Goal: Task Accomplishment & Management: Manage account settings

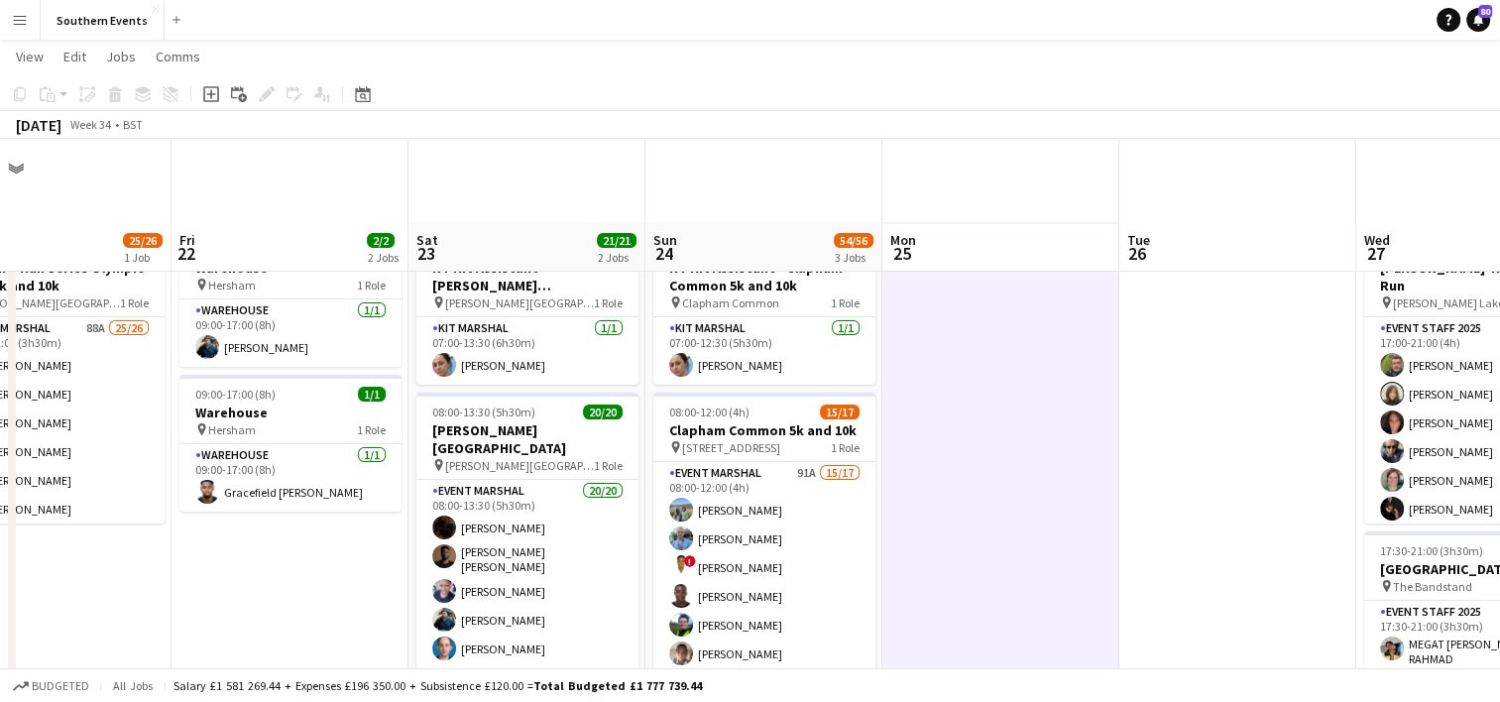
scroll to position [198, 0]
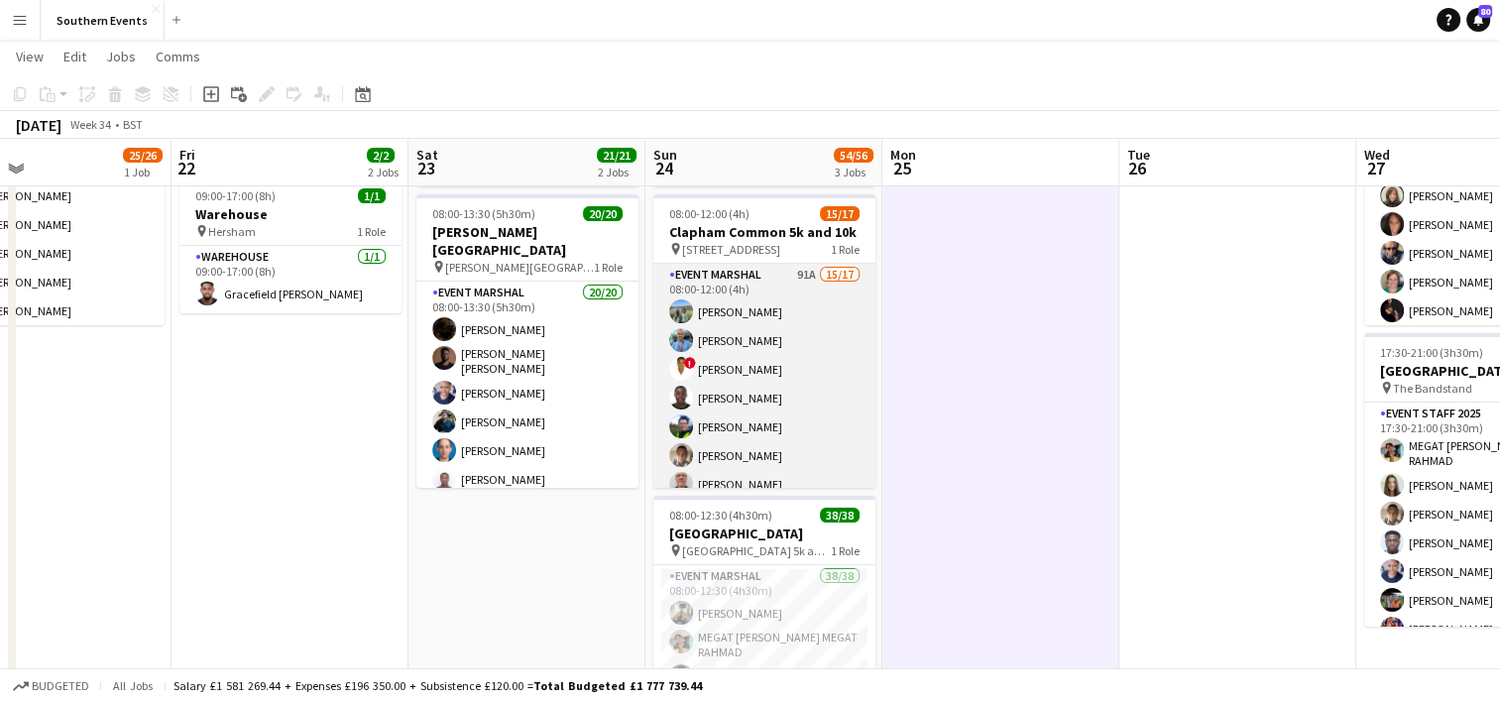
click at [782, 404] on app-card-role "Event Marshal 91A 15/17 08:00-12:00 (4h) [PERSON_NAME] [PERSON_NAME] ! [PERSON_…" at bounding box center [764, 527] width 222 height 527
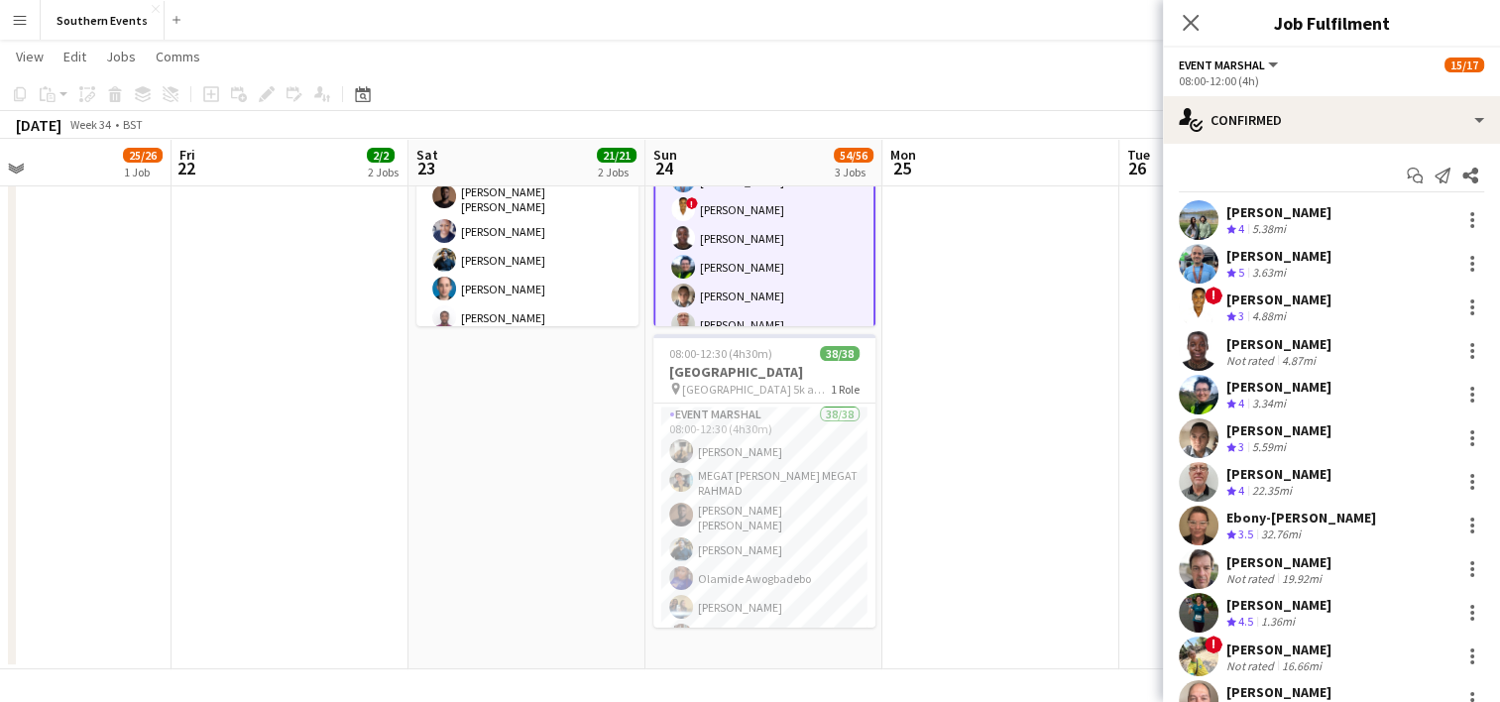
scroll to position [293, 0]
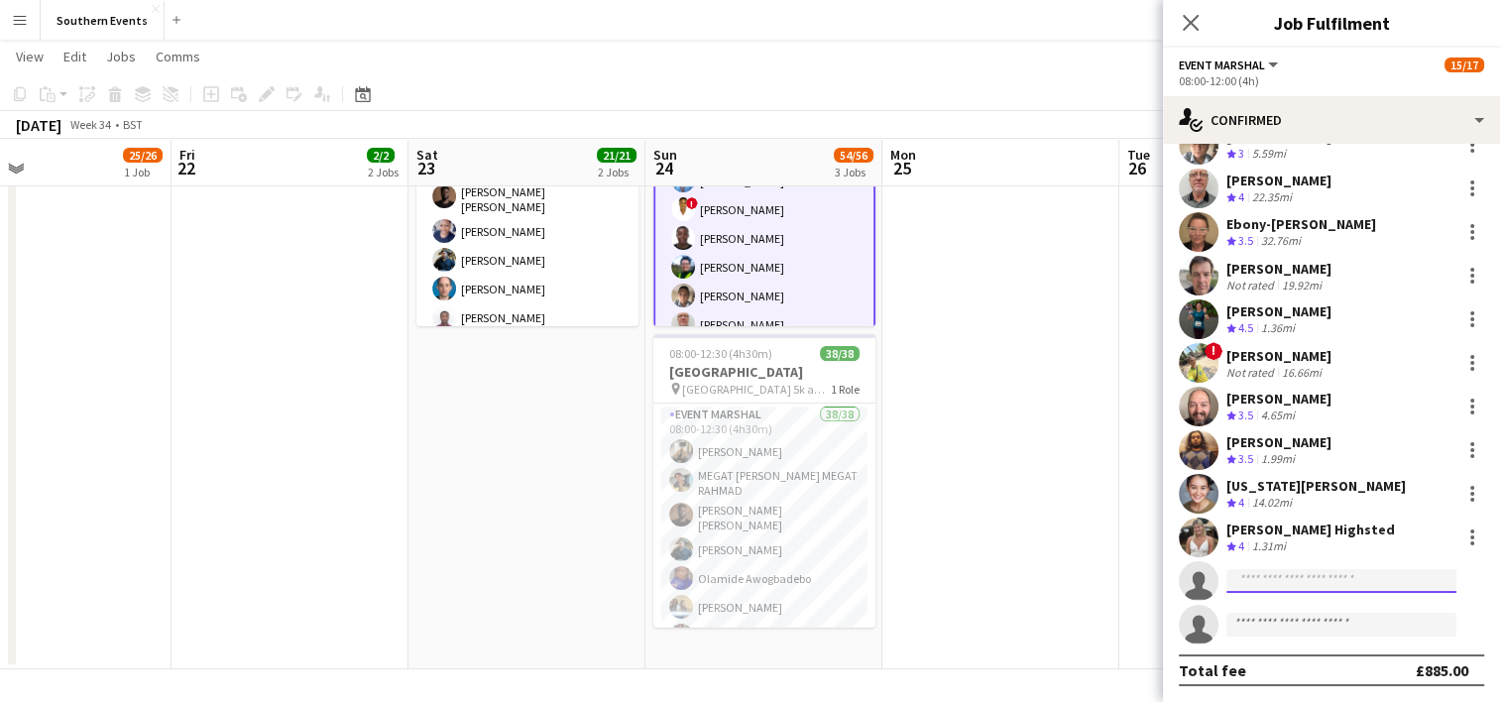
click at [1245, 583] on input at bounding box center [1341, 581] width 230 height 24
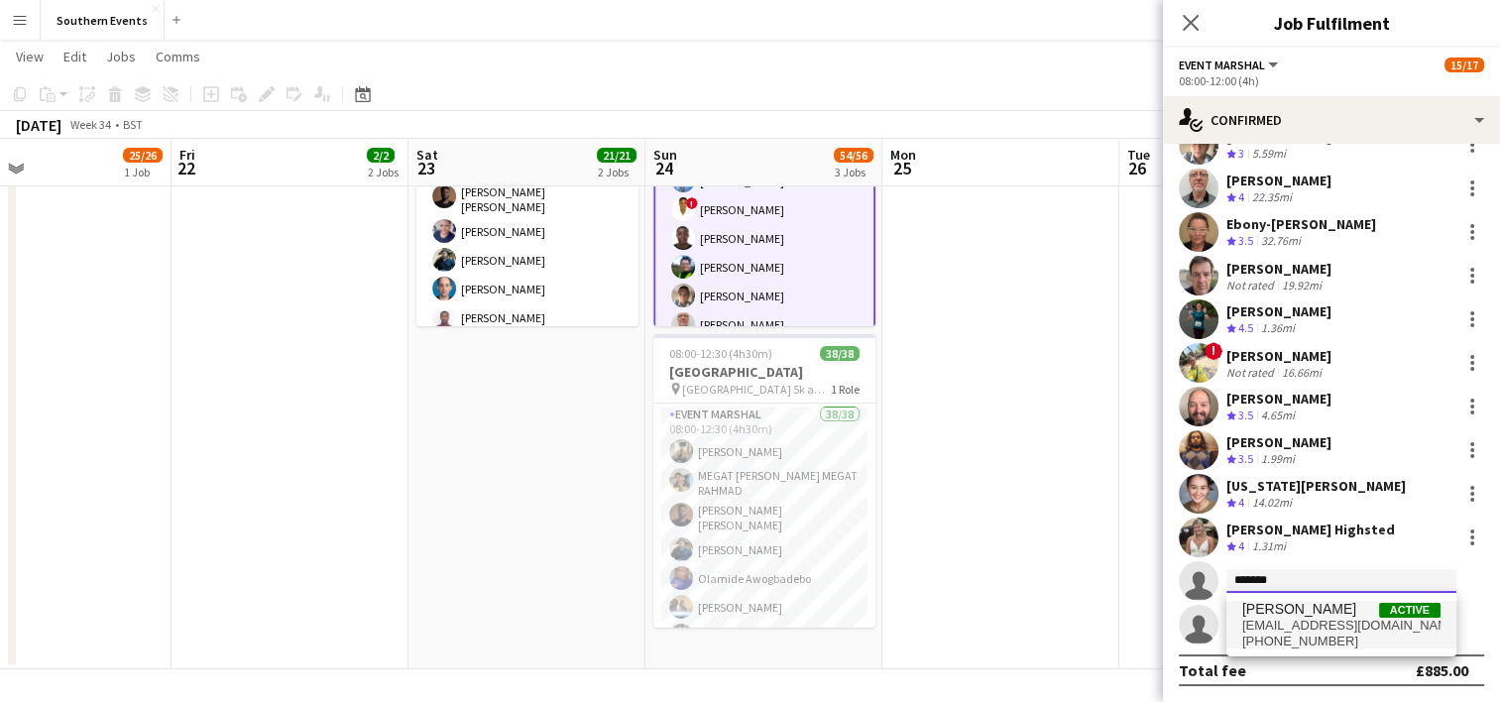
type input "*******"
click at [1315, 614] on span "[PERSON_NAME]" at bounding box center [1299, 609] width 114 height 17
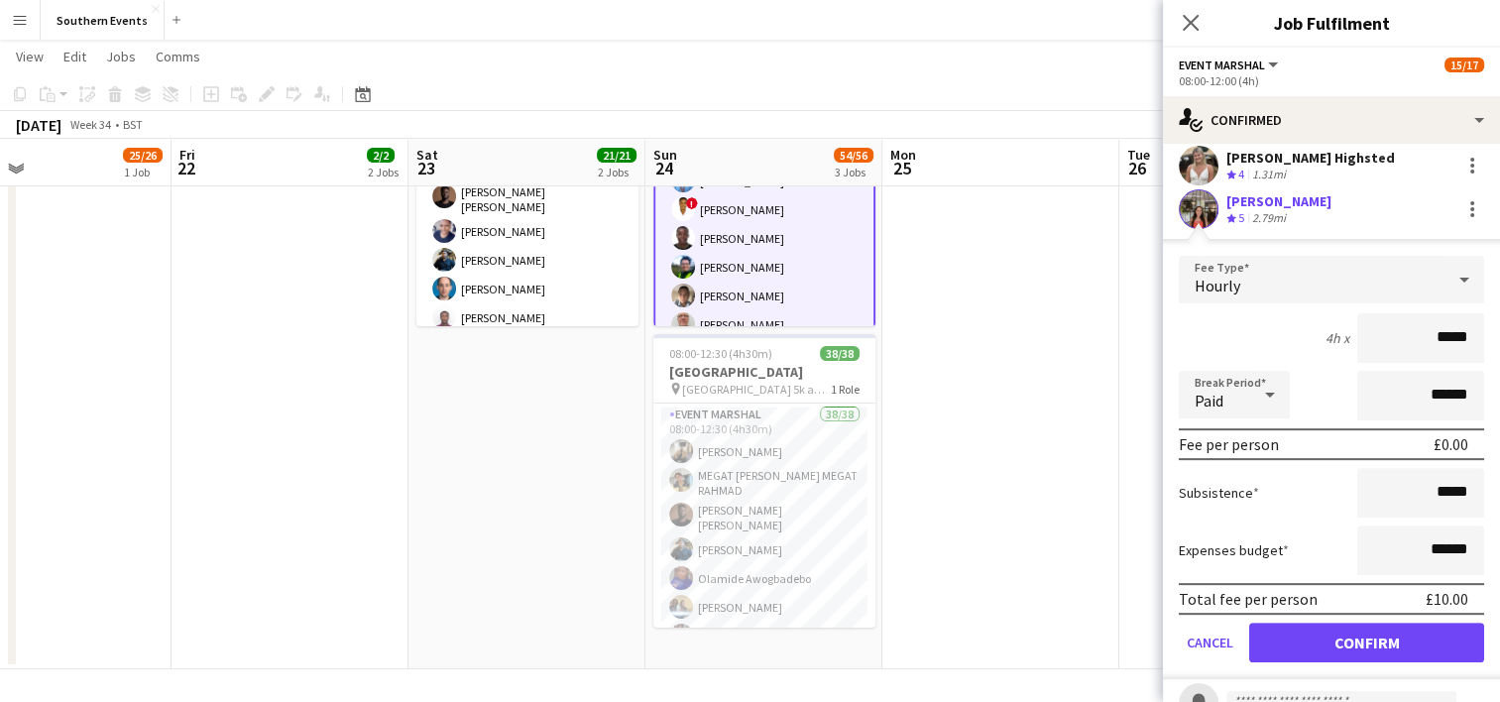
scroll to position [741, 0]
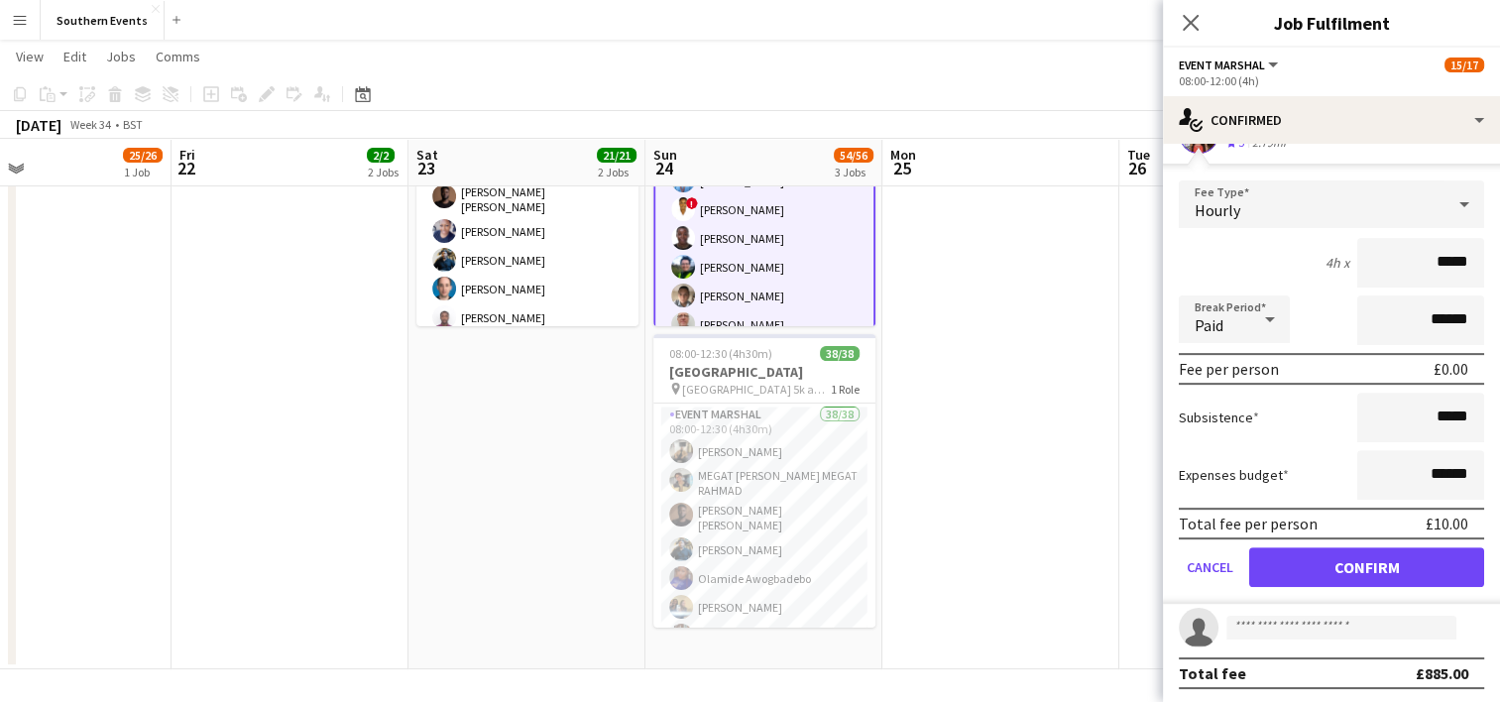
click at [1428, 519] on div "£10.00" at bounding box center [1447, 524] width 43 height 20
click at [1426, 523] on div "£10.00" at bounding box center [1447, 524] width 43 height 20
click at [1426, 517] on div "£10.00" at bounding box center [1447, 524] width 43 height 20
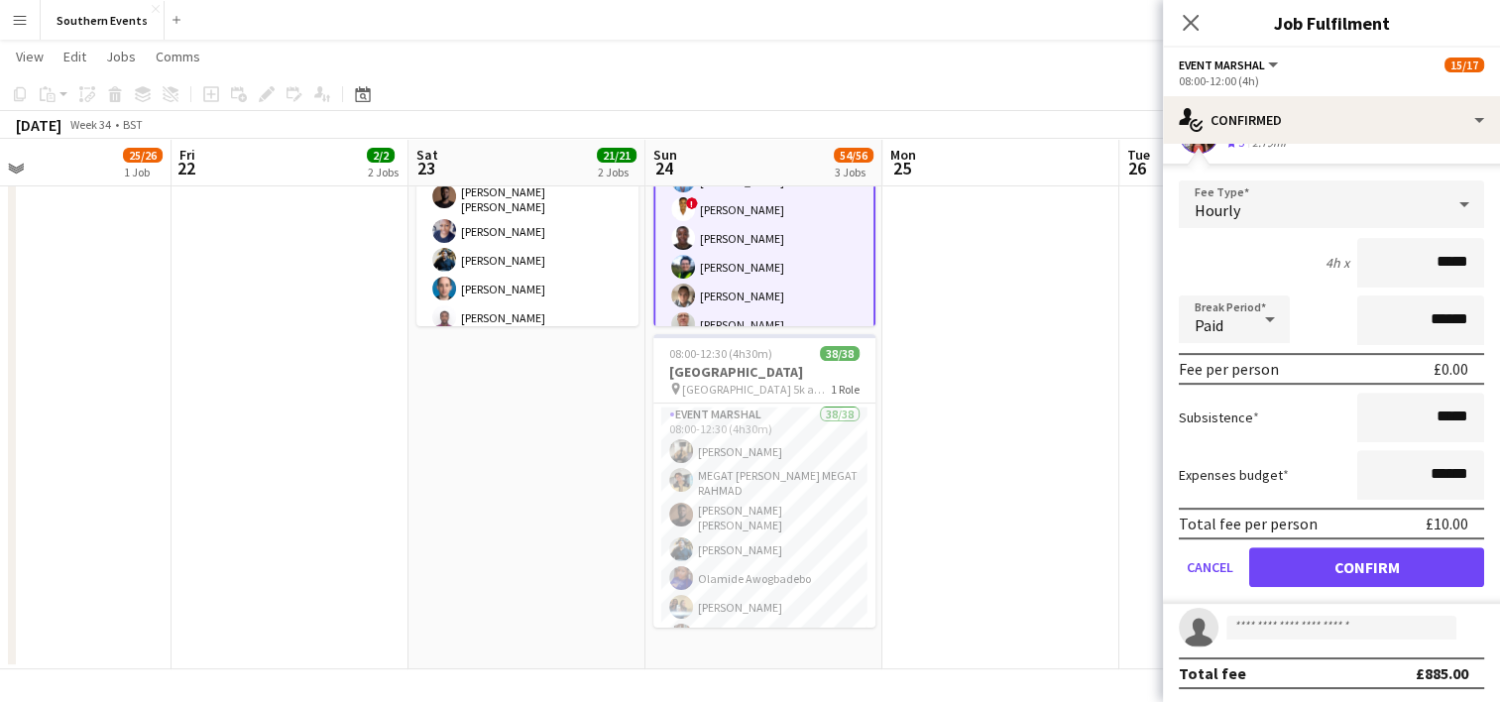
drag, startPoint x: 1425, startPoint y: 517, endPoint x: 1375, endPoint y: 409, distance: 118.9
click at [1340, 433] on div "Subsistence *****" at bounding box center [1331, 418] width 305 height 50
click at [1405, 441] on form "Fee Type Hourly 4h x ***** Break Period Paid ****** Fee per person £0.00 Subsis…" at bounding box center [1331, 391] width 337 height 423
click at [1420, 471] on input "******" at bounding box center [1420, 475] width 127 height 50
click at [1428, 473] on input "******" at bounding box center [1420, 475] width 127 height 50
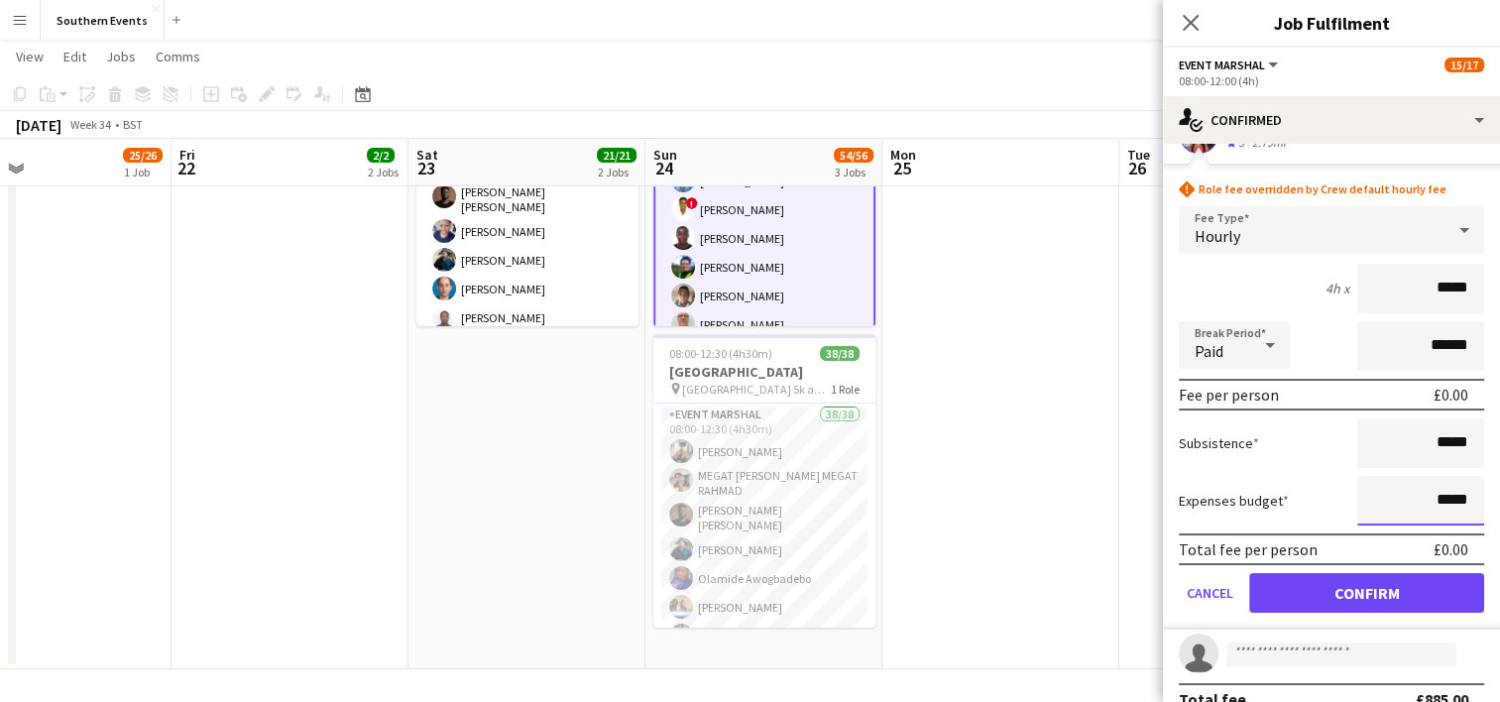
type input "*****"
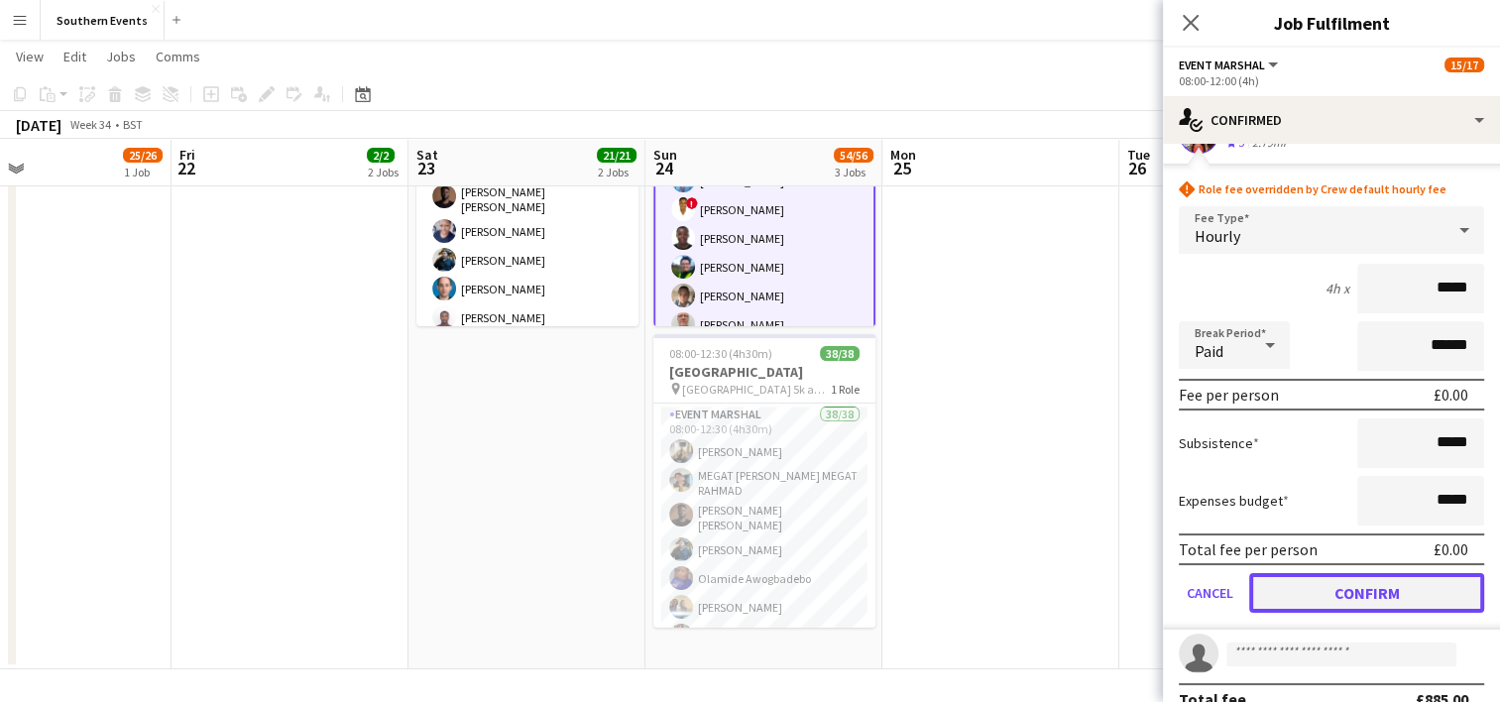
click at [1371, 581] on button "Confirm" at bounding box center [1366, 593] width 235 height 40
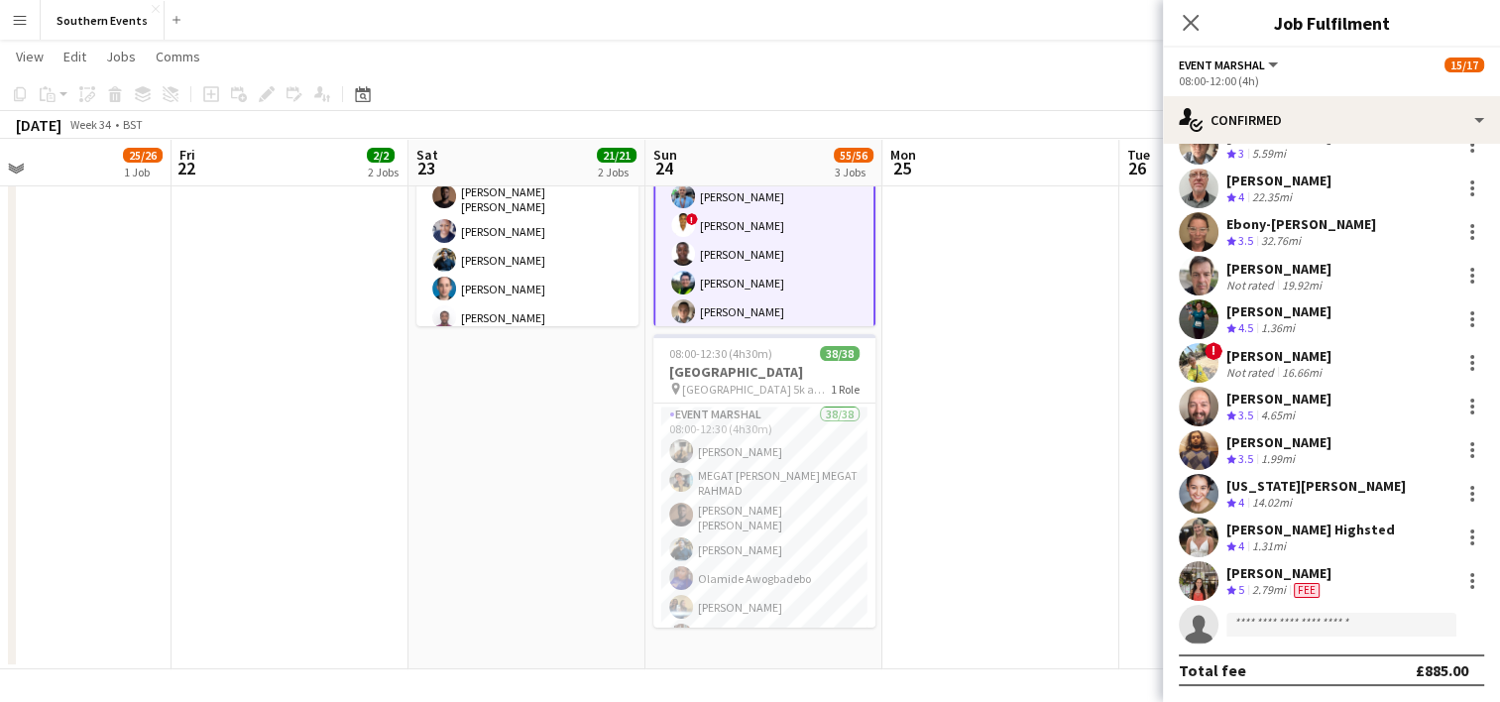
scroll to position [293, 0]
click at [1470, 579] on div at bounding box center [1472, 581] width 4 height 4
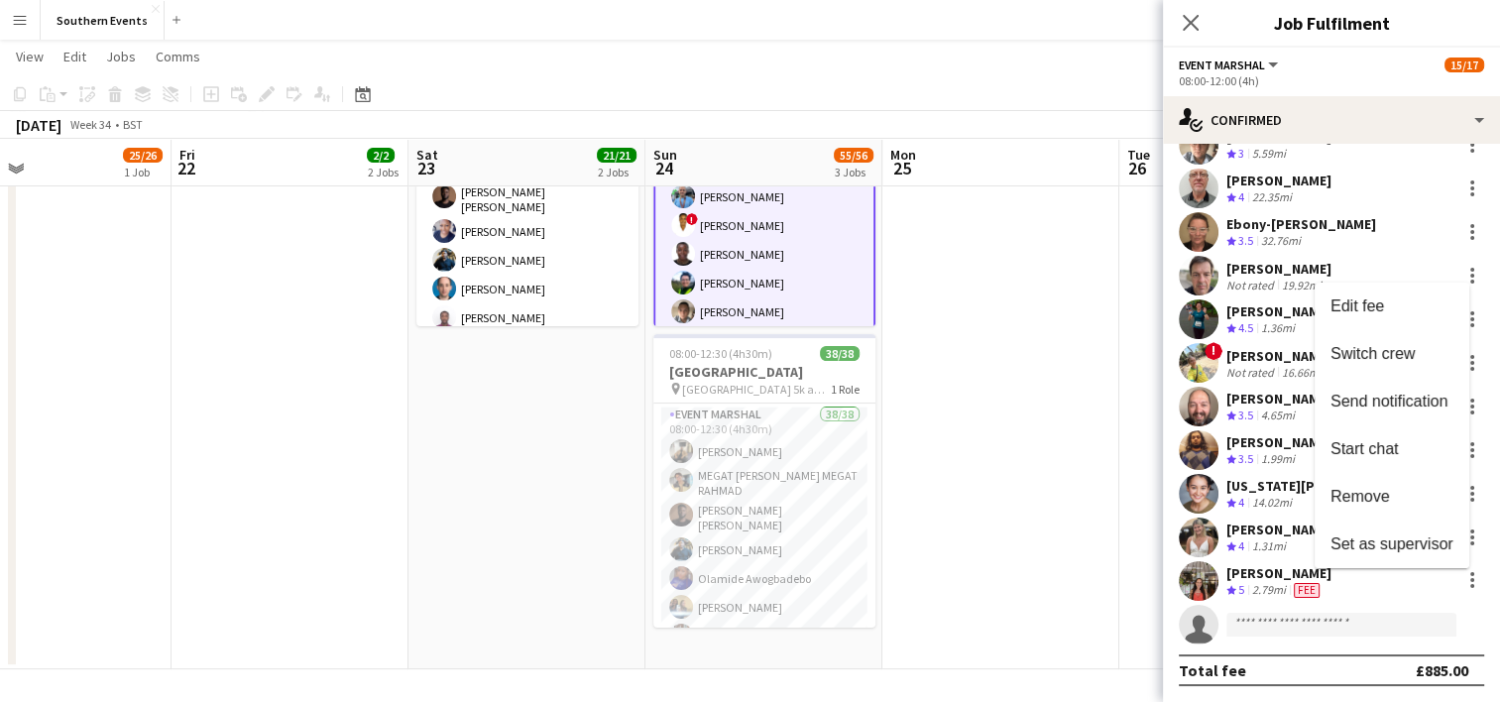
click at [1392, 532] on button "Set as supervisor" at bounding box center [1391, 544] width 155 height 48
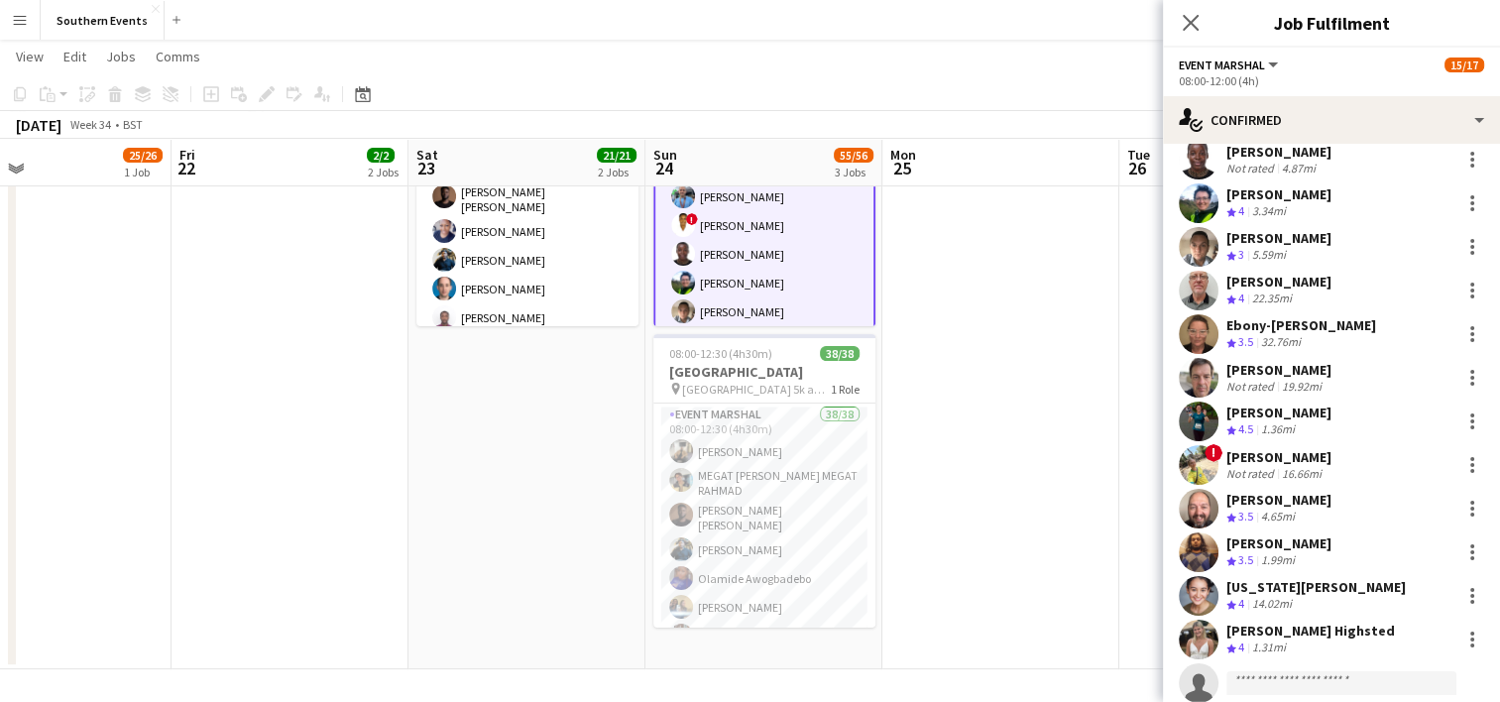
scroll to position [350, 0]
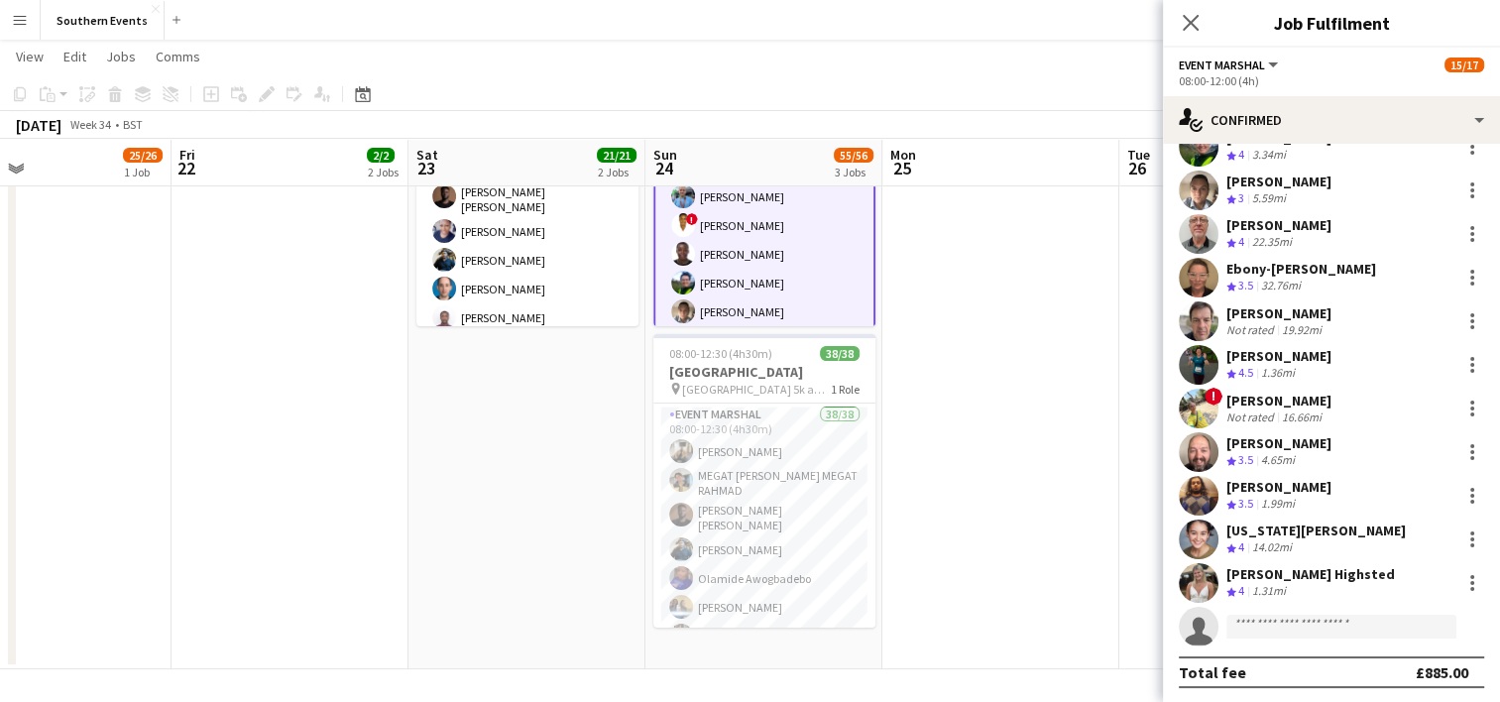
click at [1051, 517] on app-date-cell at bounding box center [1000, 265] width 237 height 807
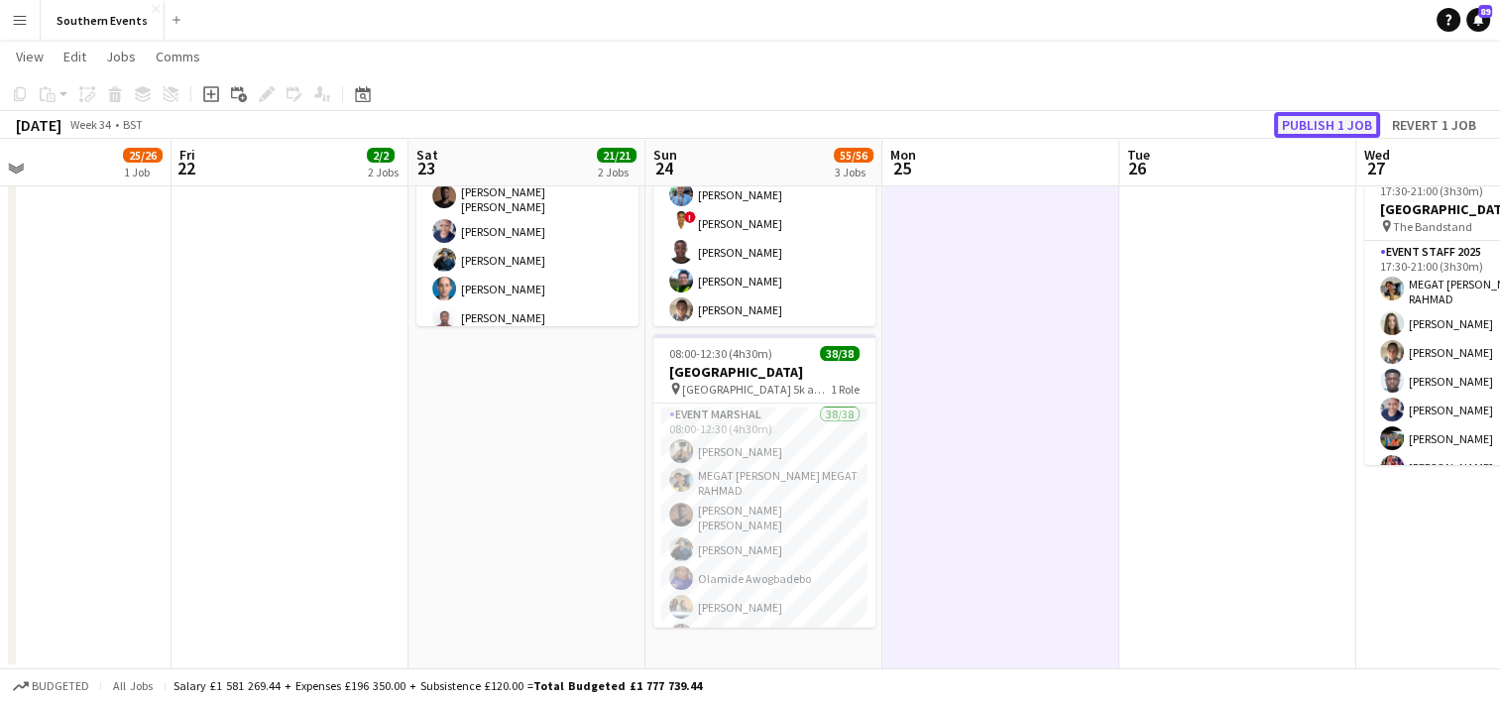
click at [1340, 131] on button "Publish 1 job" at bounding box center [1327, 125] width 106 height 26
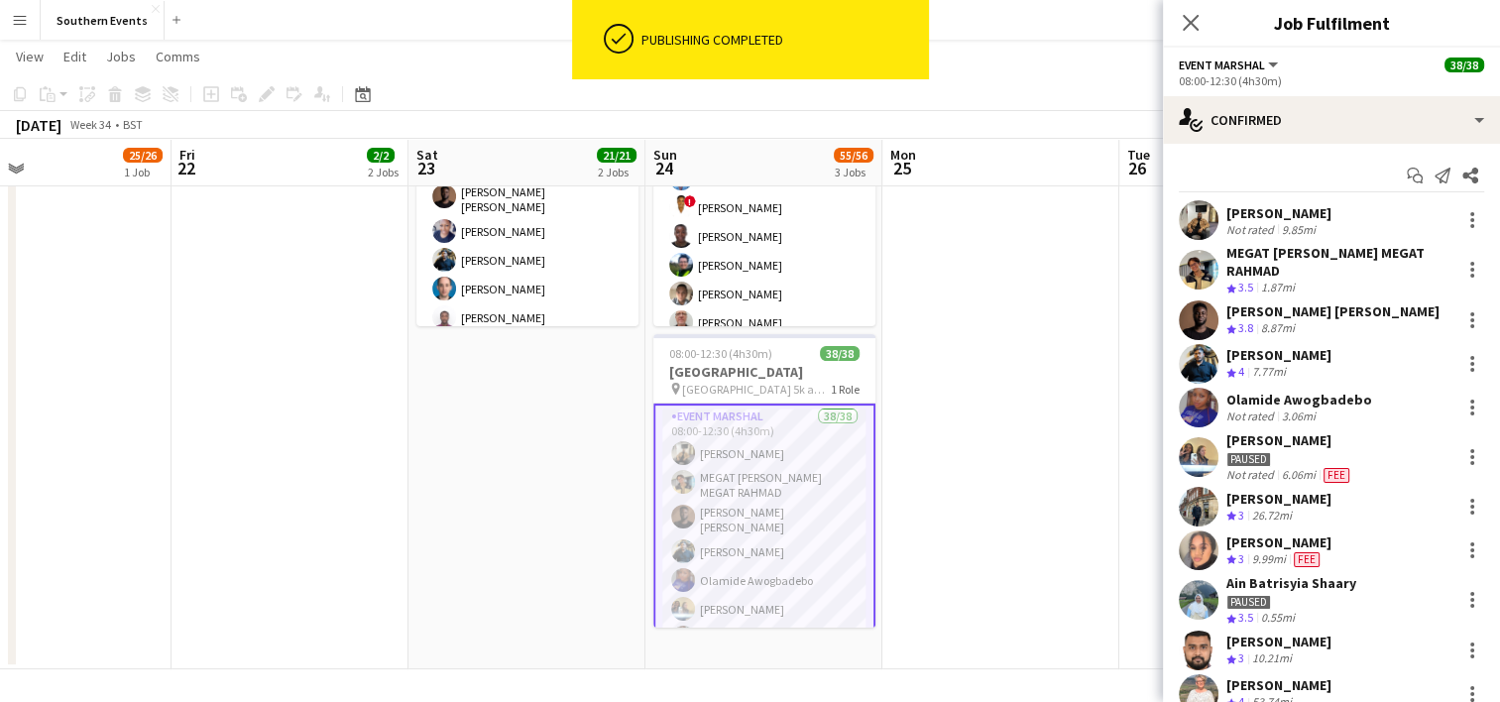
click at [1011, 409] on app-date-cell at bounding box center [1000, 265] width 237 height 807
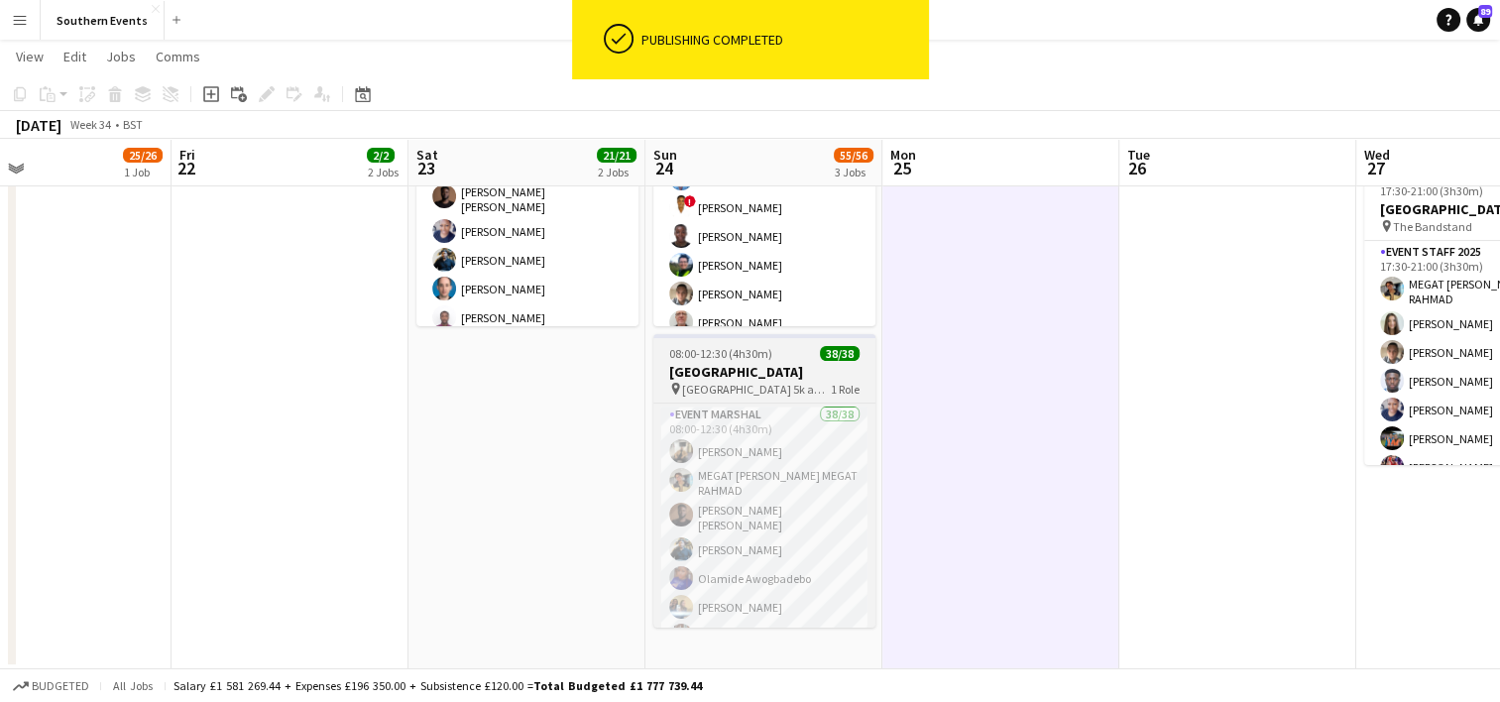
click at [785, 370] on h3 "[GEOGRAPHIC_DATA]" at bounding box center [764, 372] width 222 height 18
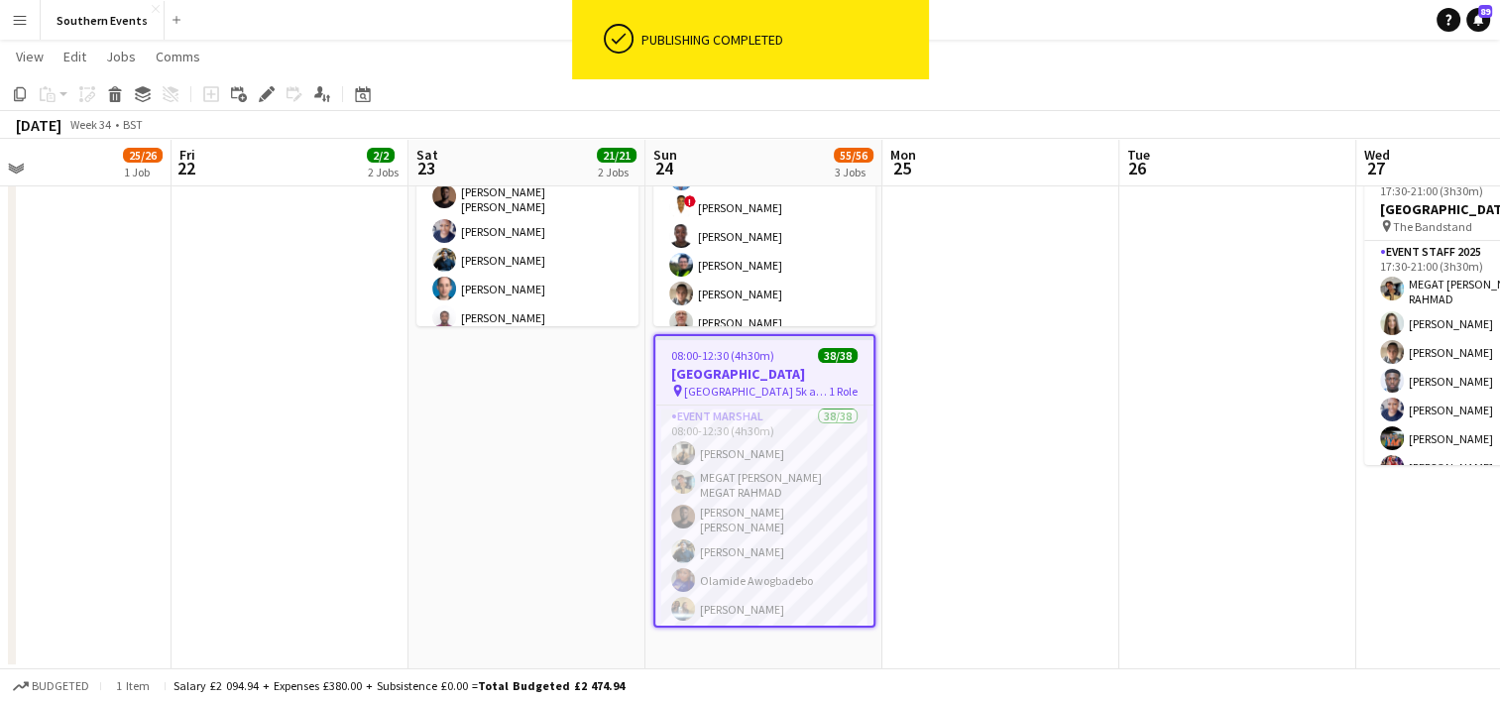
scroll to position [0, 542]
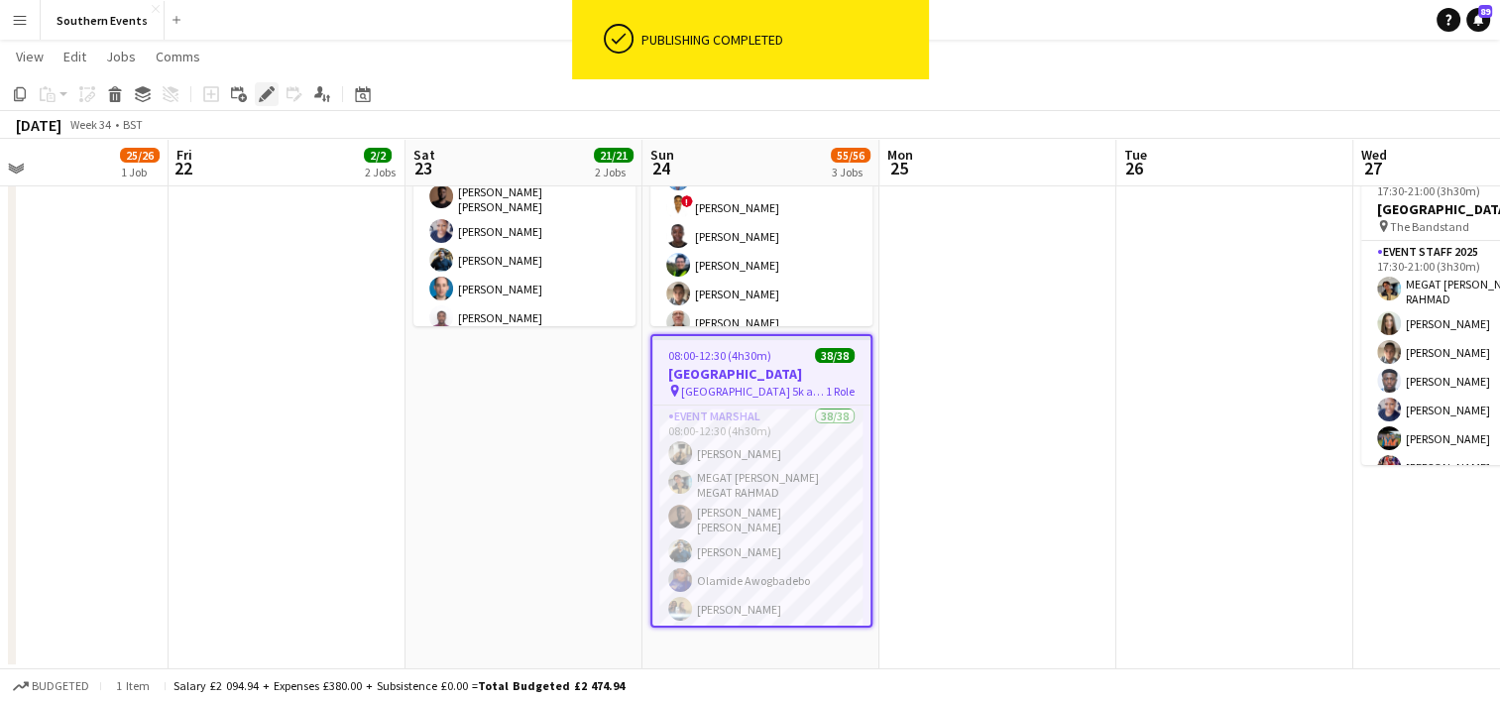
click at [276, 101] on div "Edit" at bounding box center [267, 94] width 24 height 24
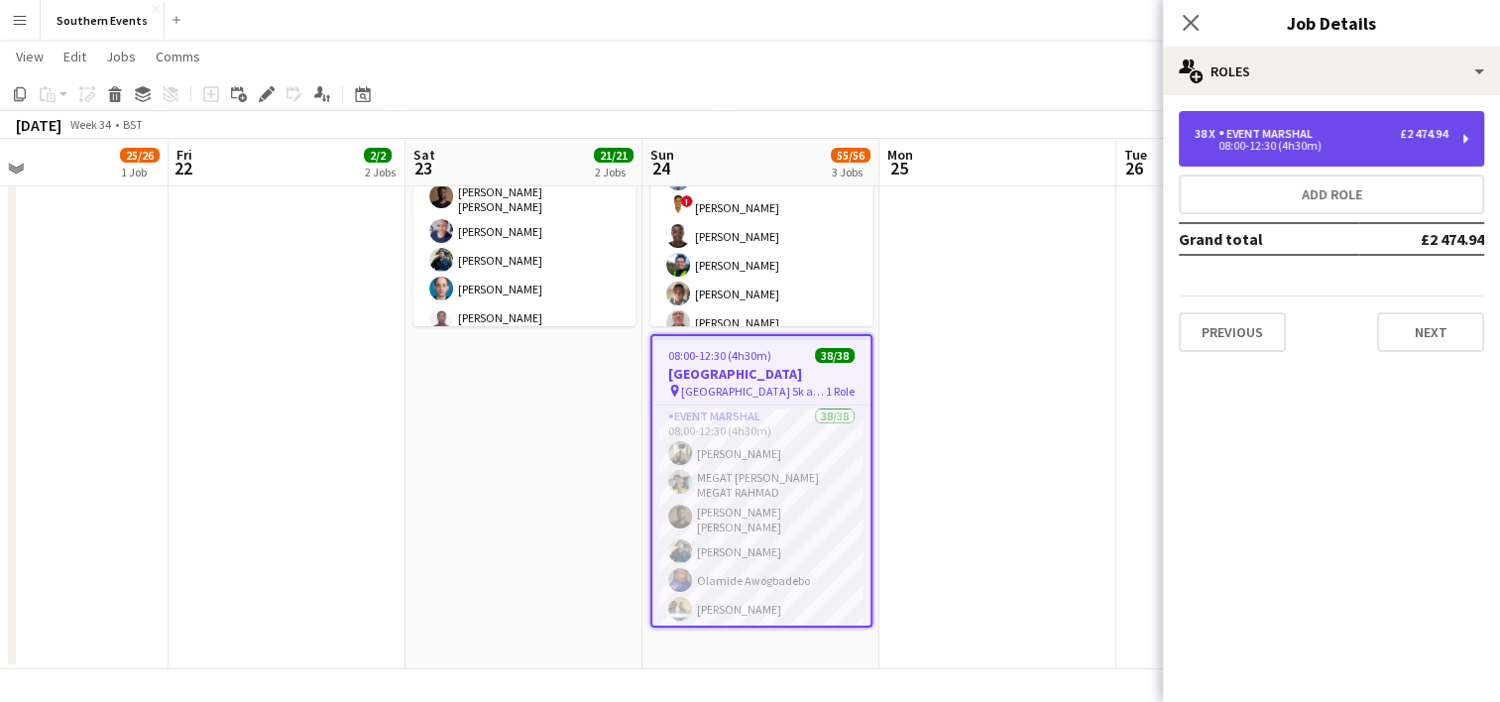
click at [1401, 146] on div "08:00-12:30 (4h30m)" at bounding box center [1321, 146] width 253 height 10
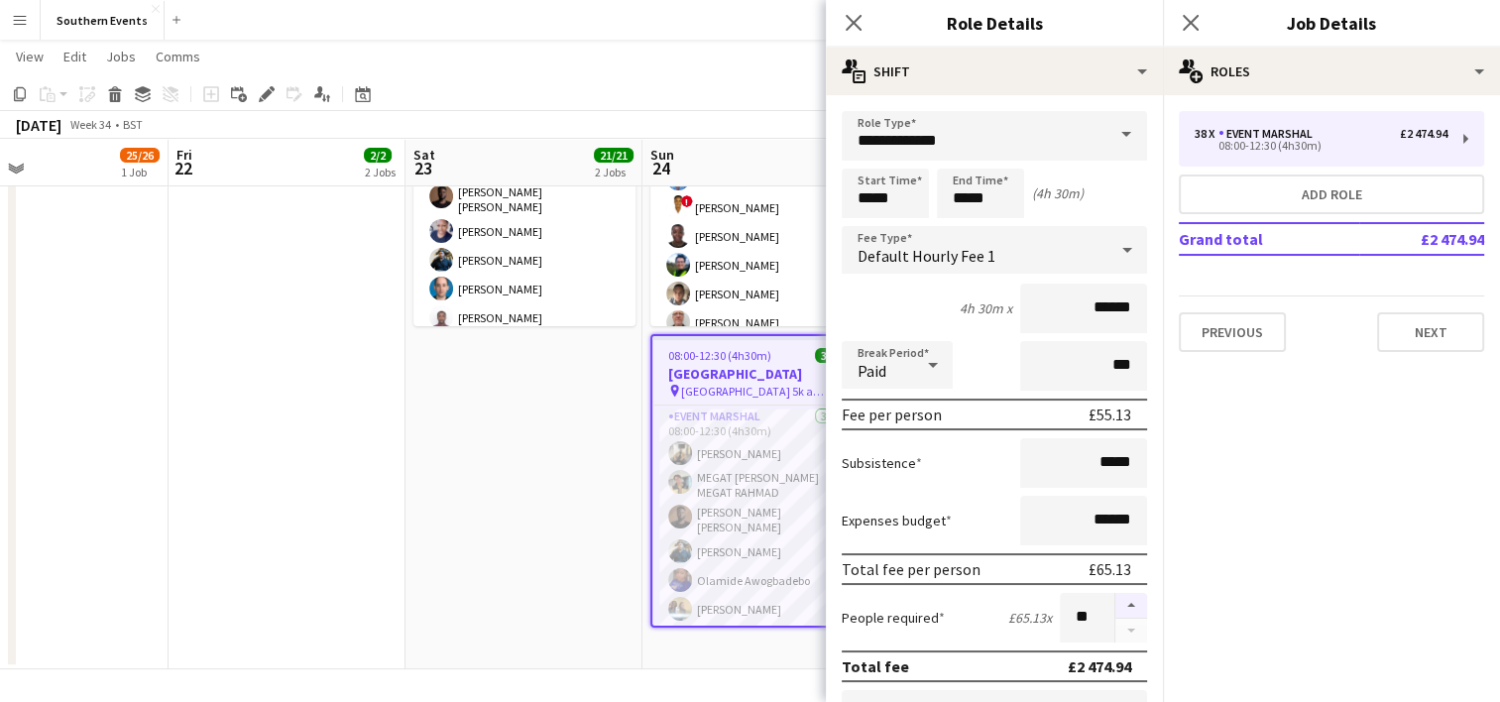
click at [1115, 603] on button "button" at bounding box center [1131, 606] width 32 height 26
type input "**"
click at [515, 484] on app-date-cell "07:00-13:30 (6h30m) 1/1 RT Kit Assistant - [PERSON_NAME][GEOGRAPHIC_DATA] pin […" at bounding box center [523, 265] width 237 height 807
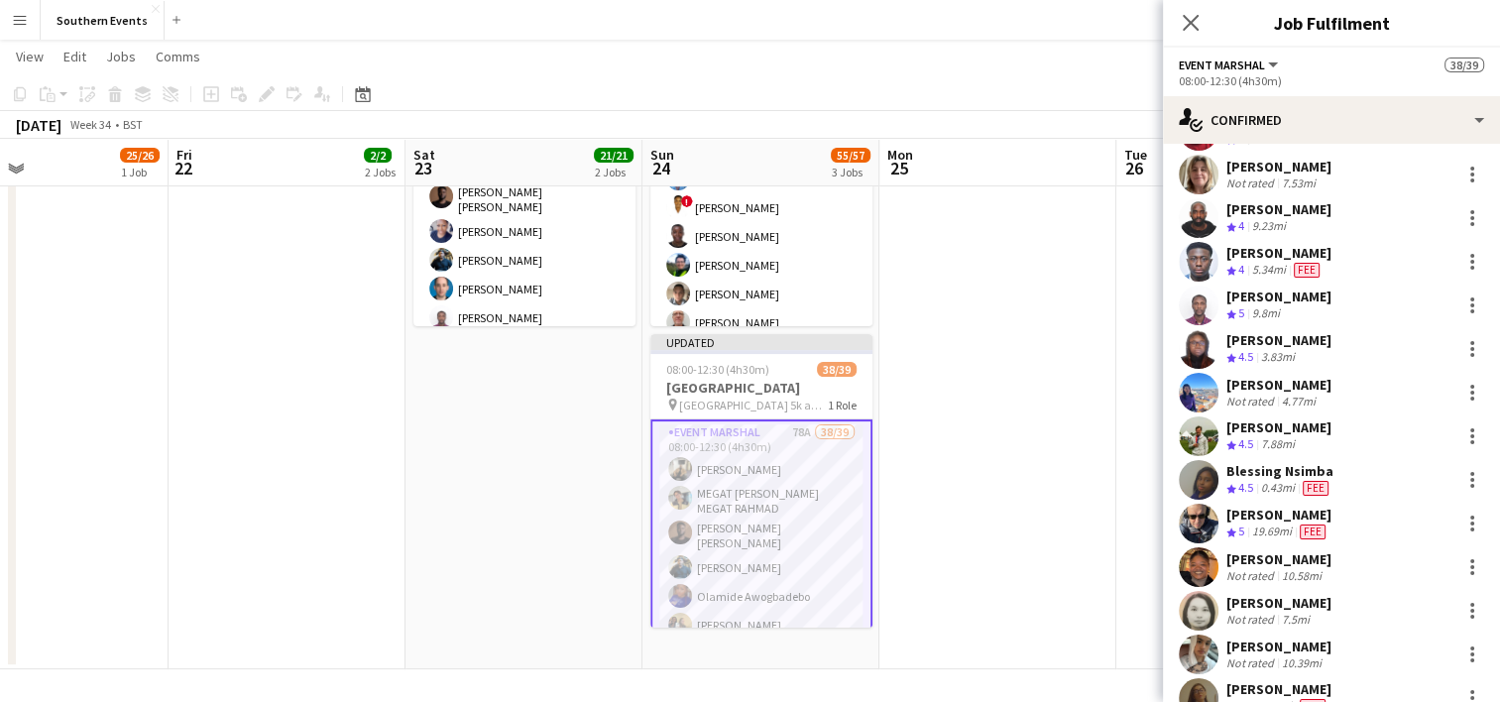
scroll to position [1299, 0]
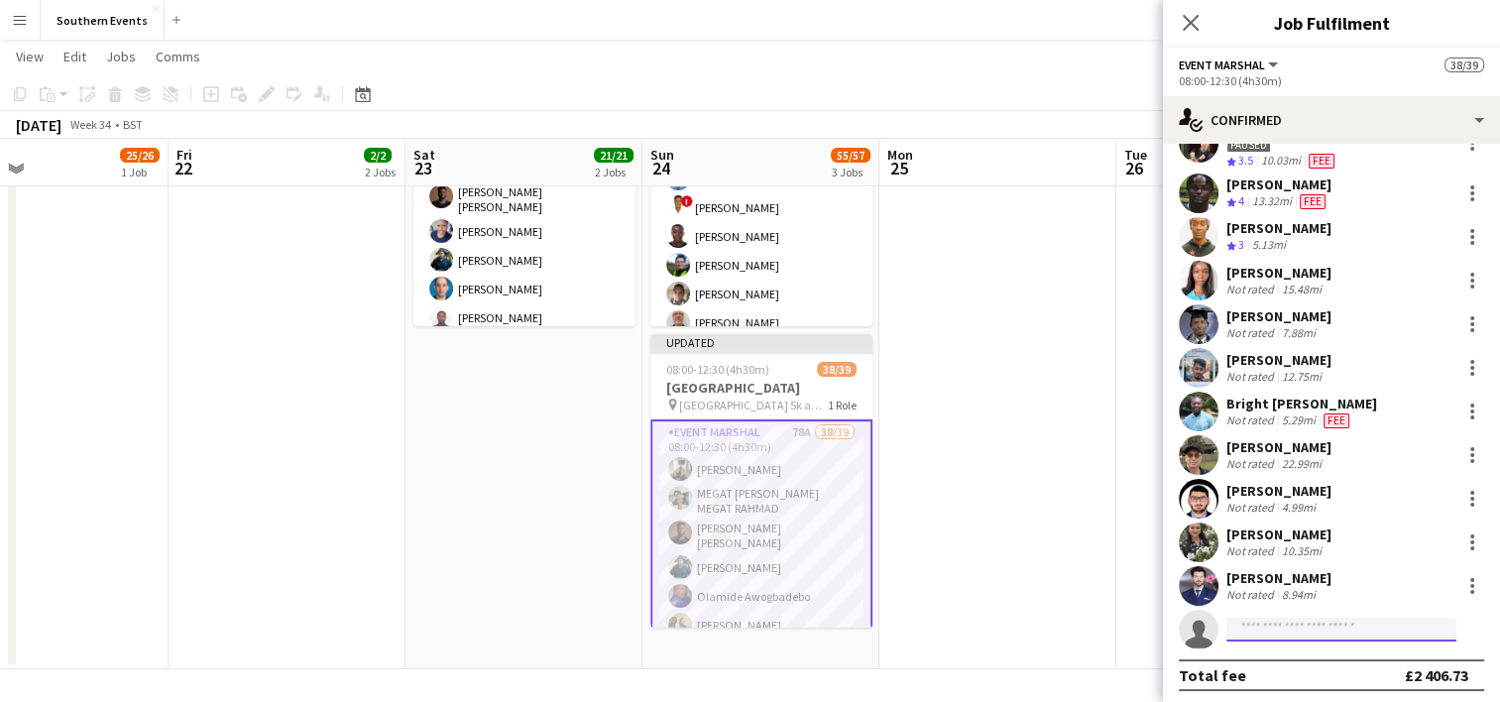
click at [1279, 618] on input at bounding box center [1341, 630] width 230 height 24
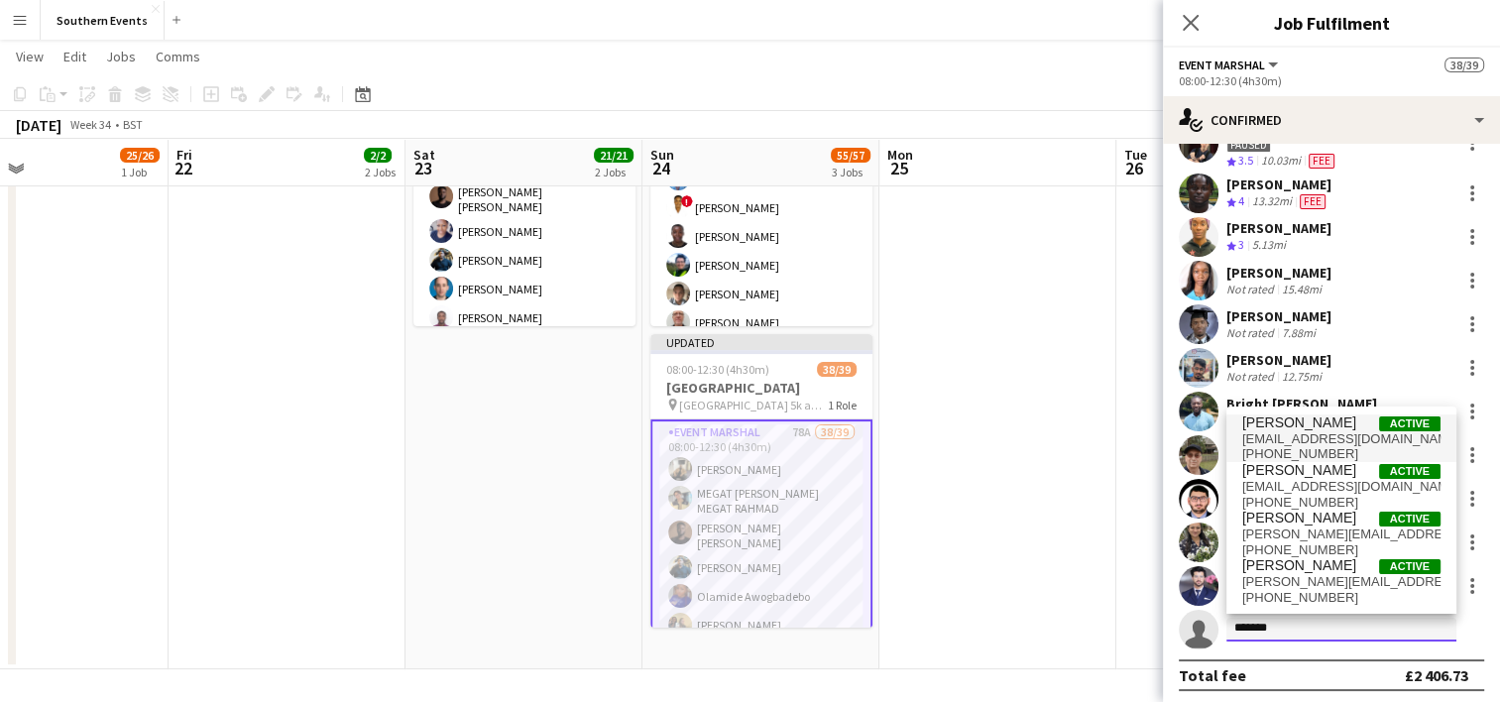
type input "*******"
click at [1293, 427] on span "[PERSON_NAME]" at bounding box center [1299, 422] width 114 height 17
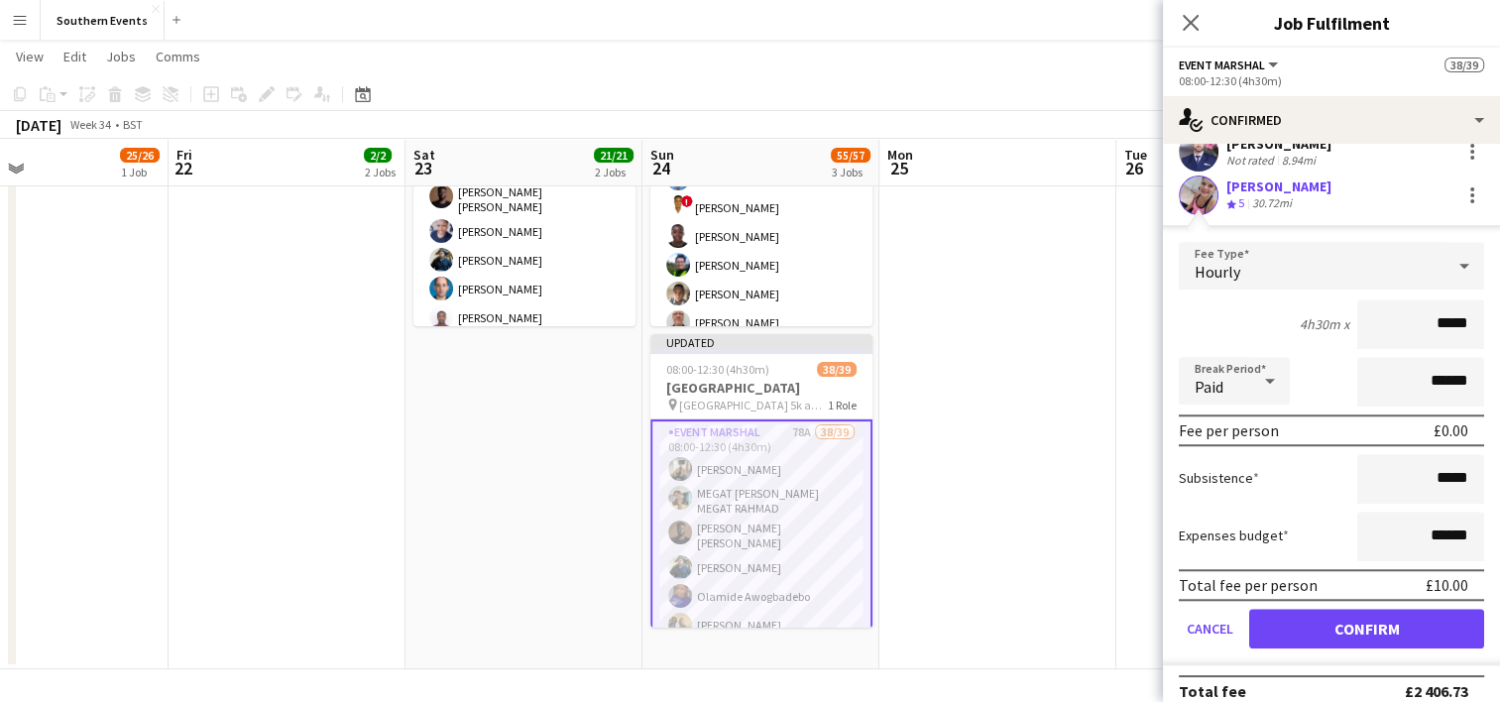
scroll to position [1747, 0]
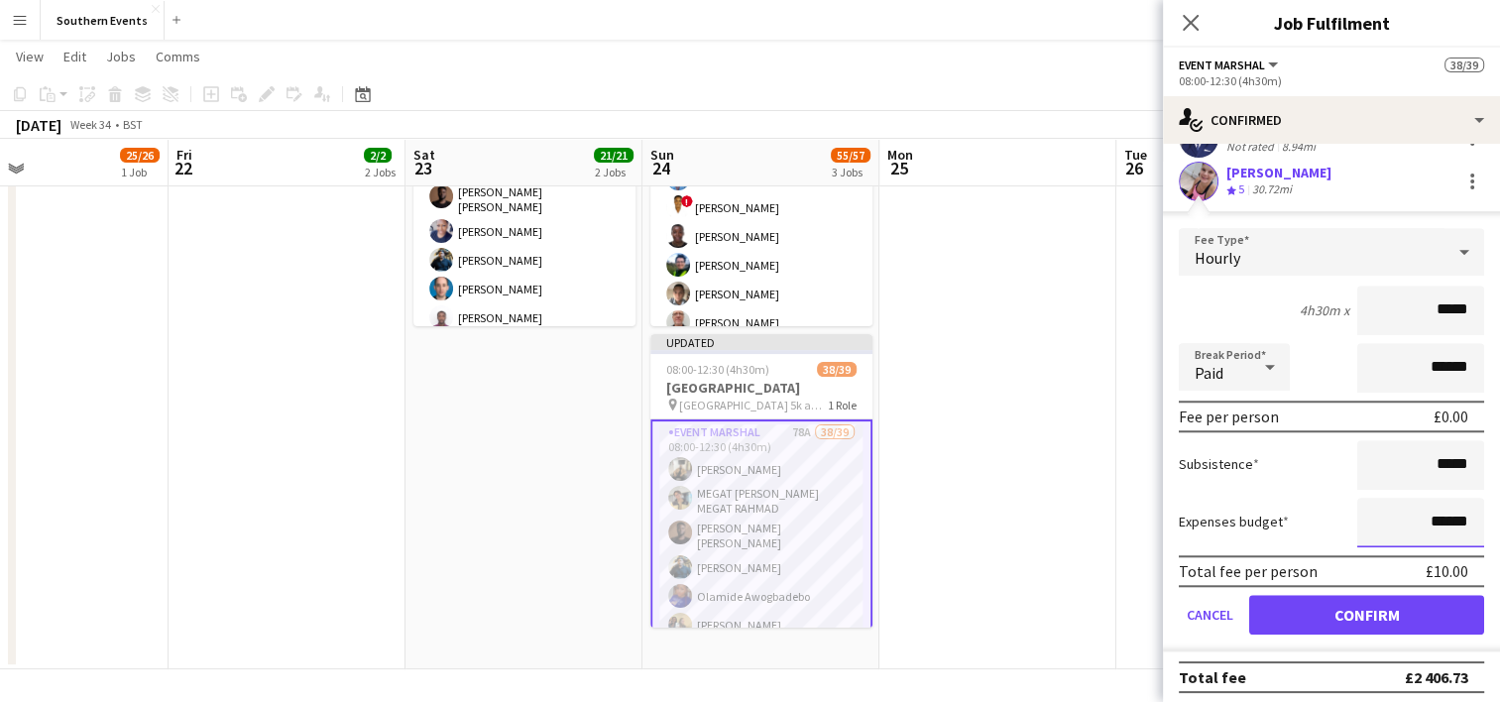
click at [1424, 519] on input "******" at bounding box center [1420, 523] width 127 height 50
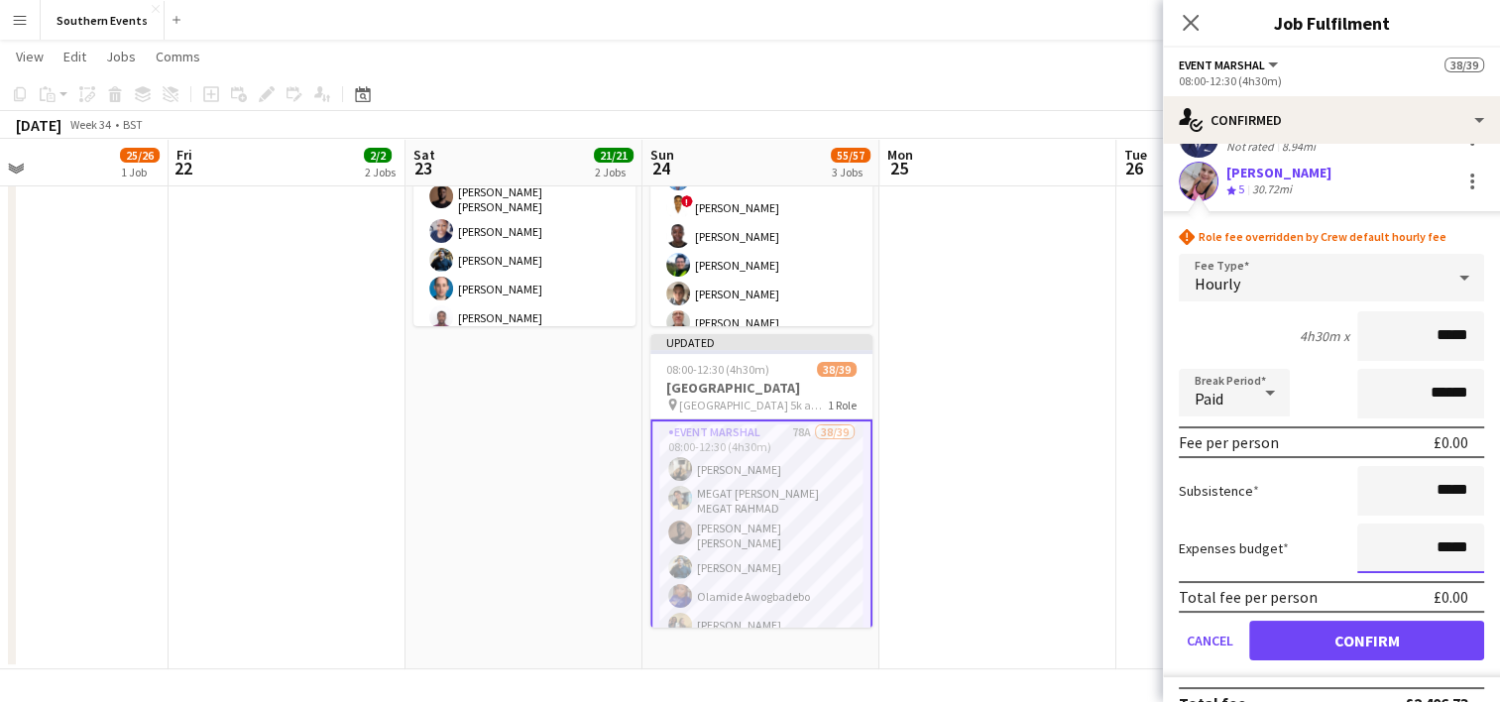
type input "*****"
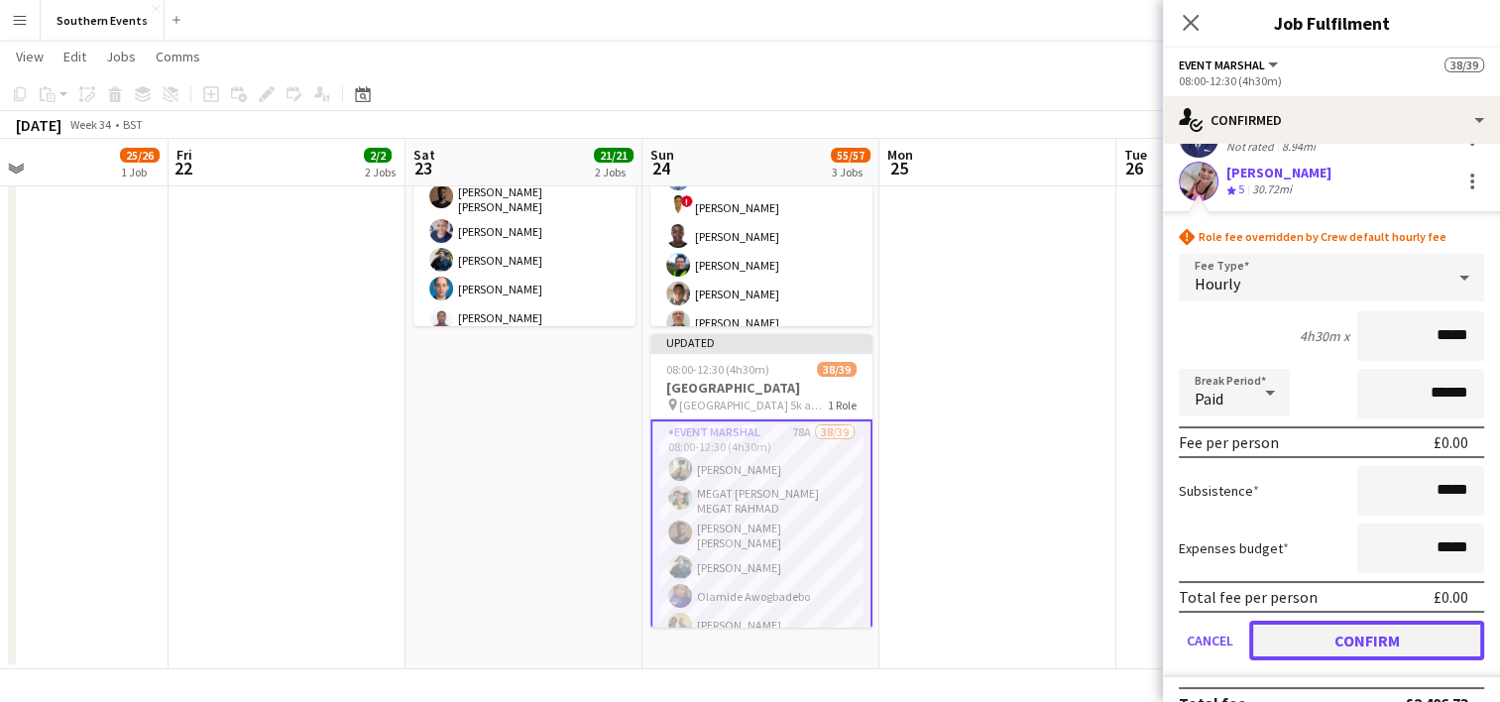
click at [1396, 633] on button "Confirm" at bounding box center [1366, 641] width 235 height 40
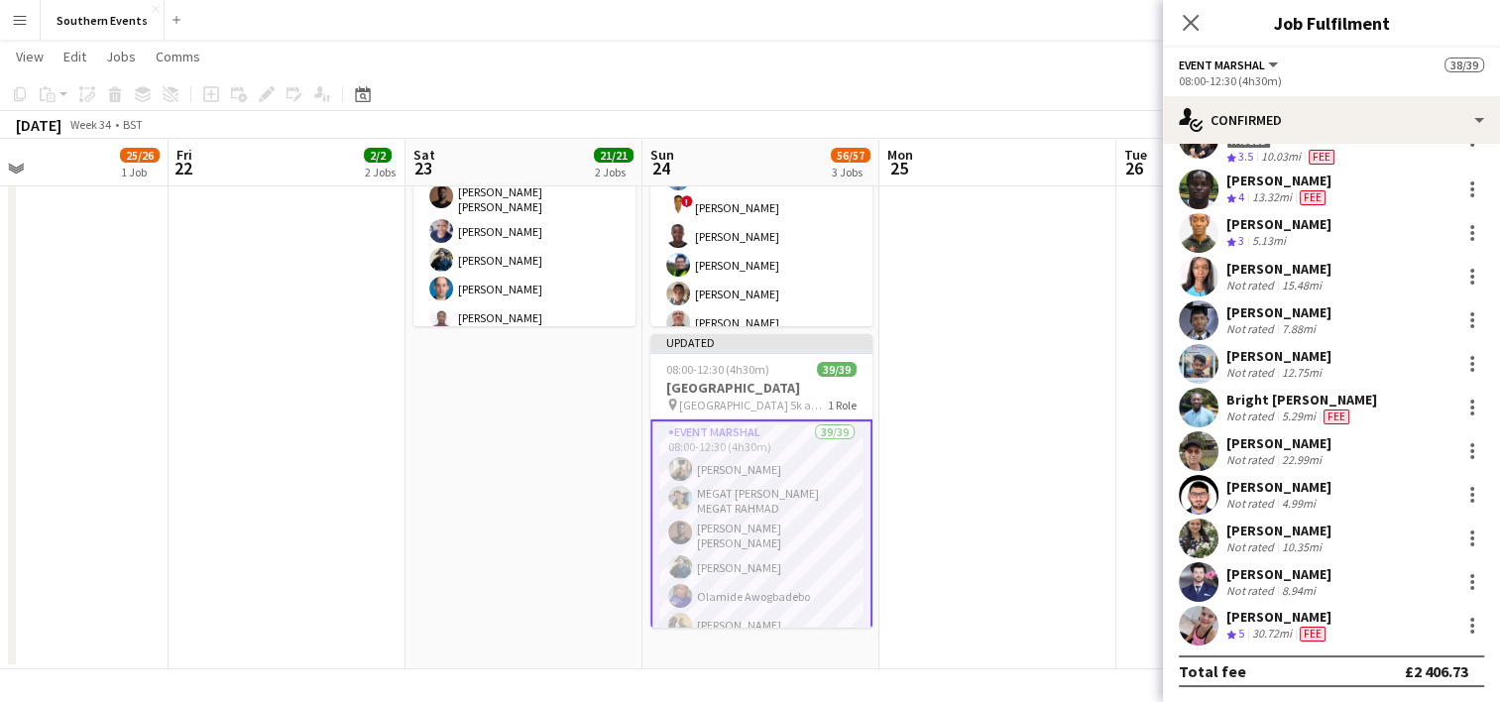
scroll to position [1299, 0]
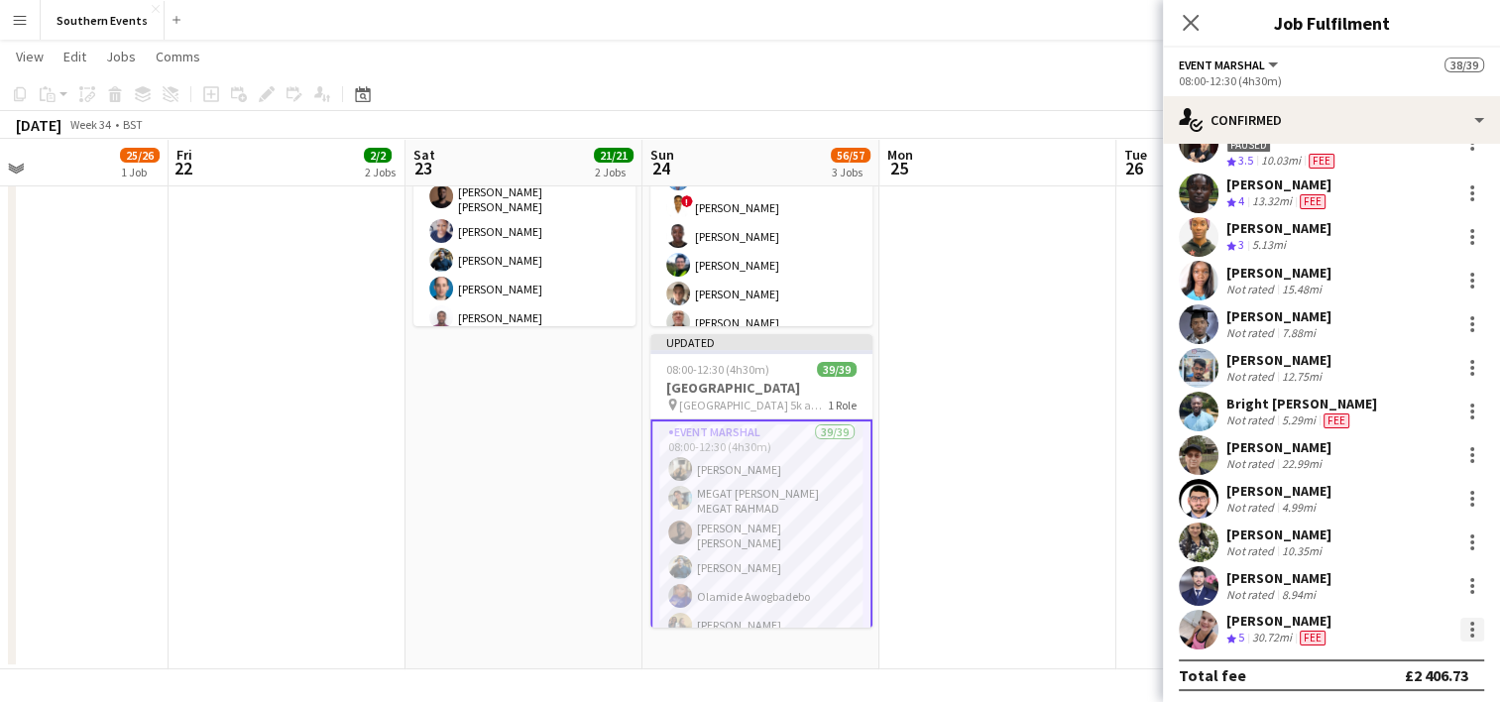
click at [1463, 631] on div at bounding box center [1472, 630] width 24 height 24
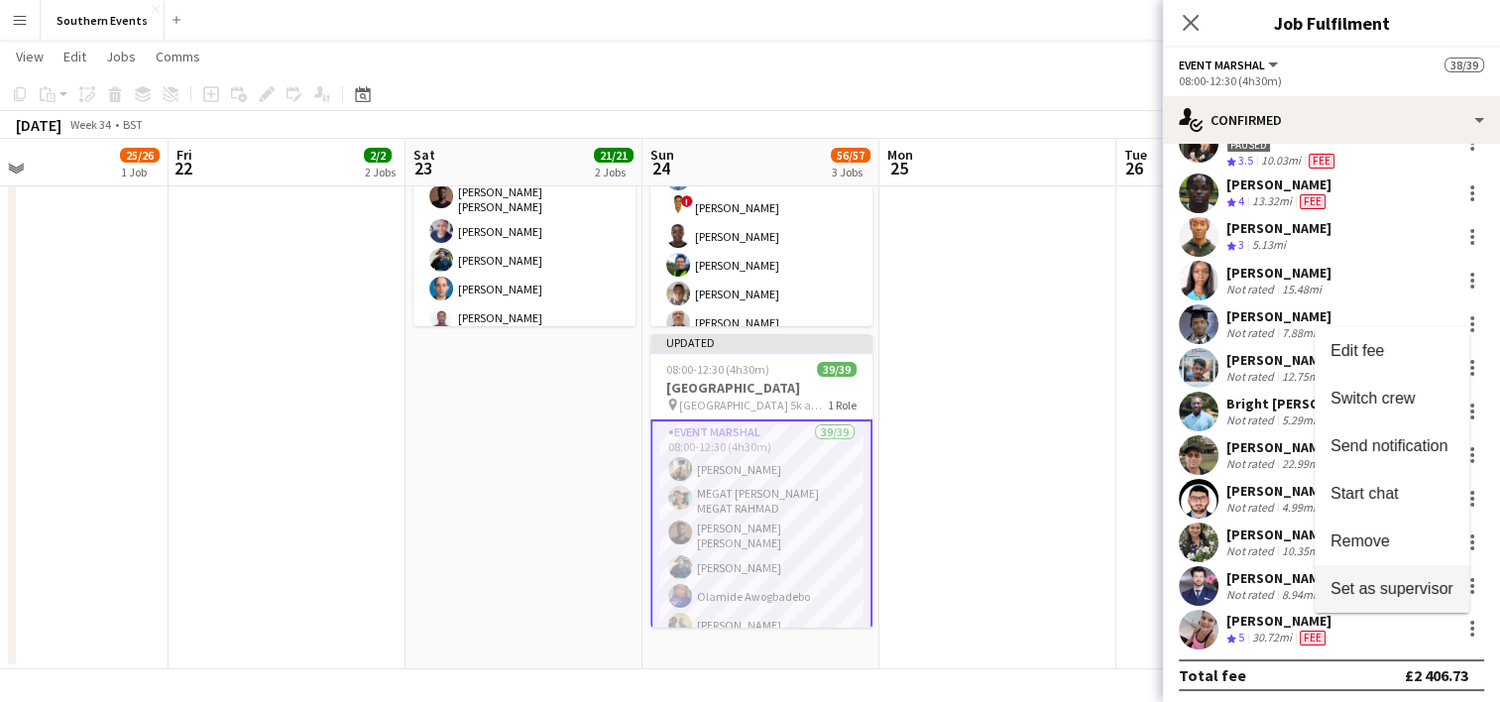
click at [1420, 584] on span "Set as supervisor" at bounding box center [1391, 587] width 123 height 17
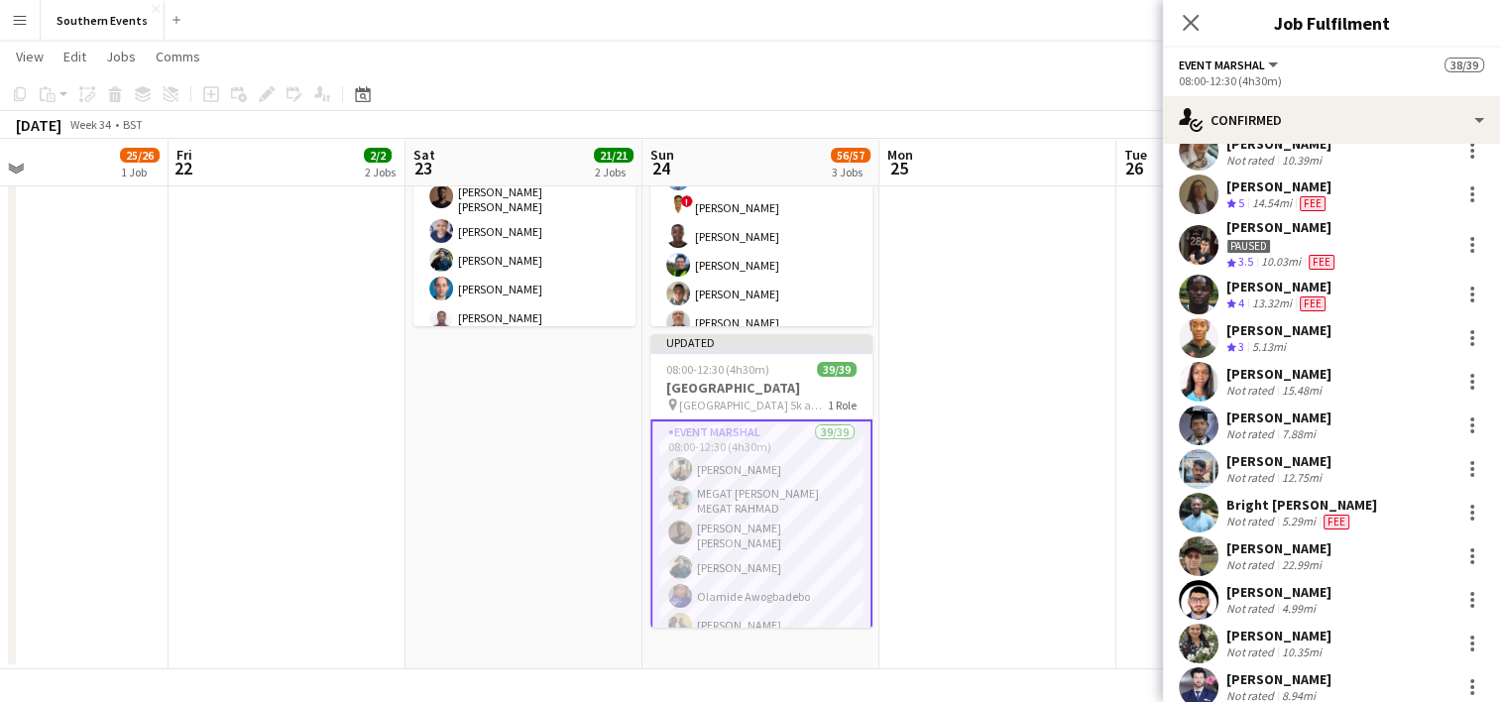
scroll to position [1356, 0]
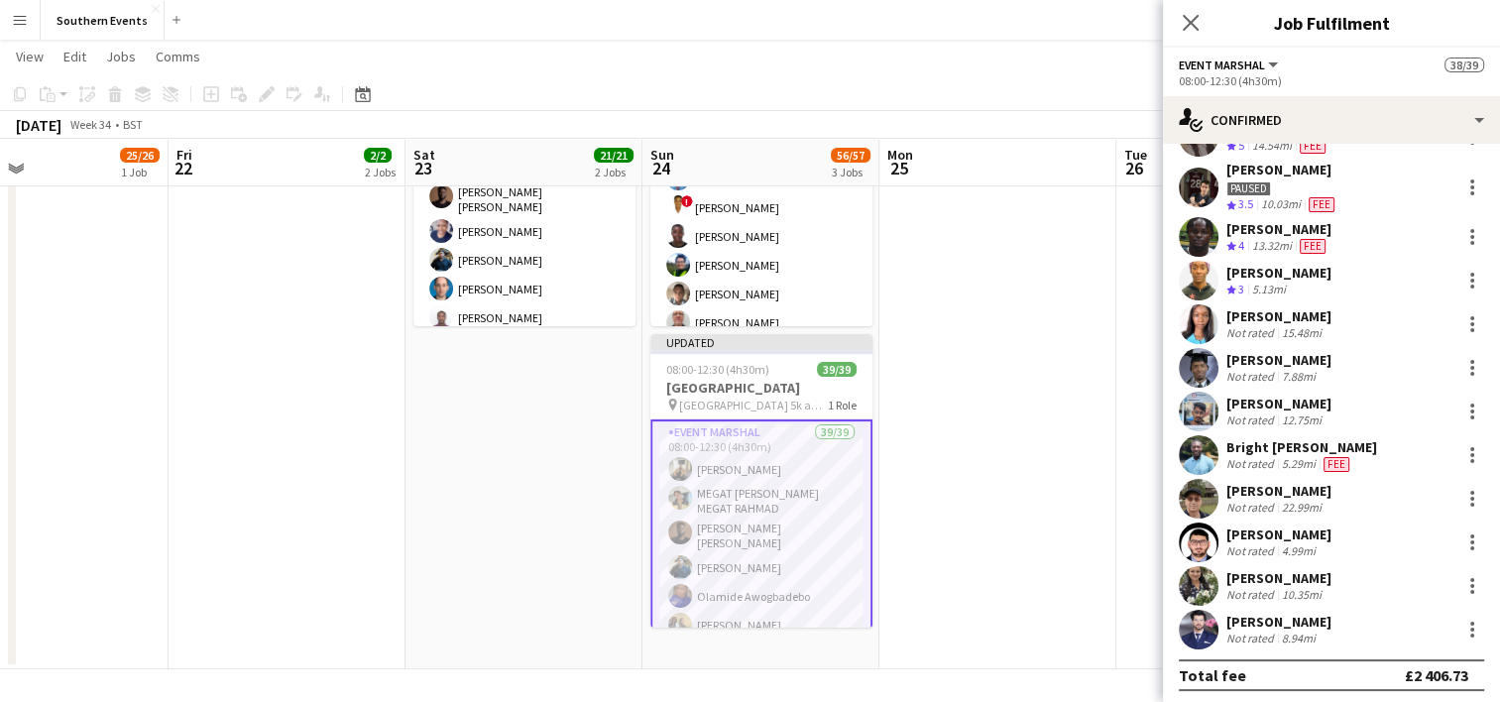
drag, startPoint x: 1020, startPoint y: 593, endPoint x: 1181, endPoint y: 171, distance: 451.8
click at [1019, 583] on app-date-cell at bounding box center [997, 265] width 237 height 807
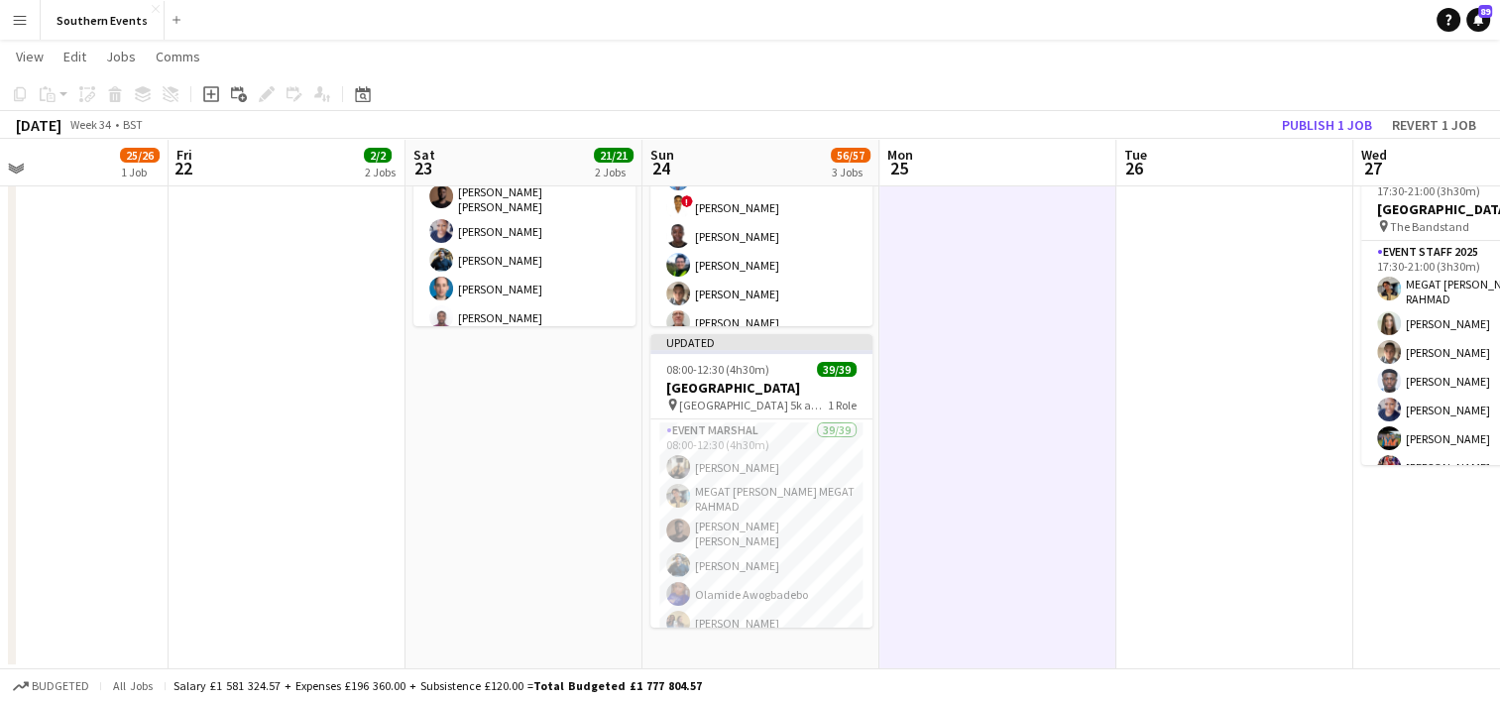
scroll to position [0, 543]
click at [1315, 123] on button "Publish 1 job" at bounding box center [1327, 125] width 106 height 26
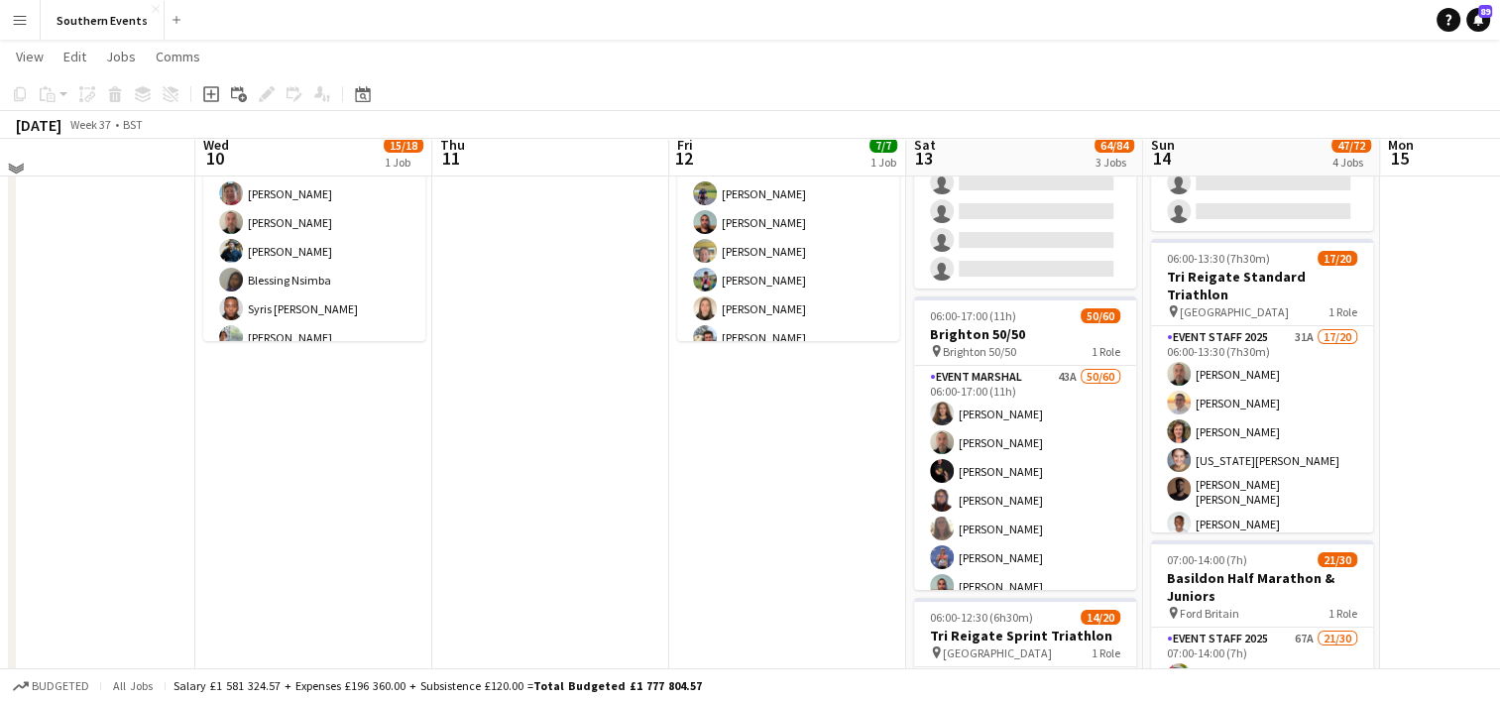
scroll to position [171, 0]
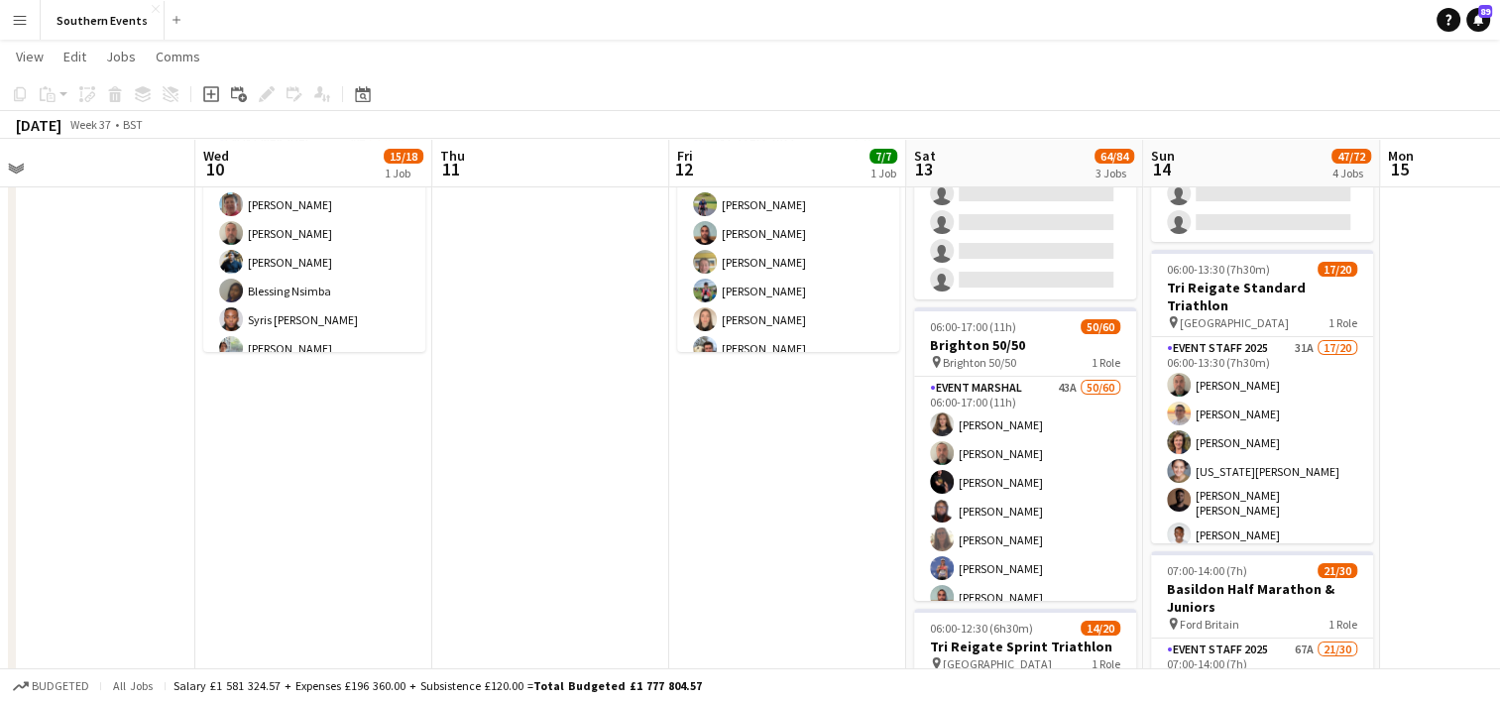
click at [14, 20] on app-icon "Menu" at bounding box center [20, 20] width 16 height 16
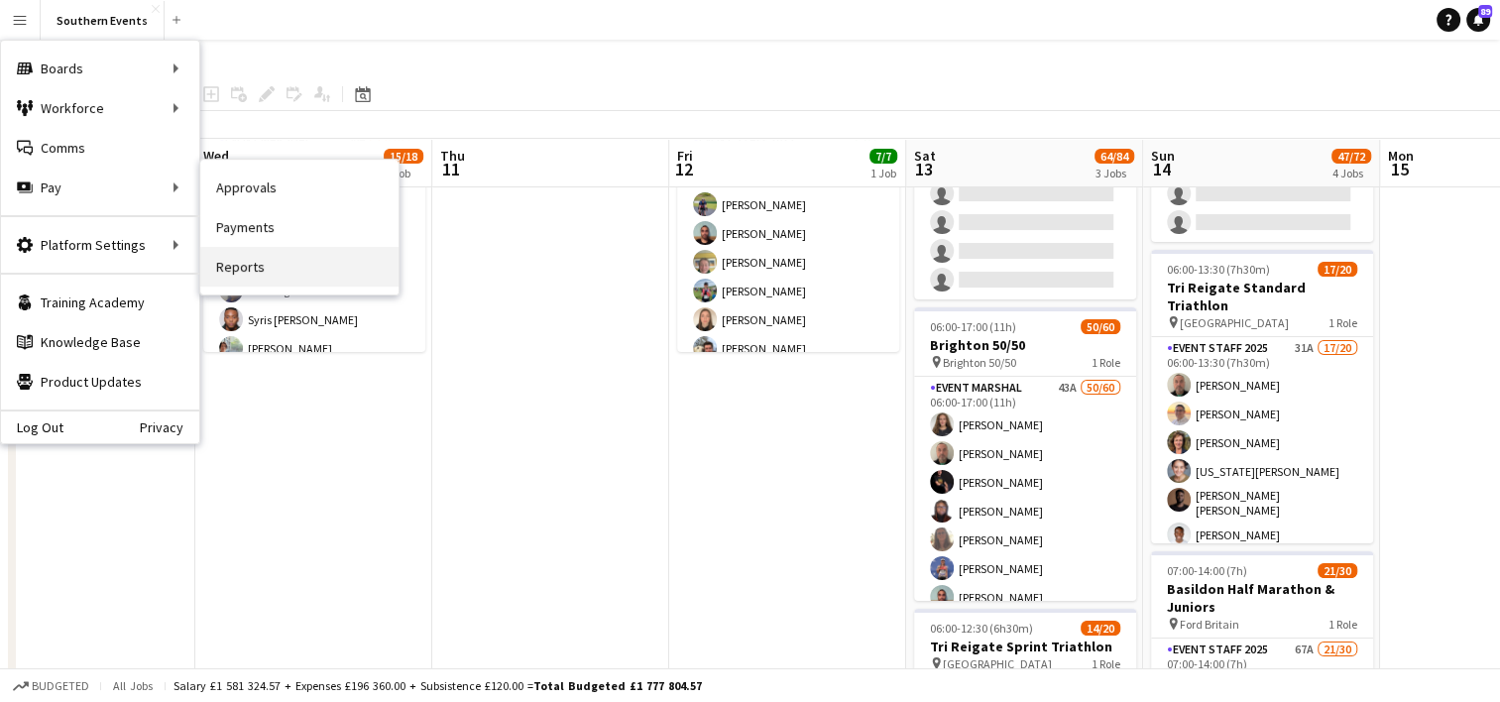
click at [245, 255] on link "Reports" at bounding box center [299, 267] width 198 height 40
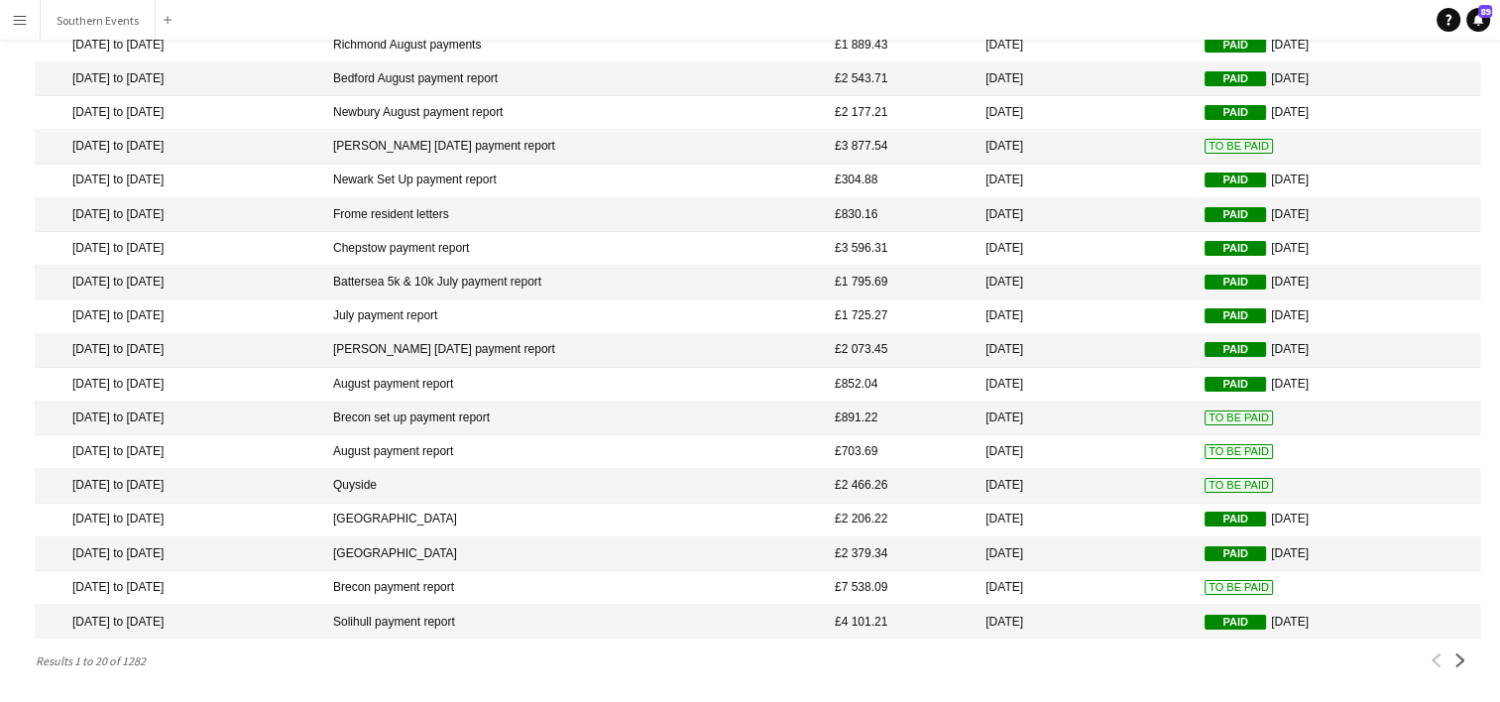
scroll to position [212, 0]
click at [1455, 655] on app-icon "Next" at bounding box center [1460, 660] width 14 height 14
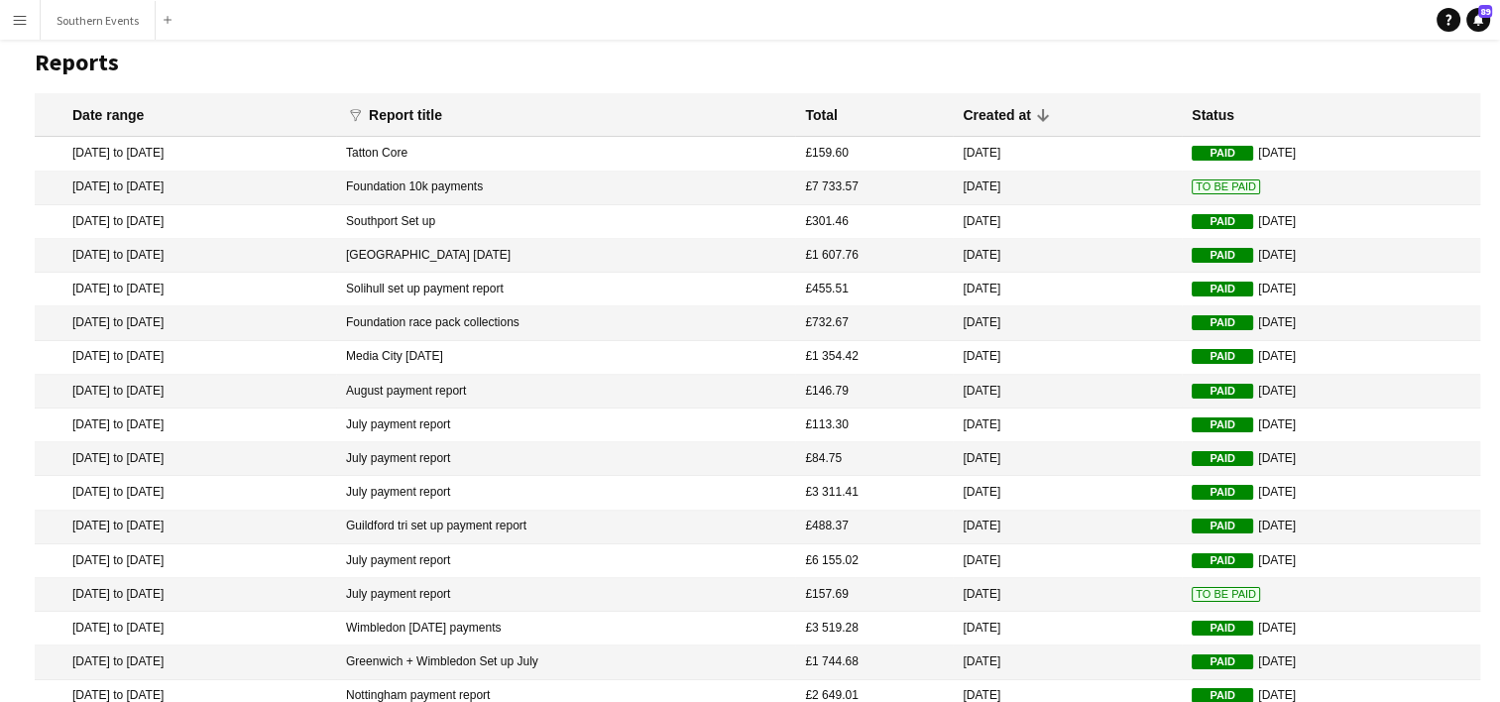
scroll to position [0, 0]
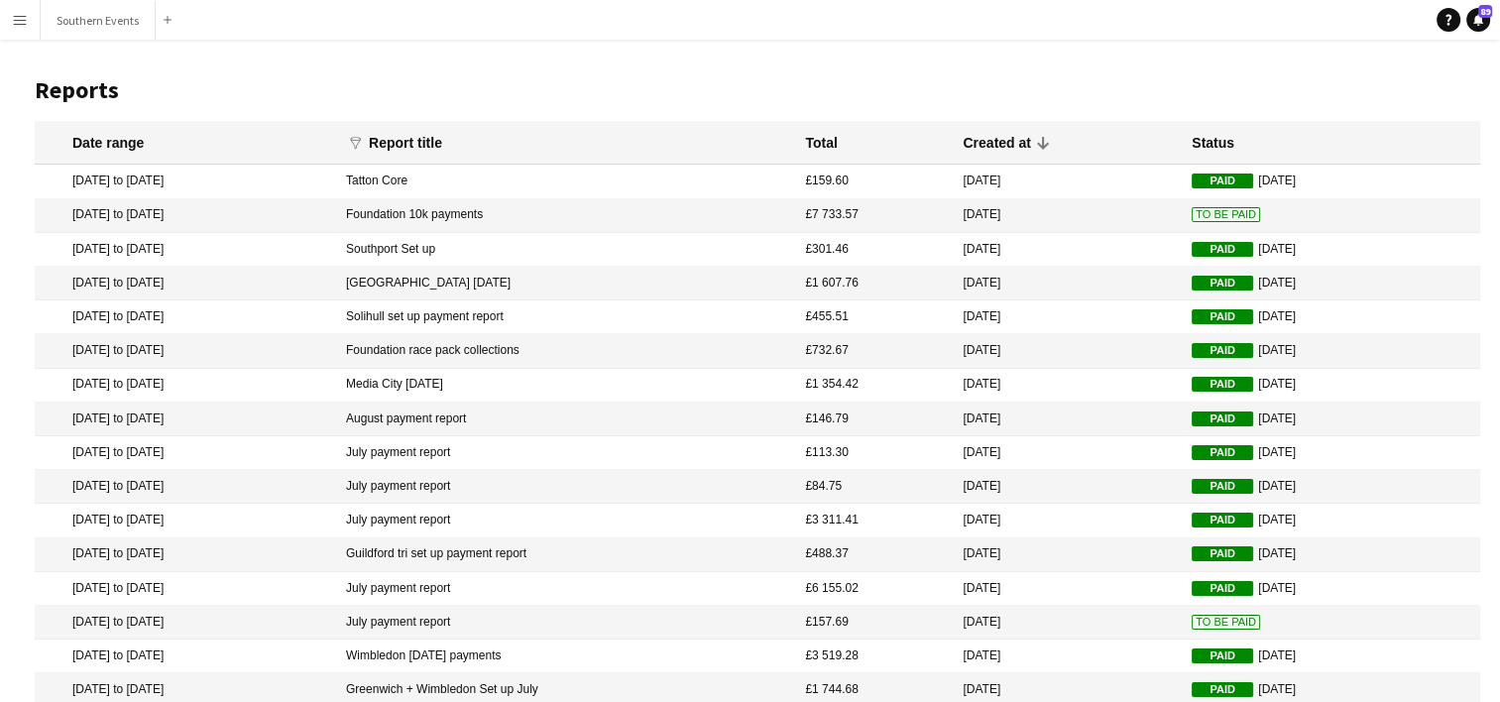
click at [1192, 204] on mat-cell "To Be Paid" at bounding box center [1331, 216] width 298 height 34
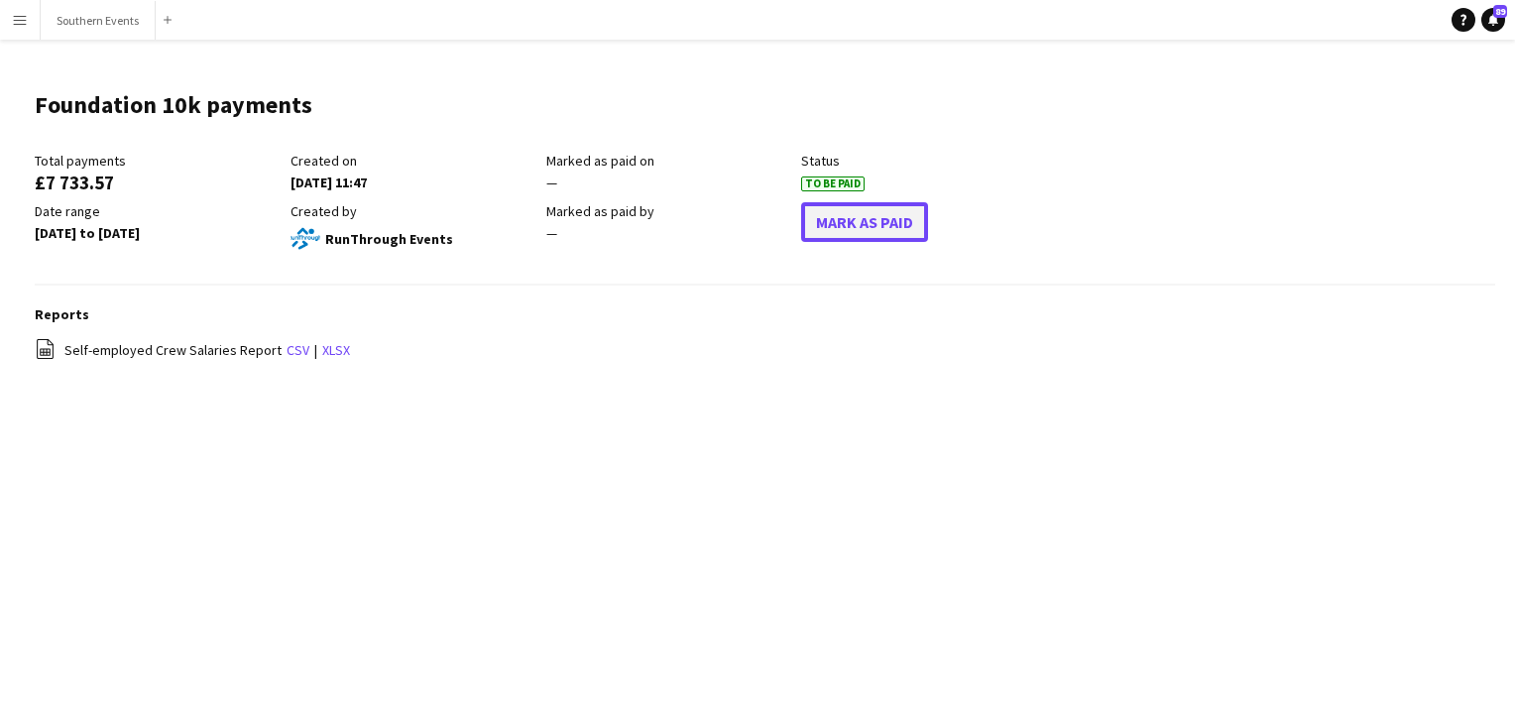
click at [824, 217] on button "Mark As Paid" at bounding box center [864, 222] width 127 height 40
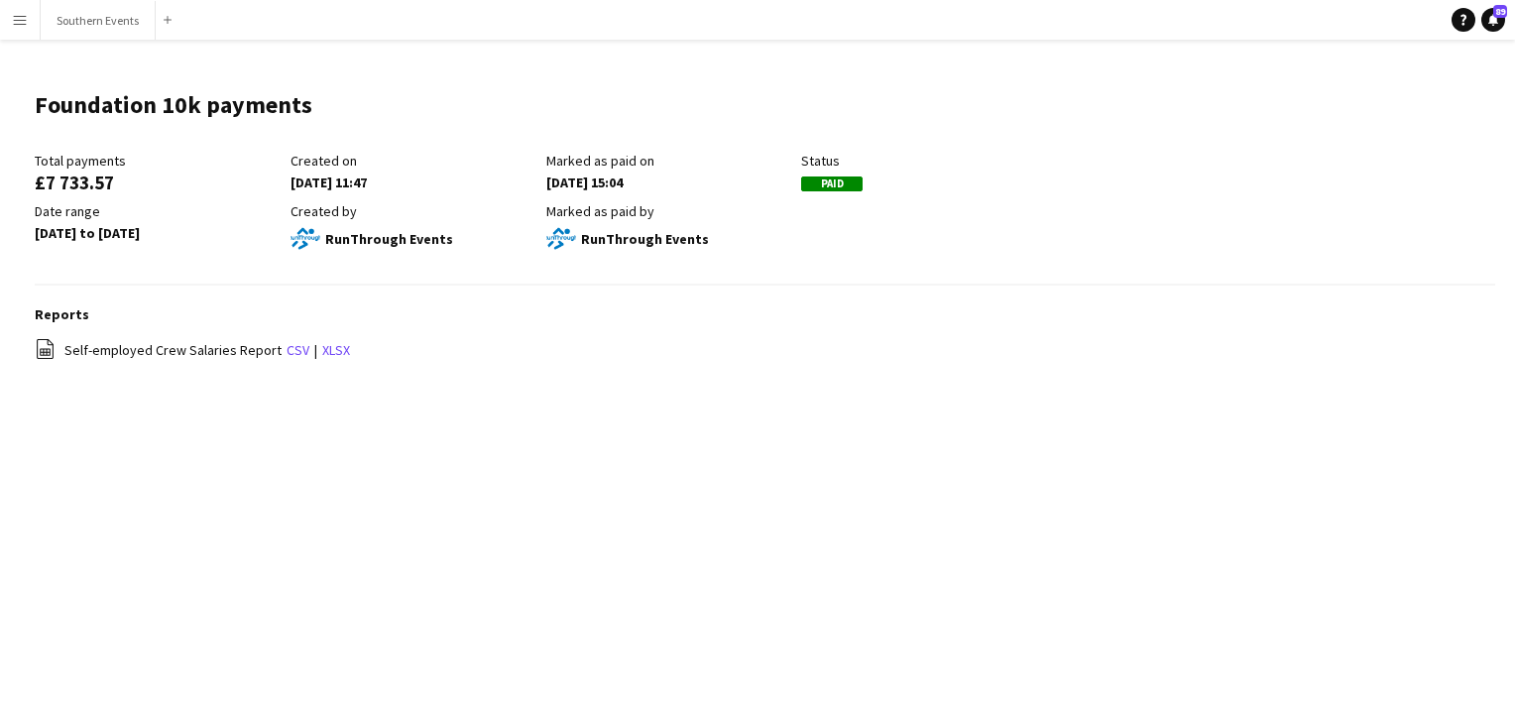
click at [17, 21] on app-icon "Menu" at bounding box center [20, 20] width 16 height 16
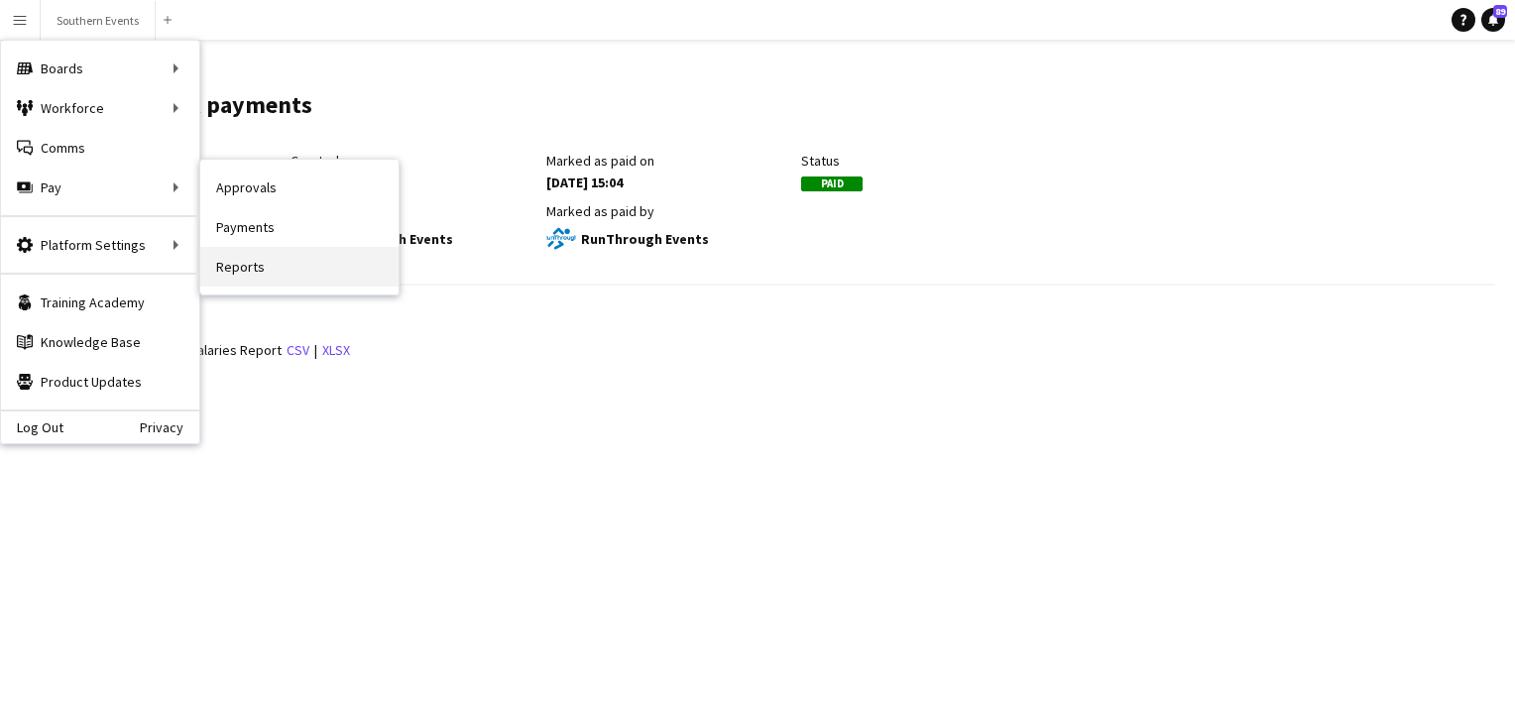
click at [252, 267] on link "Reports" at bounding box center [299, 267] width 198 height 40
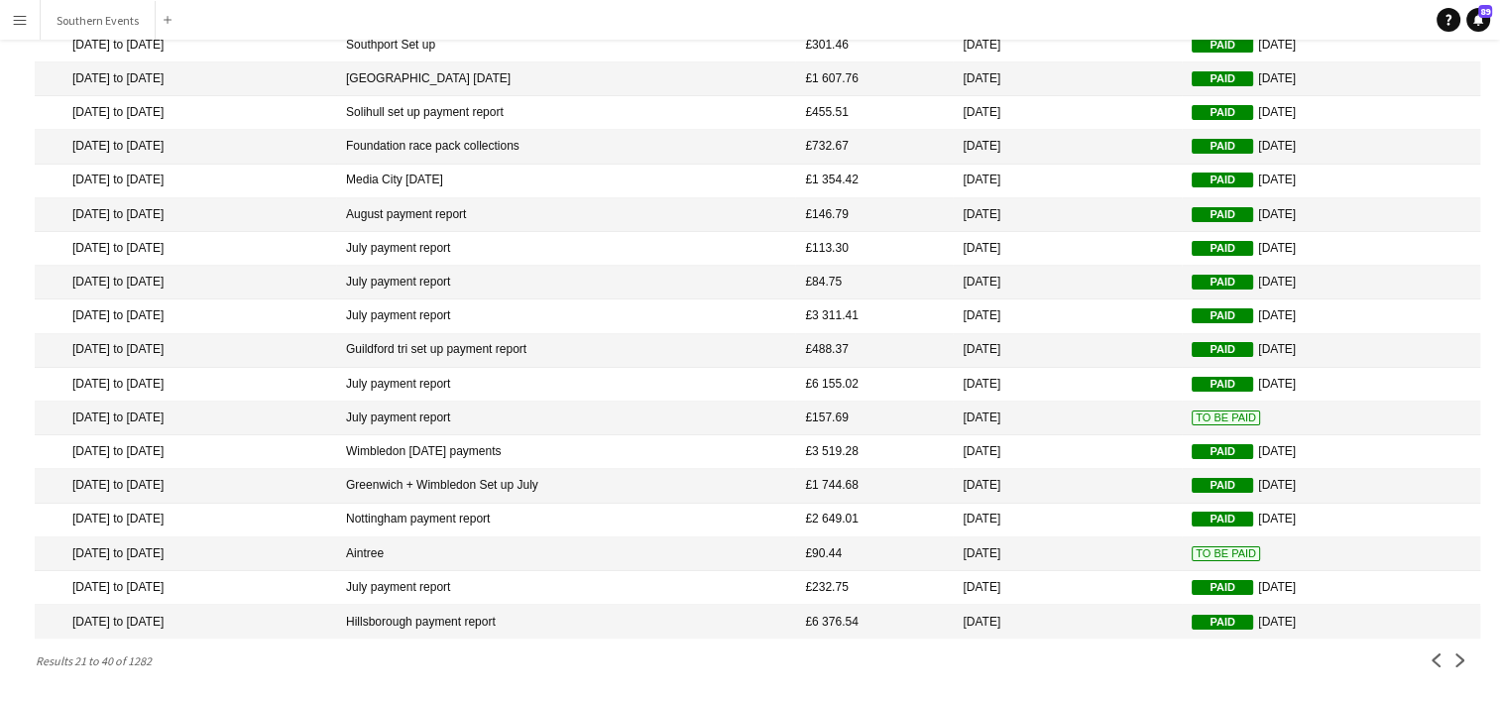
scroll to position [212, 0]
click at [1436, 654] on app-icon "Previous" at bounding box center [1436, 660] width 14 height 14
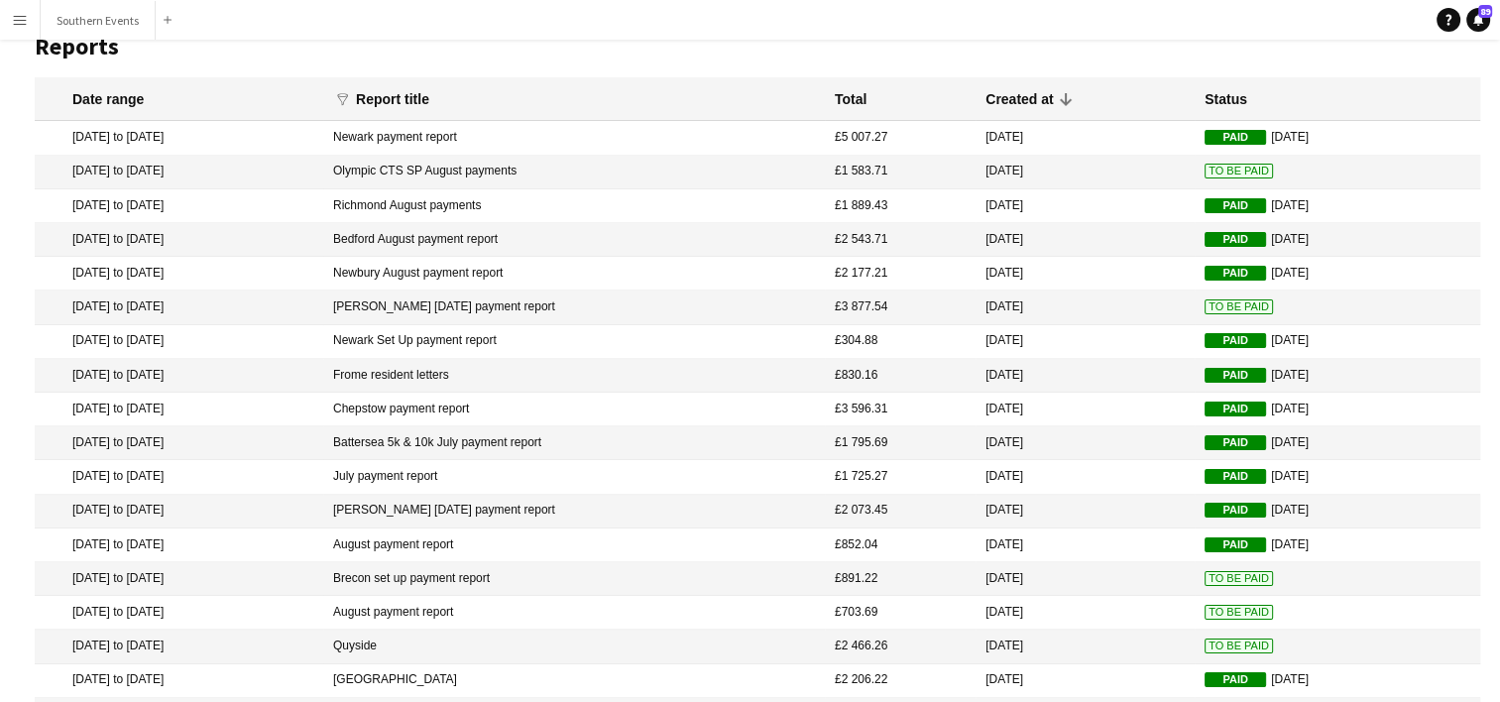
scroll to position [14, 0]
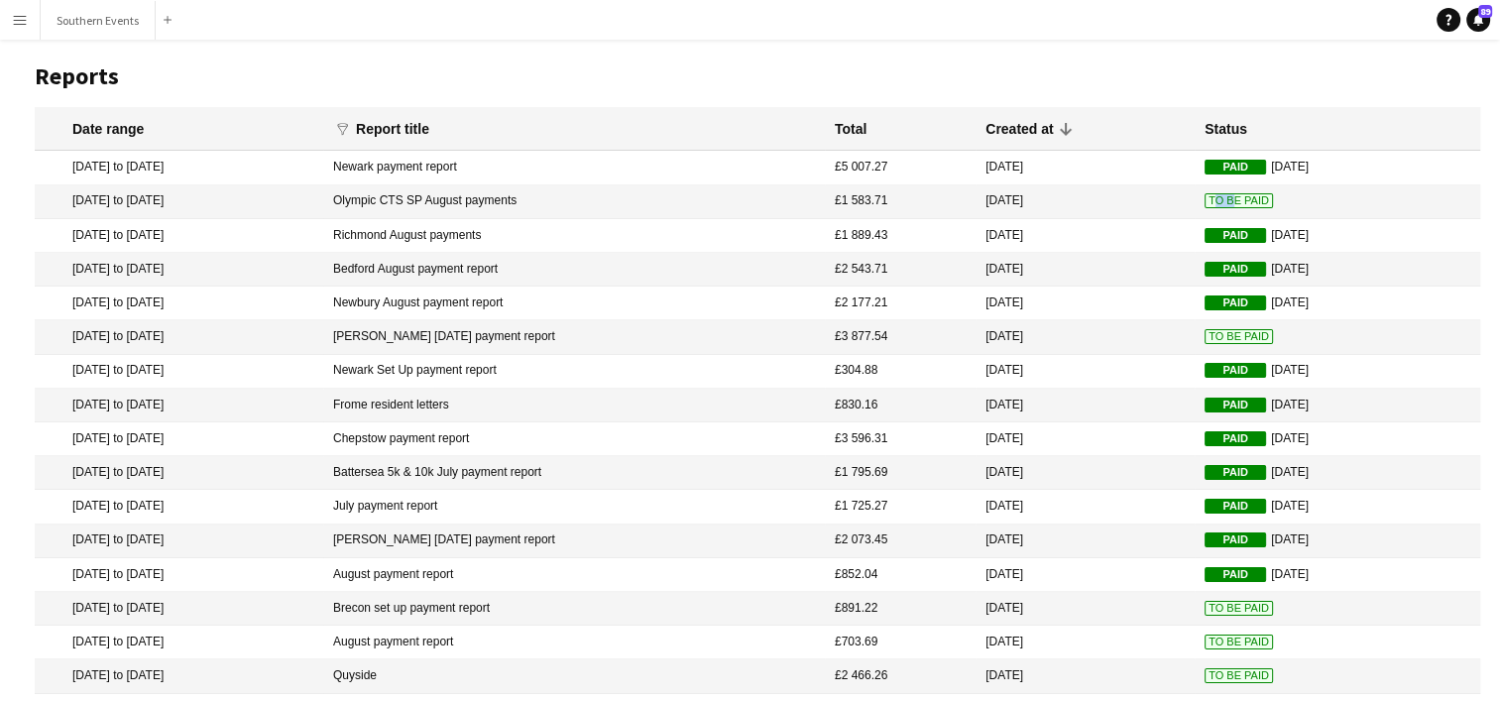
click at [1204, 194] on span "To Be Paid" at bounding box center [1238, 200] width 68 height 15
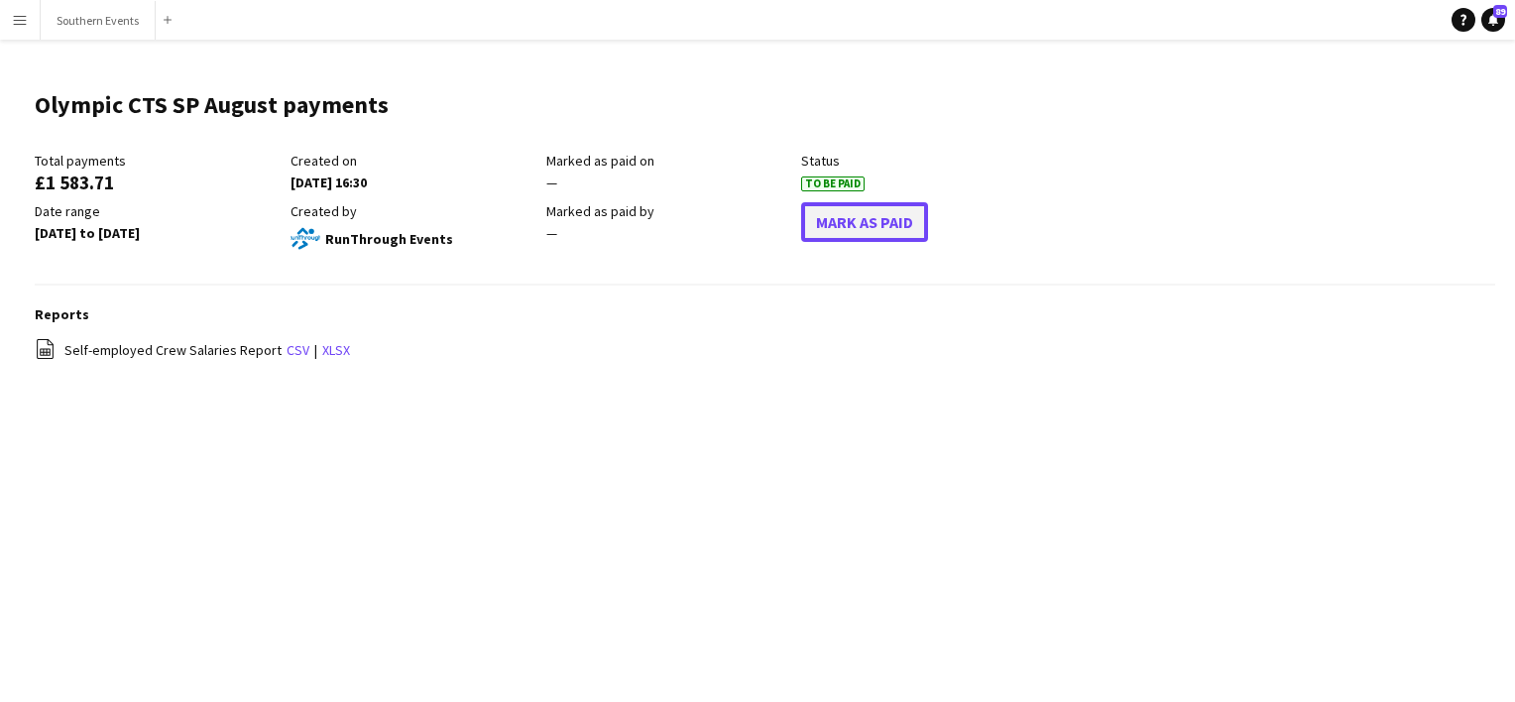
click at [880, 227] on button "Mark As Paid" at bounding box center [864, 222] width 127 height 40
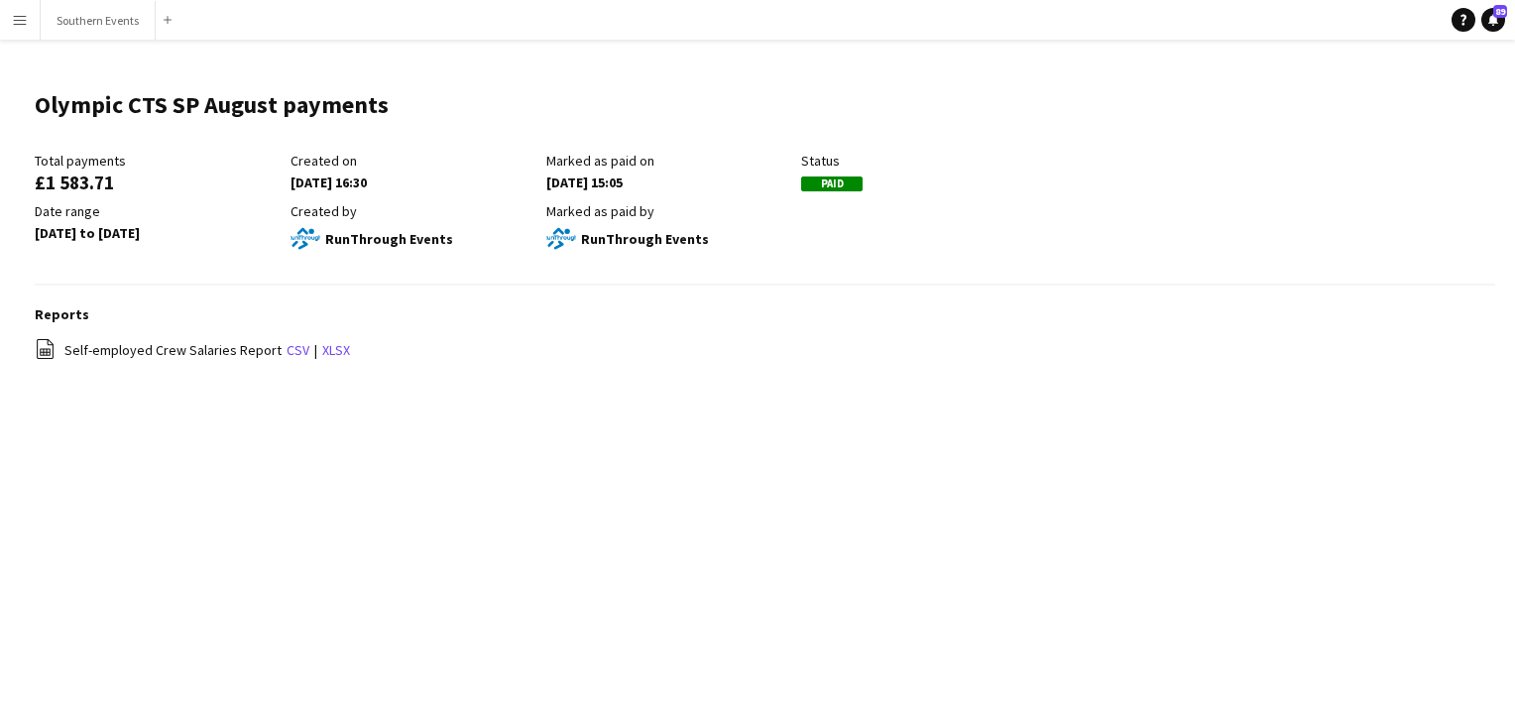
click at [8, 31] on button "Menu" at bounding box center [20, 20] width 40 height 40
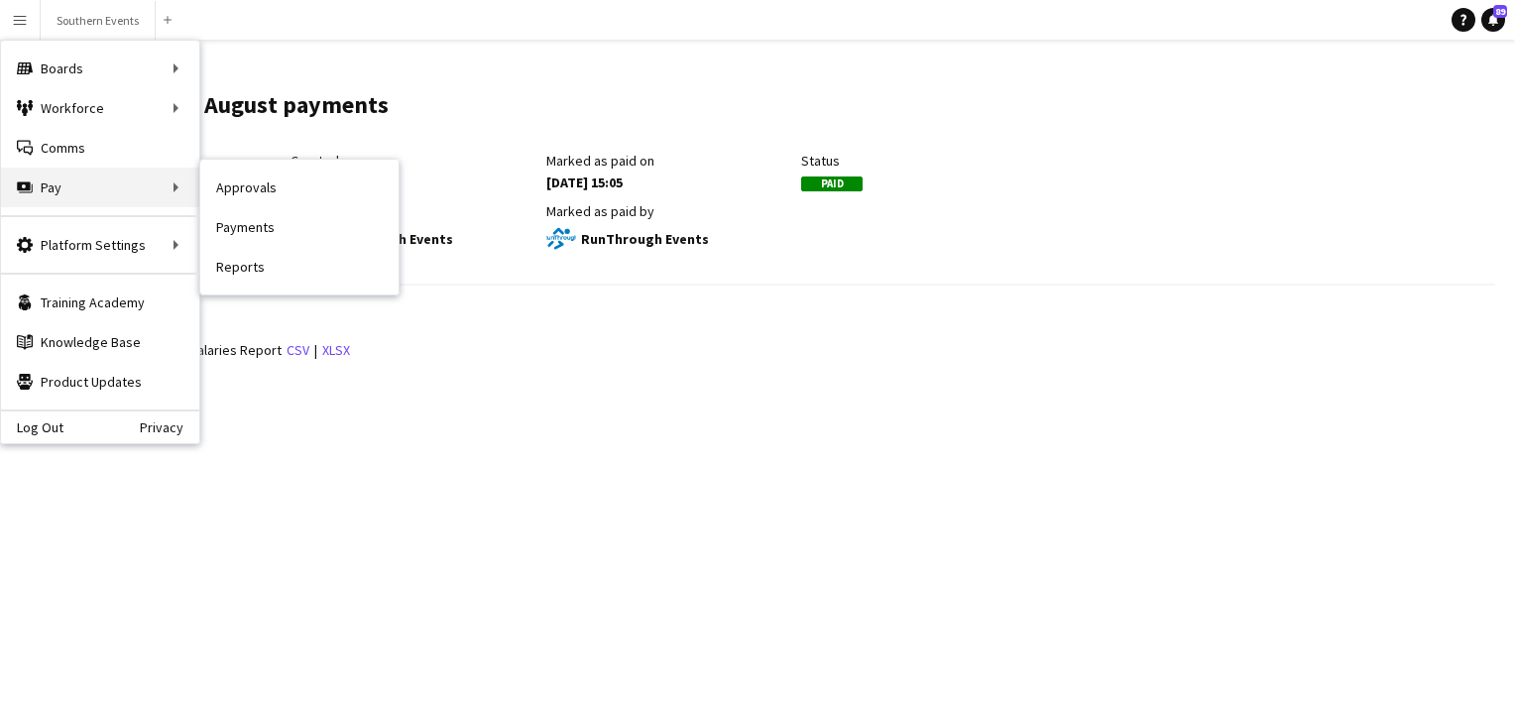
click at [90, 182] on div "Pay Pay" at bounding box center [100, 188] width 198 height 40
click at [261, 258] on link "Reports" at bounding box center [299, 267] width 198 height 40
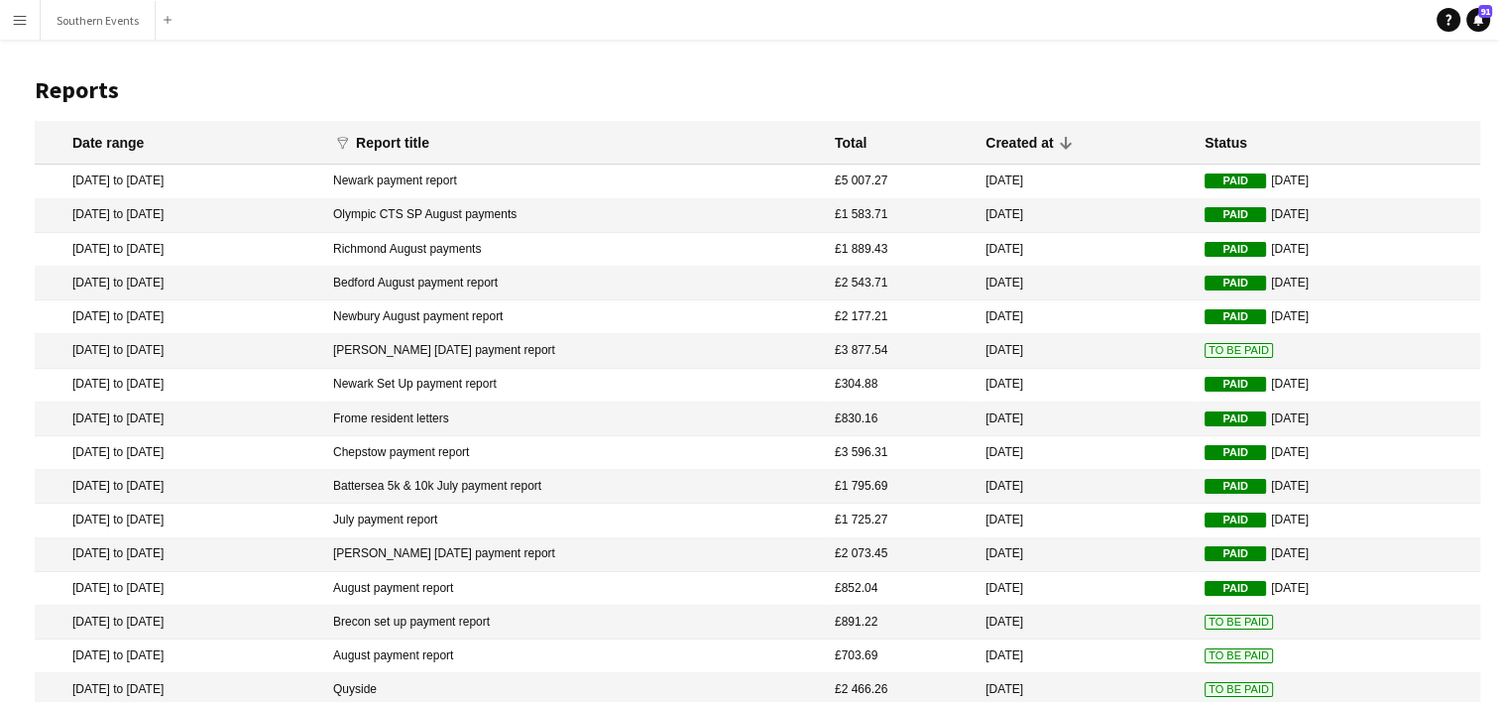
click at [4, 23] on button "Menu" at bounding box center [20, 20] width 40 height 40
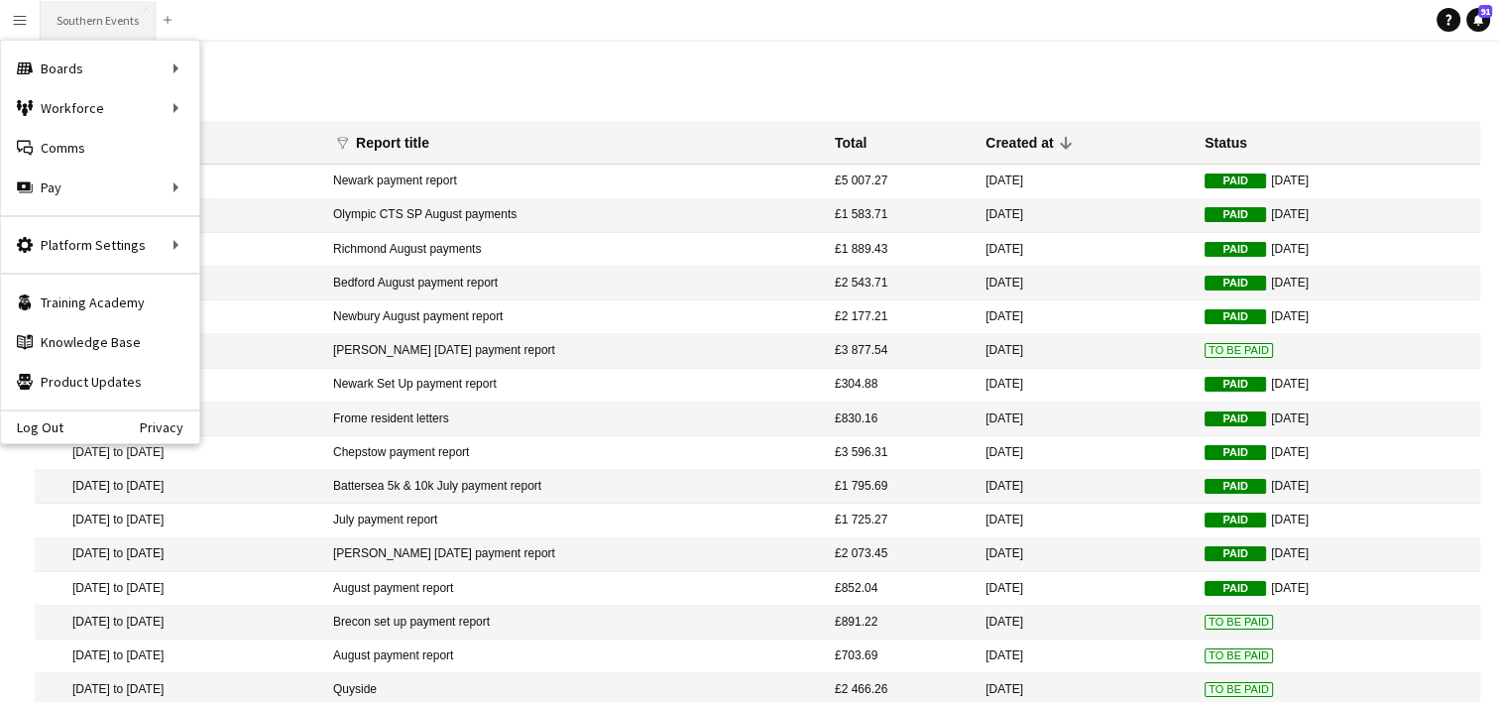
click at [93, 31] on button "Southern Events Close" at bounding box center [98, 20] width 115 height 39
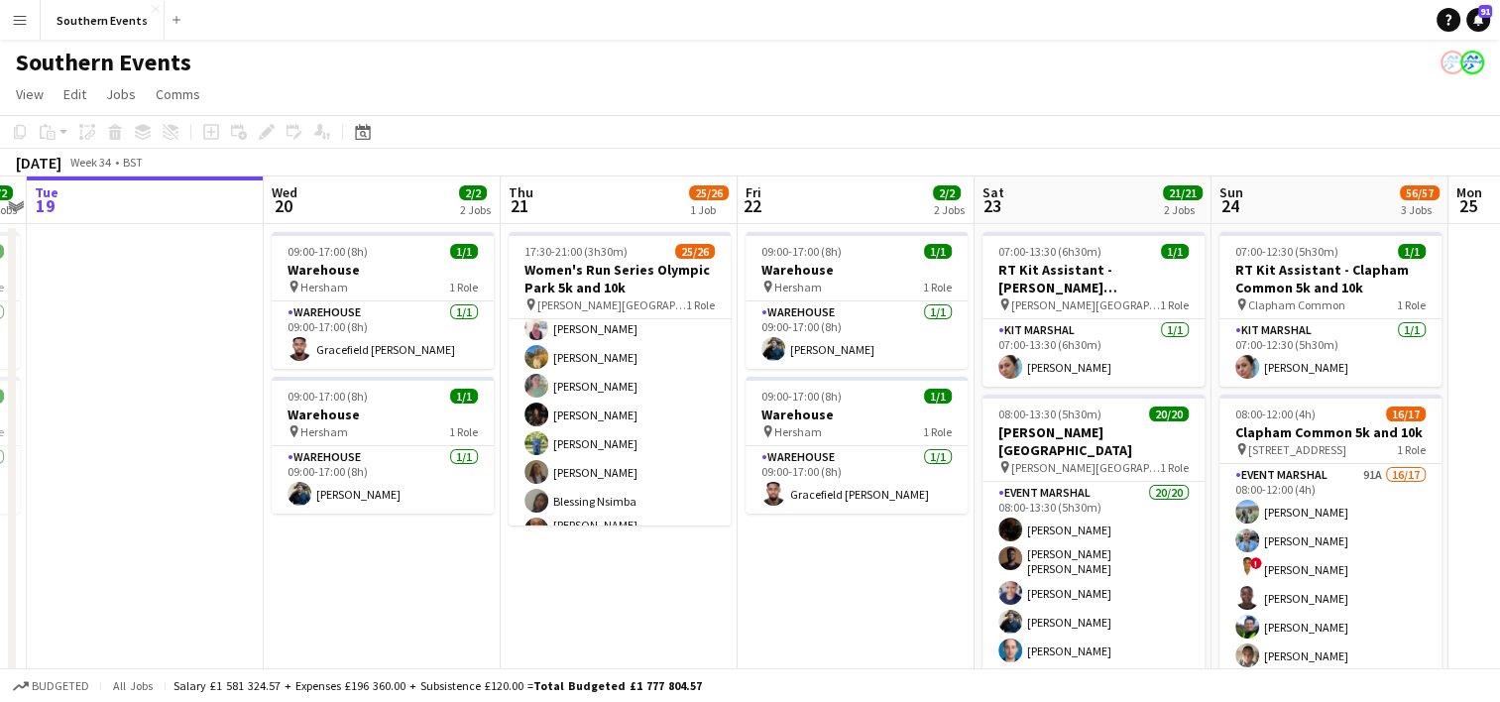
scroll to position [0, 587]
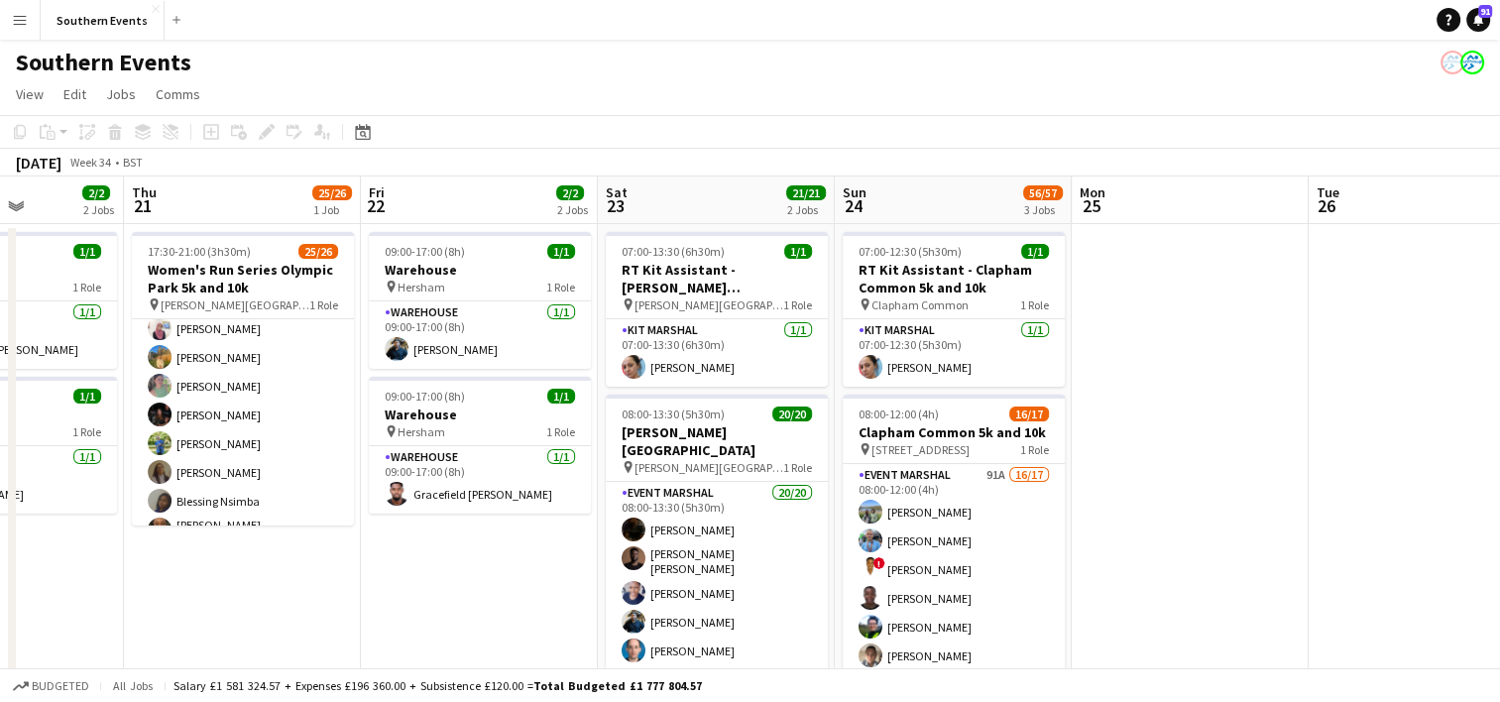
drag, startPoint x: 1055, startPoint y: 580, endPoint x: 468, endPoint y: 579, distance: 586.9
click at [468, 579] on app-calendar-viewport "Mon 18 2/2 2 Jobs Tue 19 Wed 20 2/2 2 Jobs Thu 21 25/26 1 Job Fri 22 2/2 2 Jobs…" at bounding box center [750, 714] width 1500 height 1076
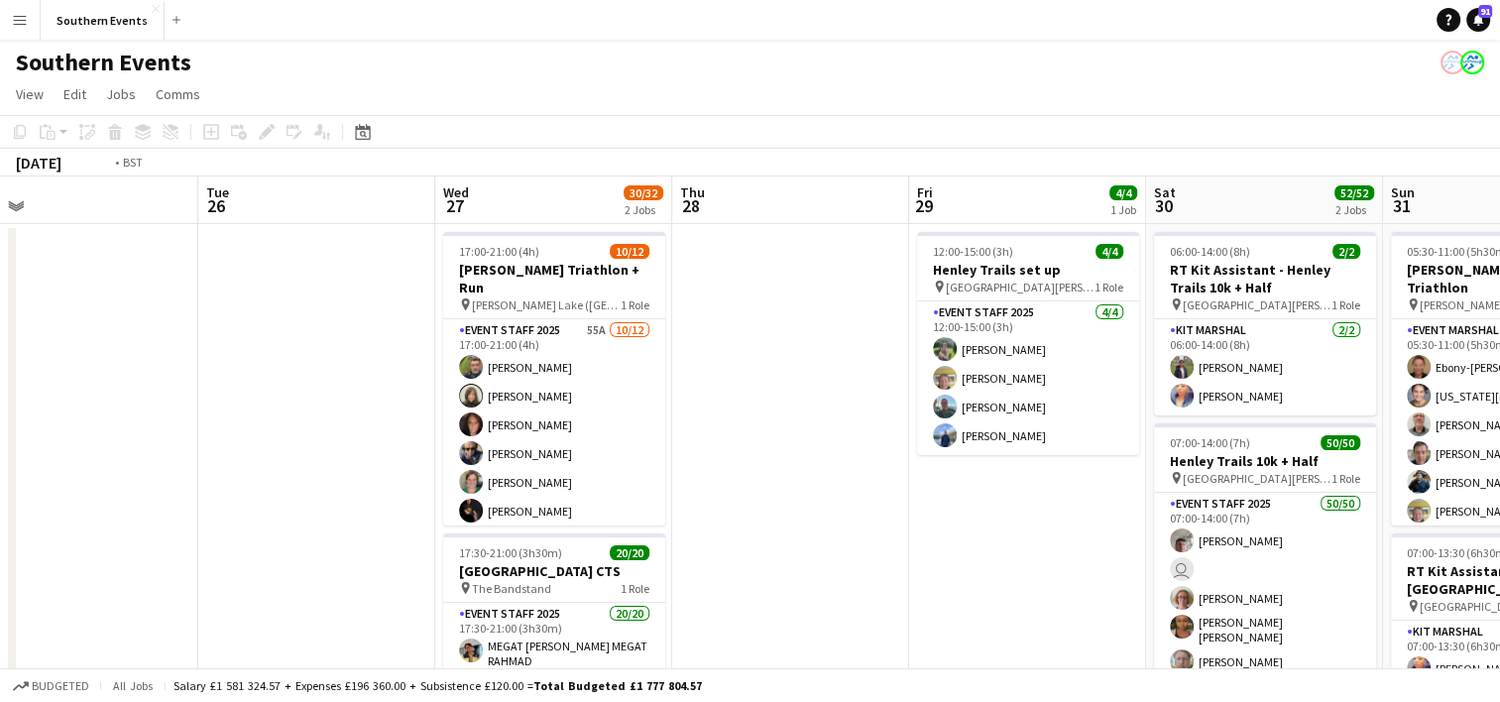
scroll to position [0, 757]
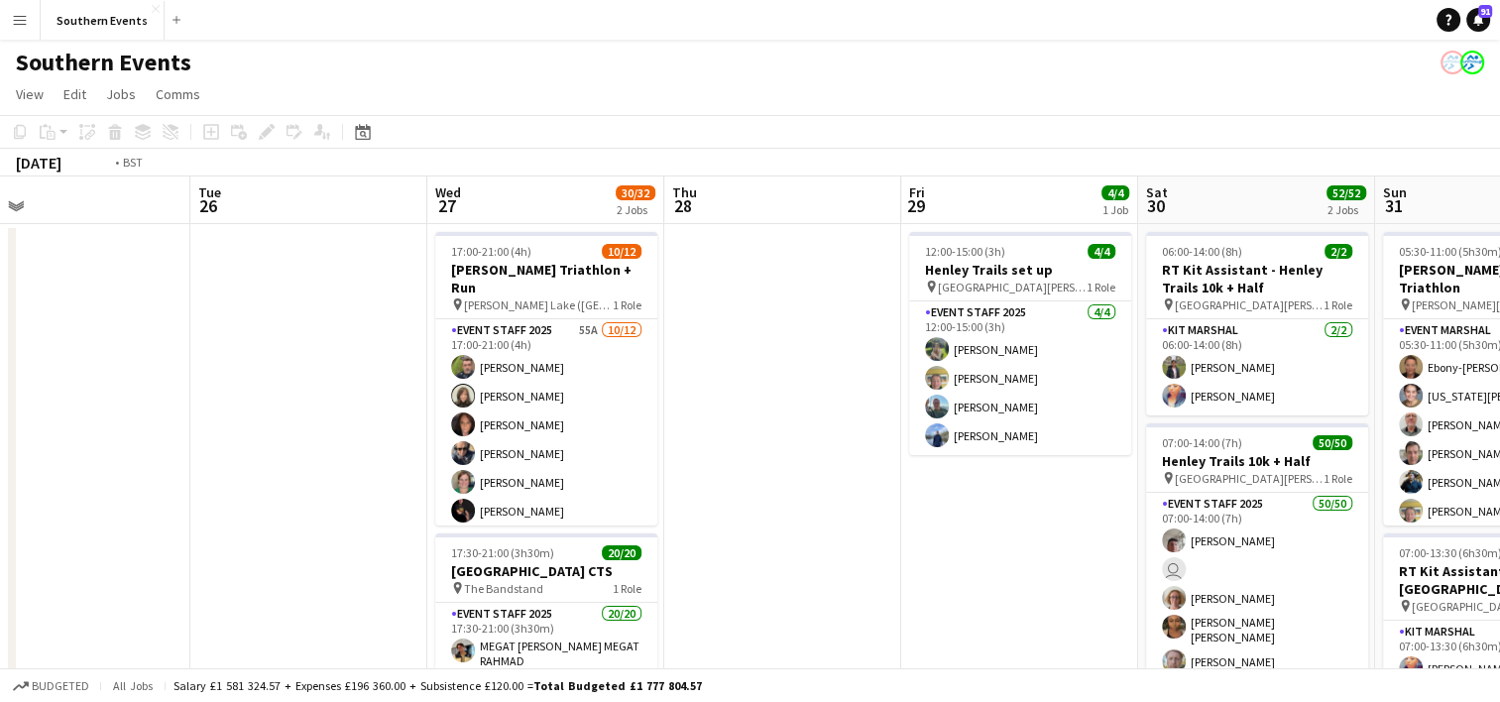
drag, startPoint x: 1183, startPoint y: 404, endPoint x: 111, endPoint y: 494, distance: 1075.3
click at [111, 494] on app-calendar-viewport "Fri 22 2/2 2 Jobs Sat 23 21/21 2 Jobs Sun 24 56/57 3 Jobs Mon 25 Tue 26 Wed 27 …" at bounding box center [750, 714] width 1500 height 1076
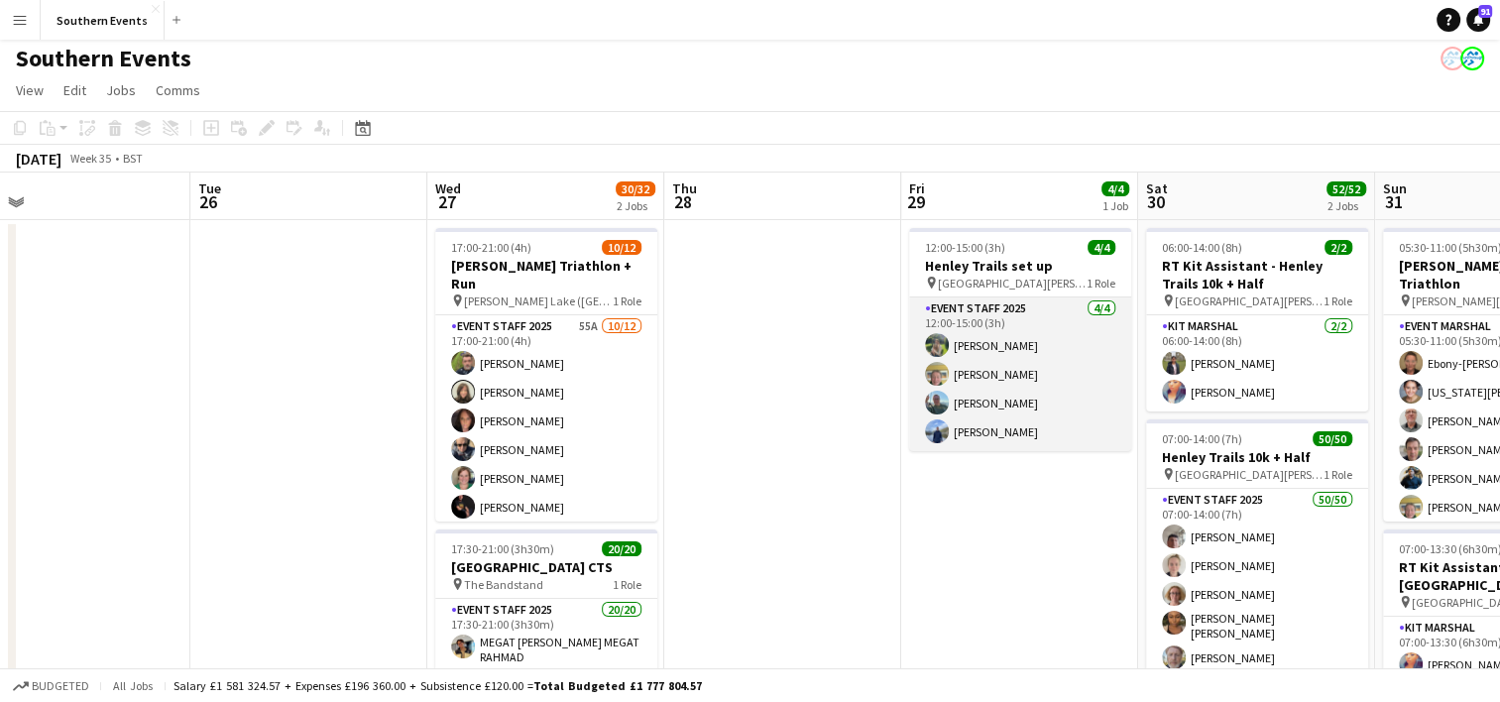
scroll to position [0, 0]
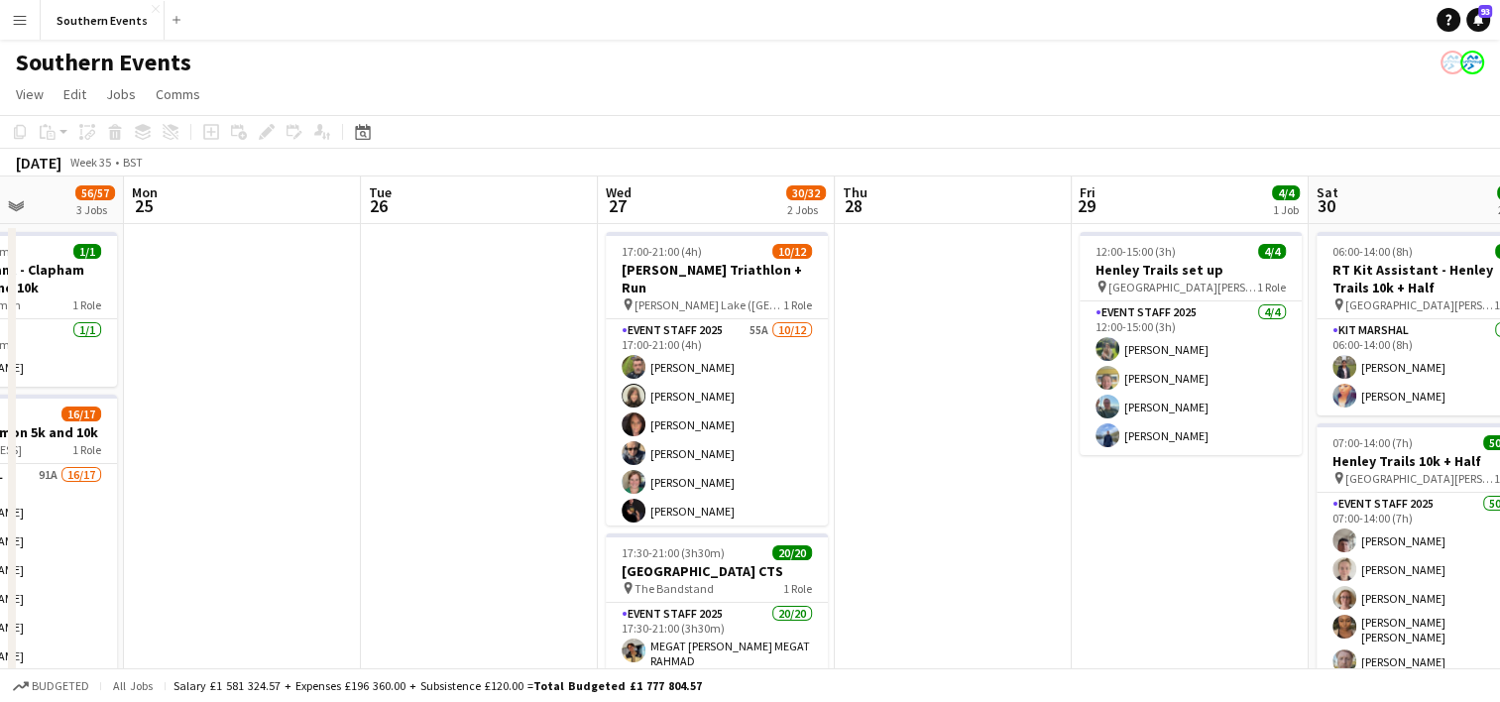
drag, startPoint x: 710, startPoint y: 440, endPoint x: 1119, endPoint y: 413, distance: 410.3
click at [1119, 414] on app-calendar-viewport "Fri 22 2/2 2 Jobs Sat 23 21/21 2 Jobs Sun 24 56/57 3 Jobs Mon 25 Tue 26 Wed 27 …" at bounding box center [750, 714] width 1500 height 1076
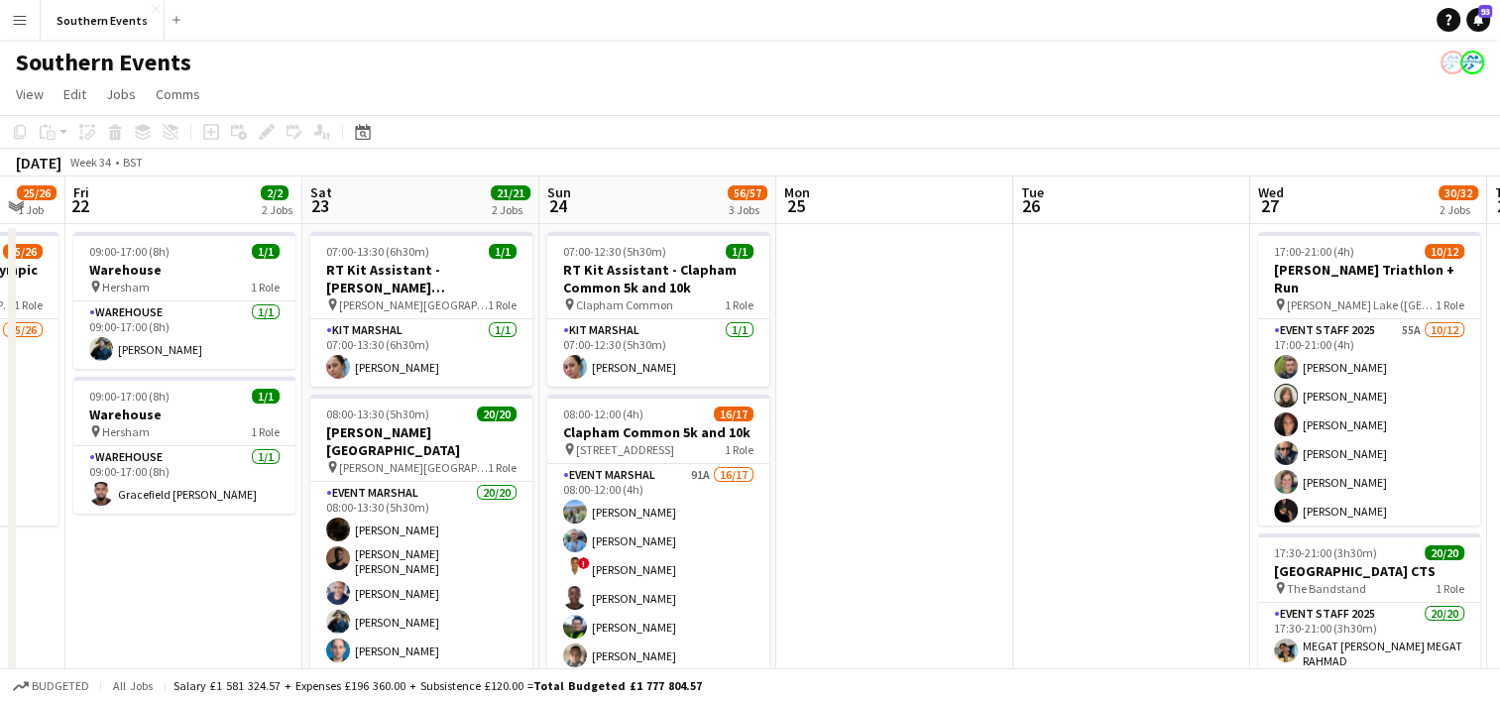
drag, startPoint x: 558, startPoint y: 397, endPoint x: 974, endPoint y: 385, distance: 416.5
click at [974, 385] on app-calendar-viewport "Wed 20 2/2 2 Jobs Thu 21 25/26 1 Job Fri 22 2/2 2 Jobs Sat 23 21/21 2 Jobs Sun …" at bounding box center [750, 714] width 1500 height 1076
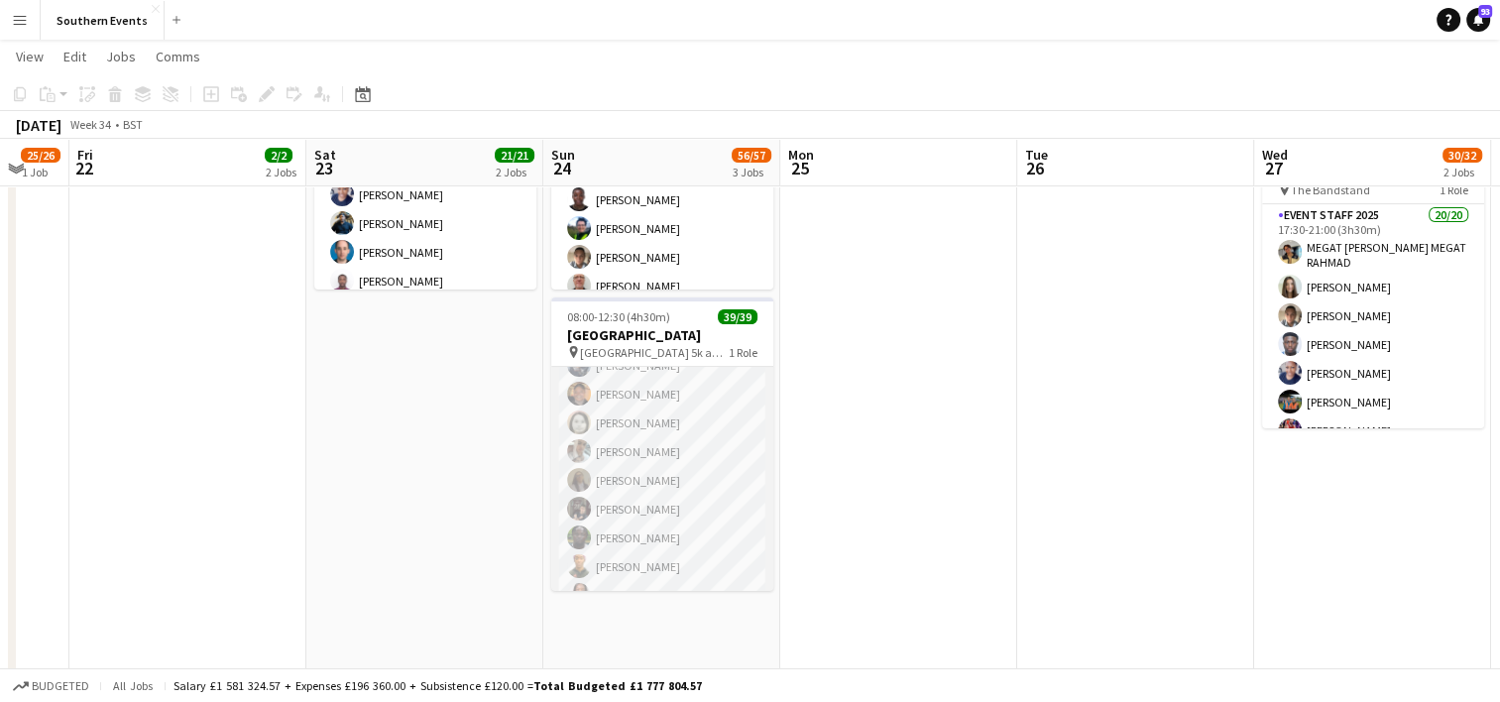
scroll to position [941, 0]
drag, startPoint x: 686, startPoint y: 464, endPoint x: 1059, endPoint y: 361, distance: 386.7
click at [686, 464] on app-card-role "Event Marshal 39/39 08:00-12:30 (4h30m) [PERSON_NAME] MEGAT [PERSON_NAME] MEGAT…" at bounding box center [662, 12] width 222 height 1172
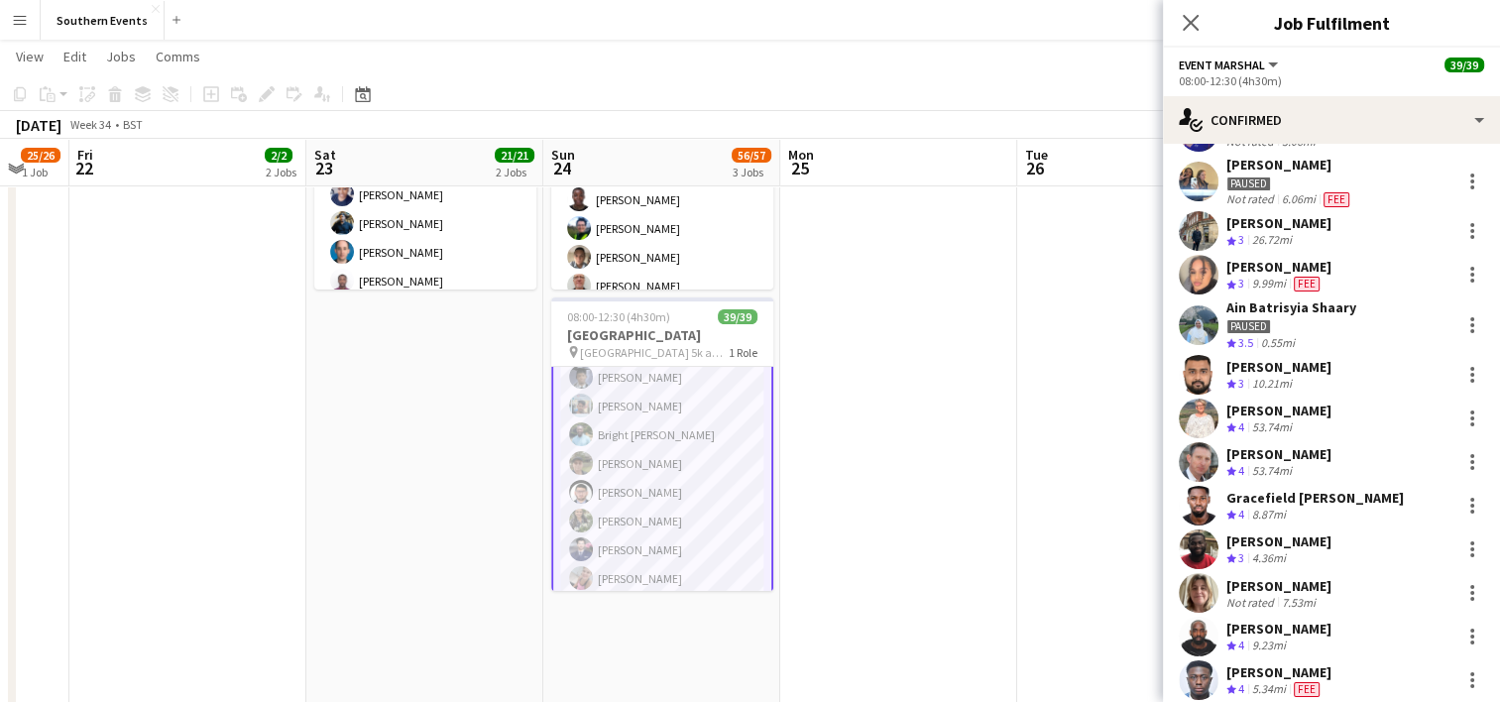
scroll to position [397, 0]
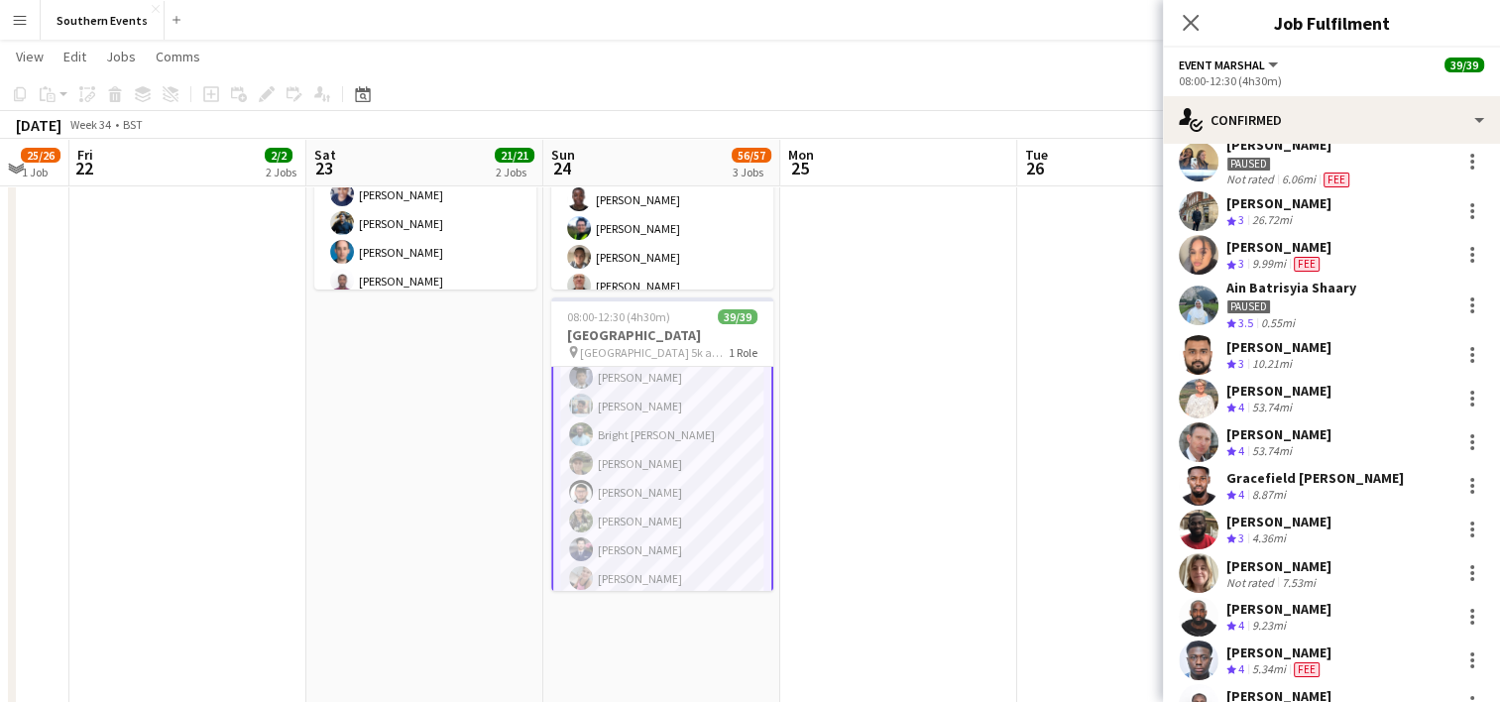
drag, startPoint x: 1228, startPoint y: 285, endPoint x: 1352, endPoint y: 278, distance: 124.1
click at [1352, 279] on div "Ain Batrisyia Shaary Paused Crew rating 3.5 0.55mi" at bounding box center [1331, 305] width 337 height 53
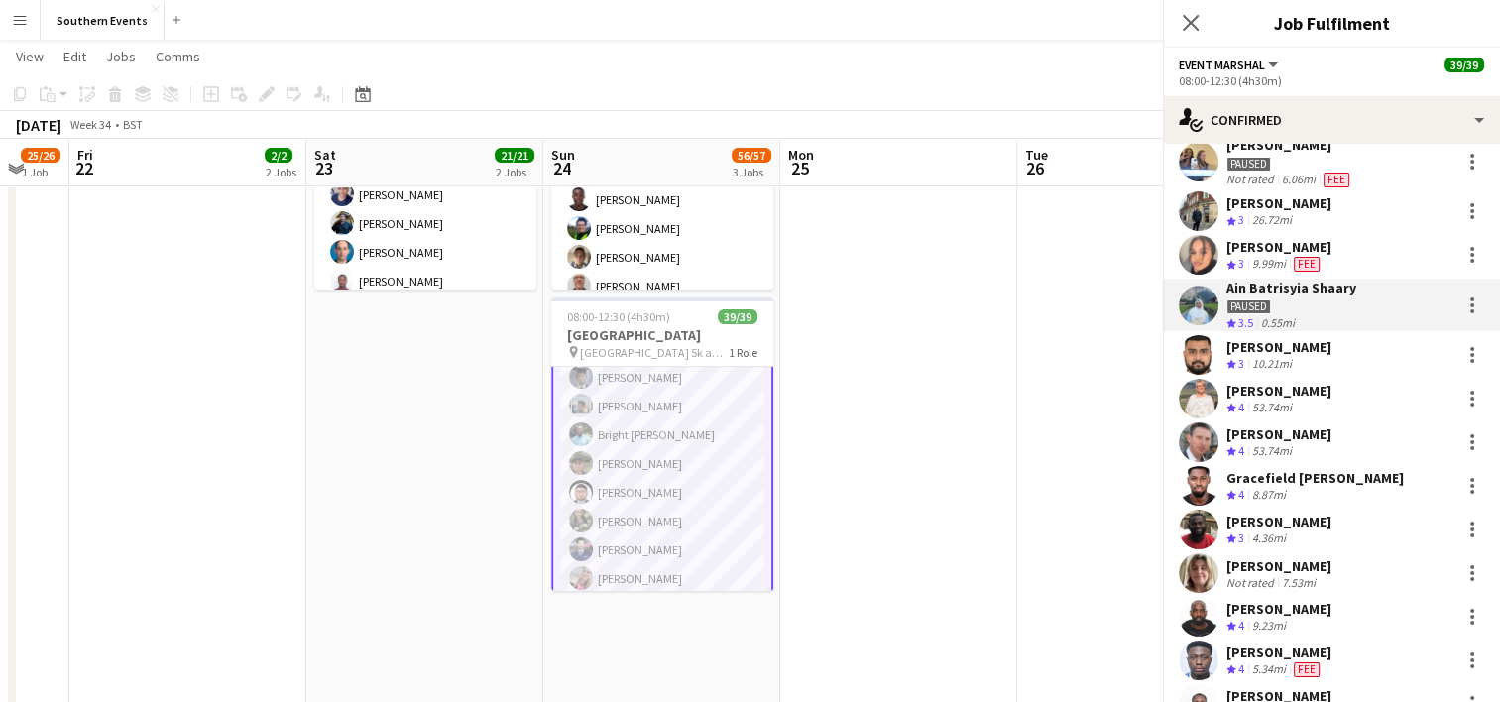
copy div "Ain Batrisyia Shaary"
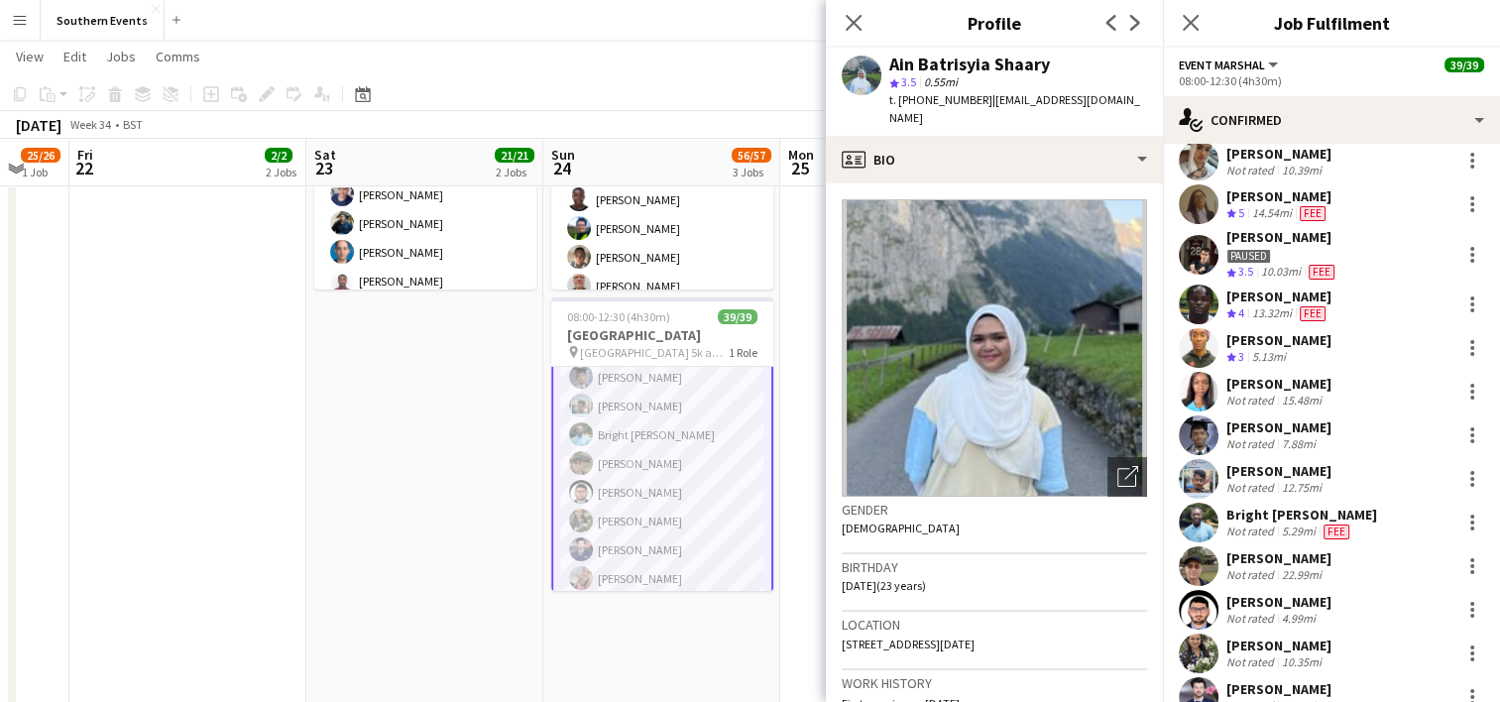
scroll to position [1356, 0]
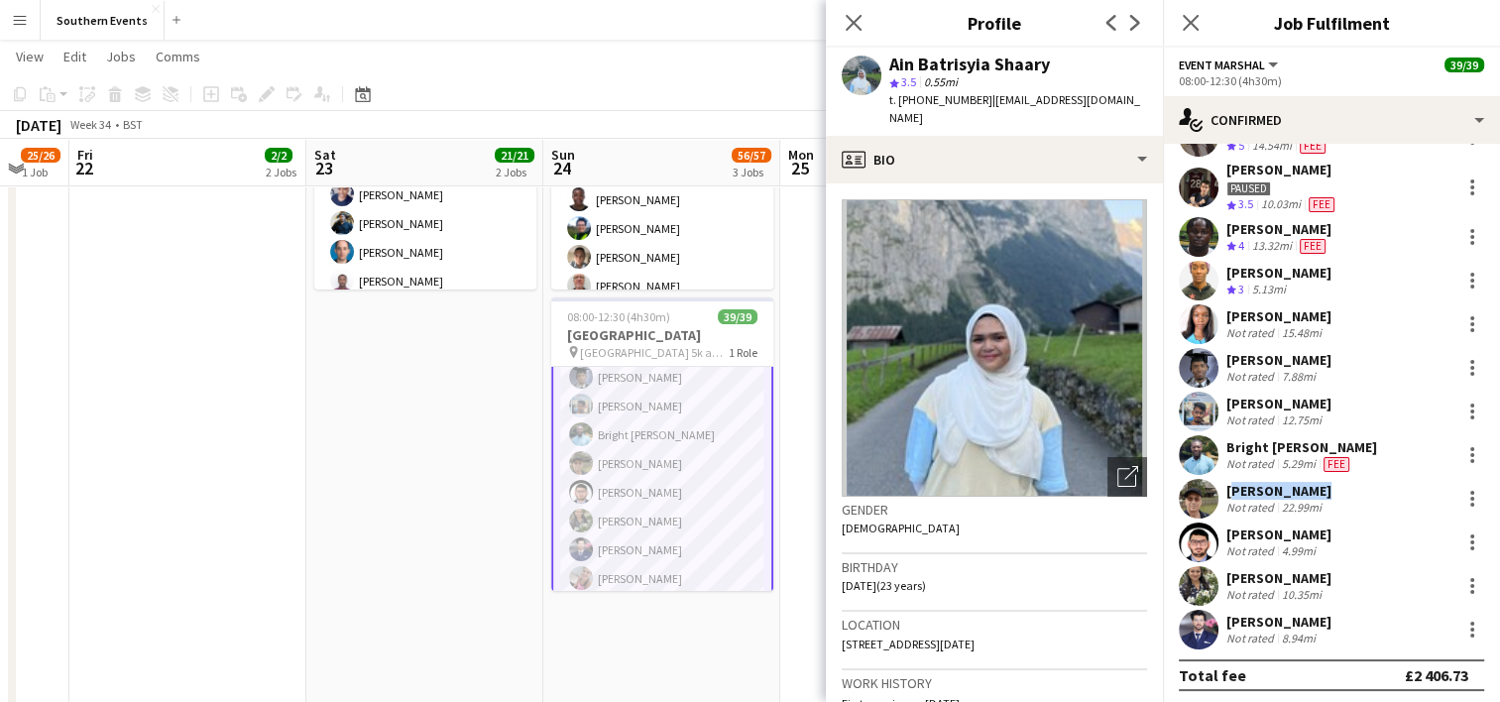
drag, startPoint x: 1224, startPoint y: 486, endPoint x: 1306, endPoint y: 484, distance: 81.3
click at [1306, 484] on div "[PERSON_NAME] Not rated 22.99mi" at bounding box center [1331, 499] width 337 height 40
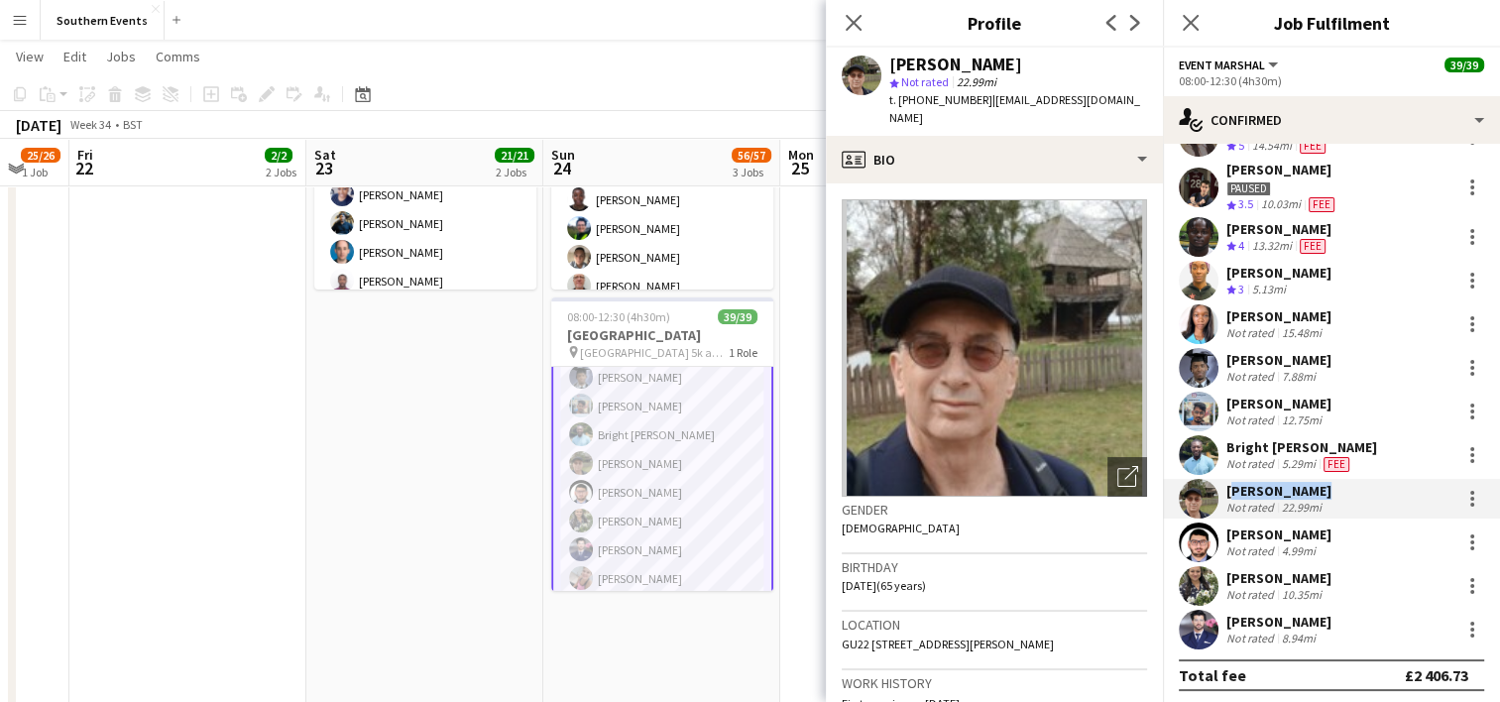
copy div "[PERSON_NAME]"
drag, startPoint x: 1225, startPoint y: 404, endPoint x: 1344, endPoint y: 393, distance: 119.6
click at [1344, 393] on div "[PERSON_NAME] Not rated 12.75mi" at bounding box center [1331, 412] width 337 height 40
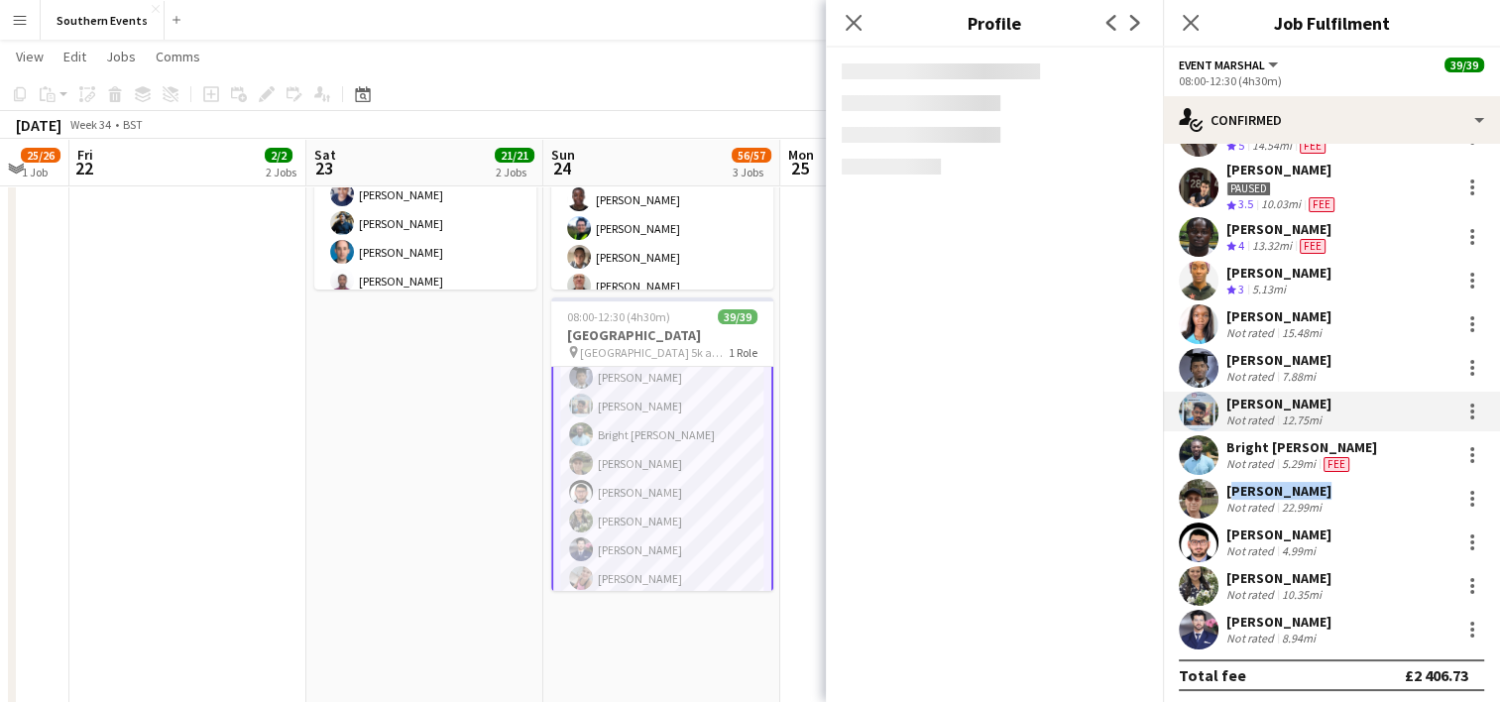
copy div "[PERSON_NAME]"
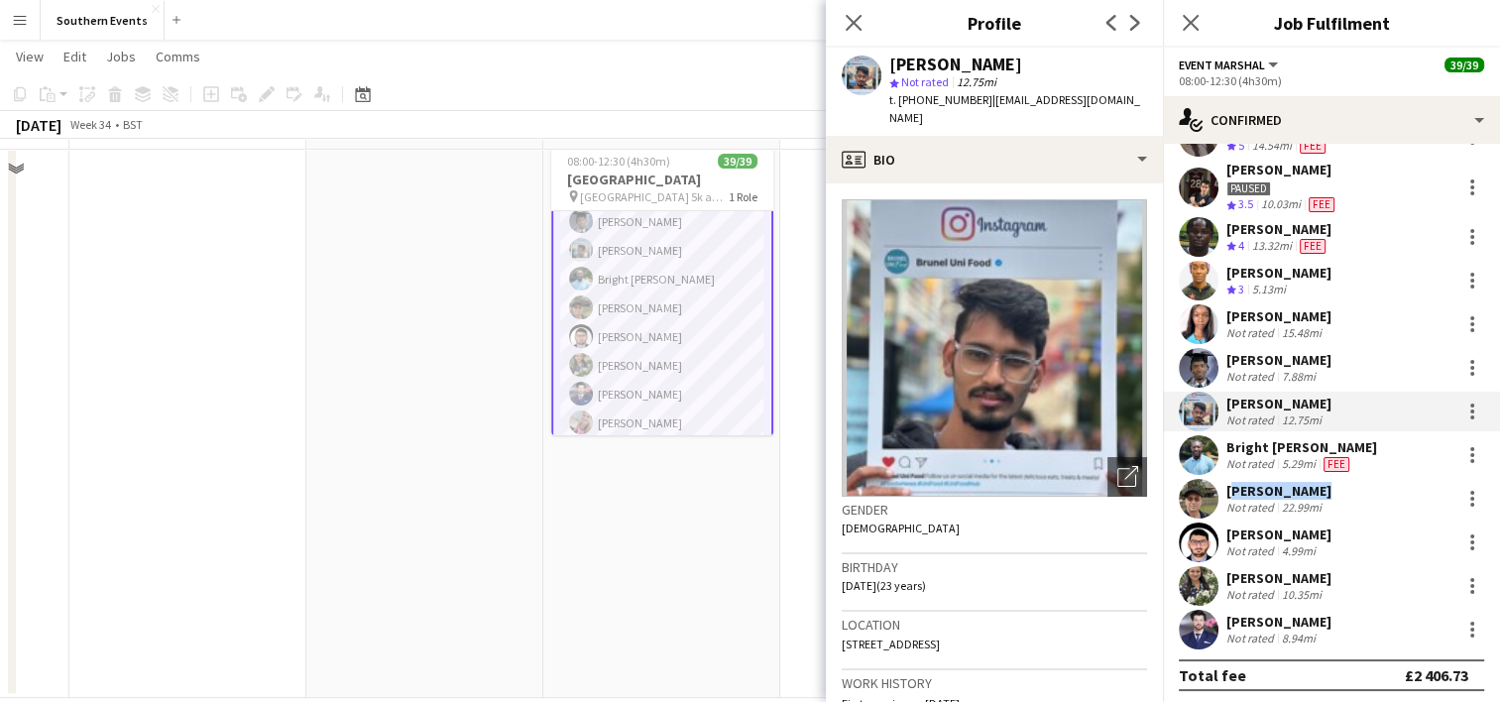
scroll to position [582, 0]
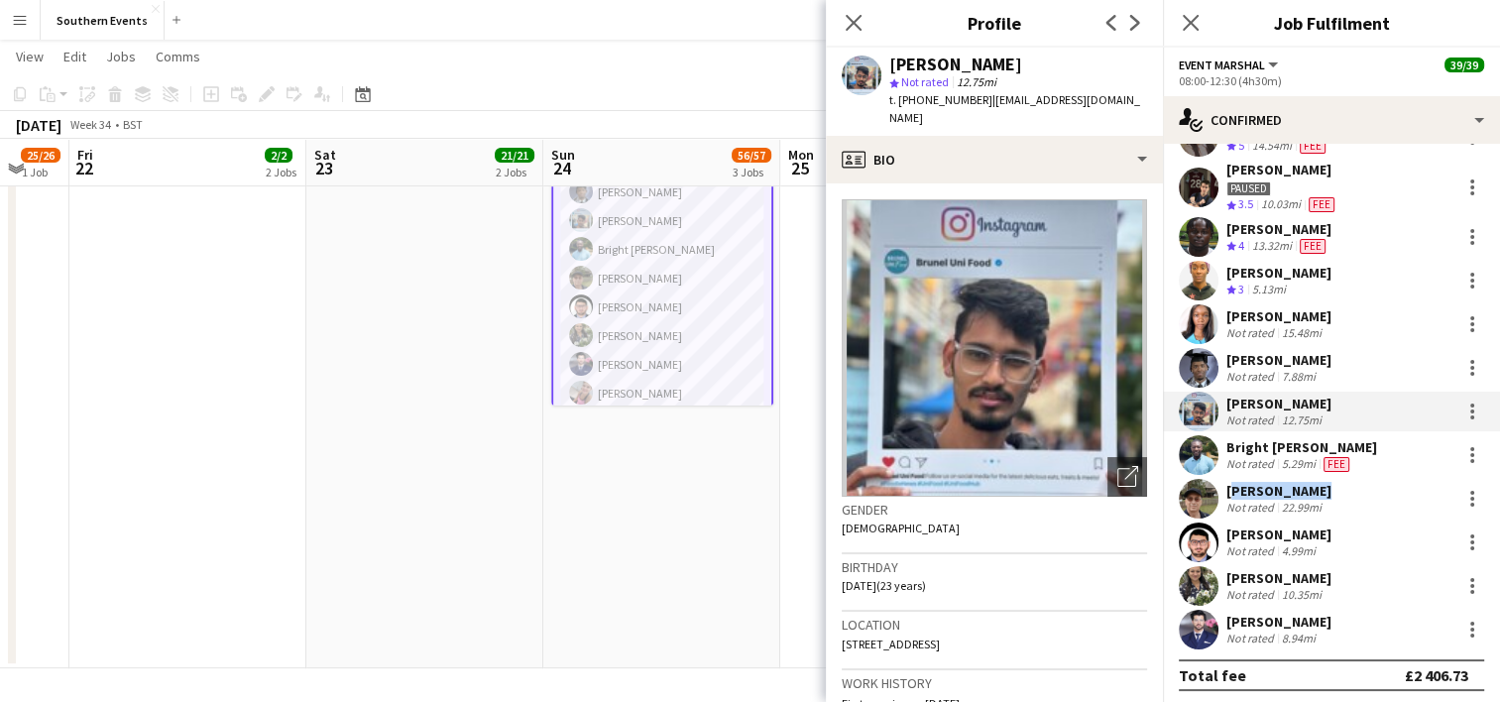
click at [640, 480] on app-date-cell "07:00-12:30 (5h30m) 1/1 RT Kit Assistant - Clapham Common 5k and 10k pin Clapha…" at bounding box center [661, 154] width 237 height 1028
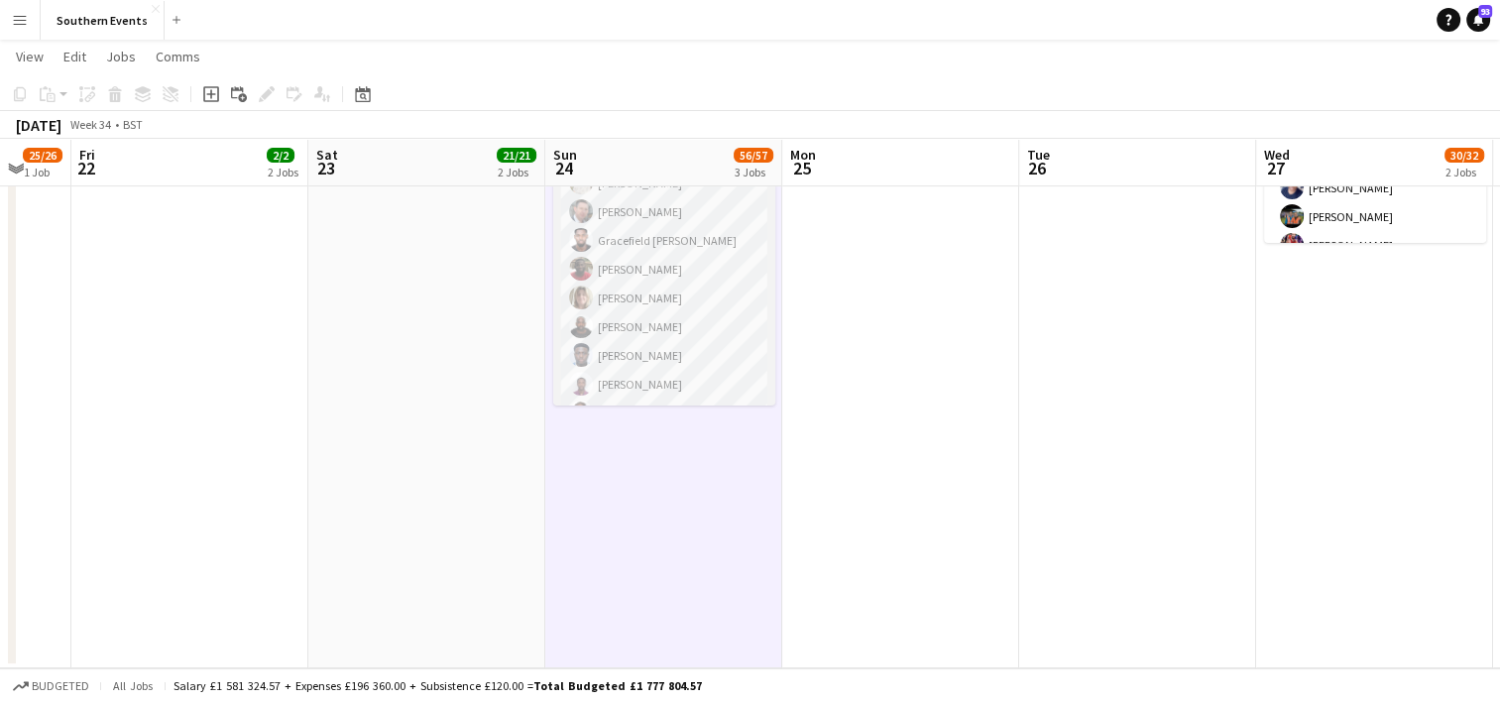
scroll to position [0, 0]
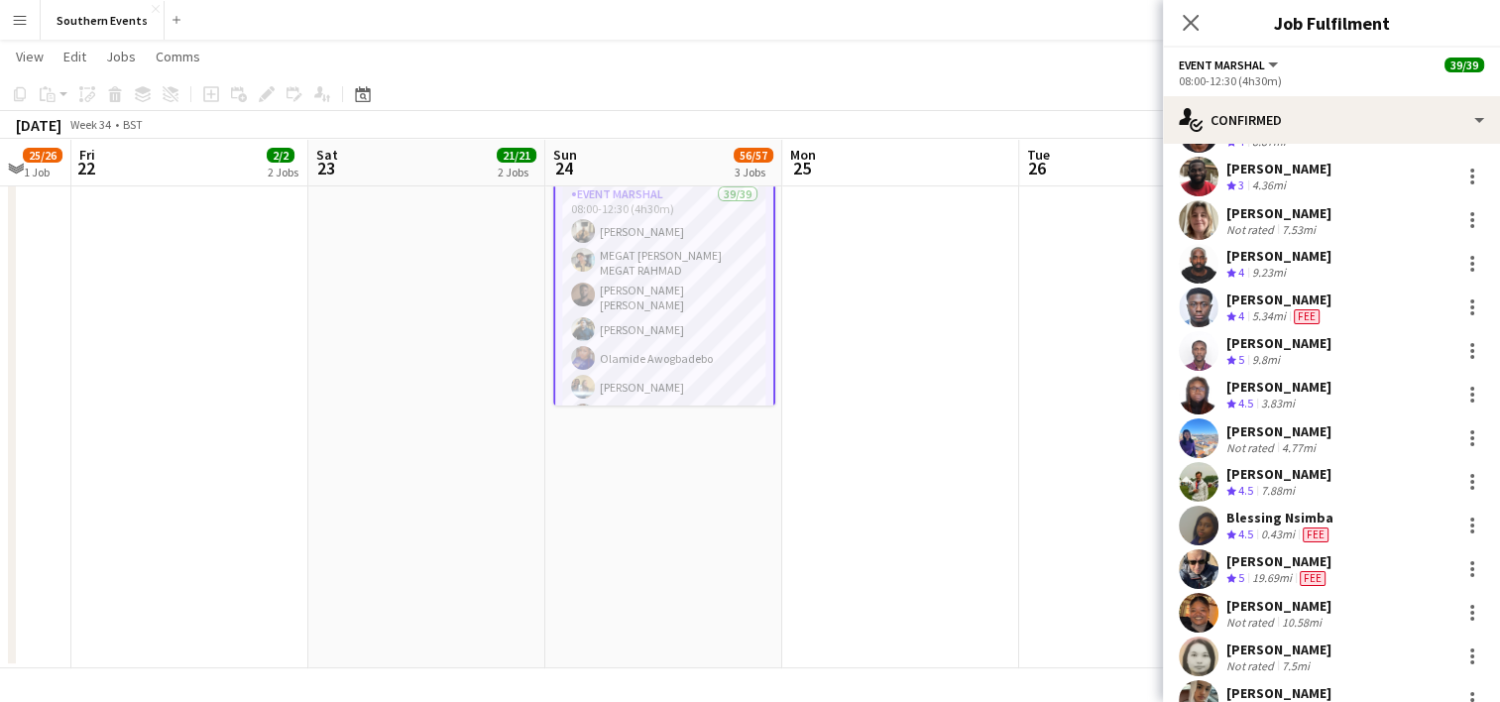
scroll to position [662, 0]
